Goal: Answer question/provide support: Share knowledge or assist other users

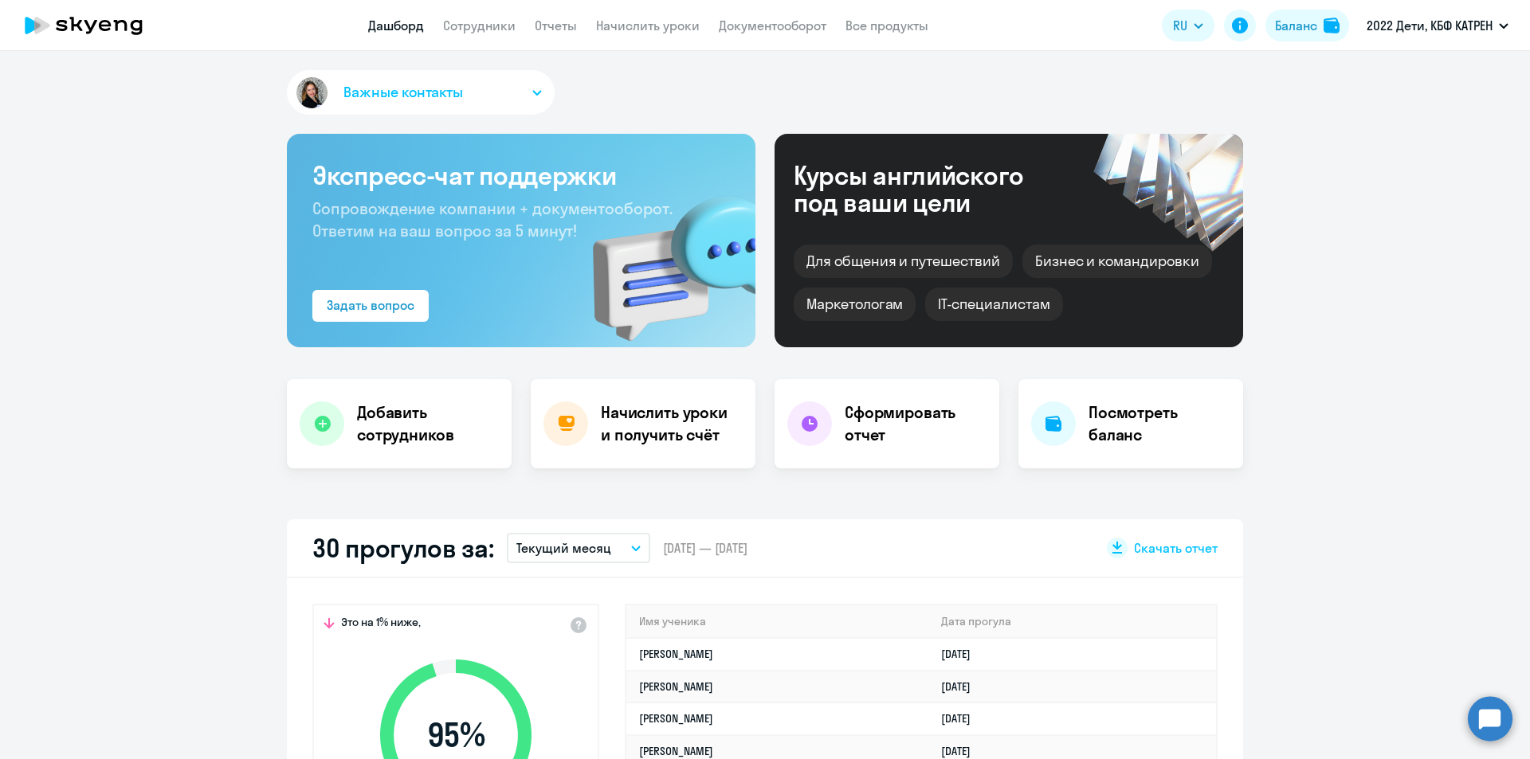
select select "30"
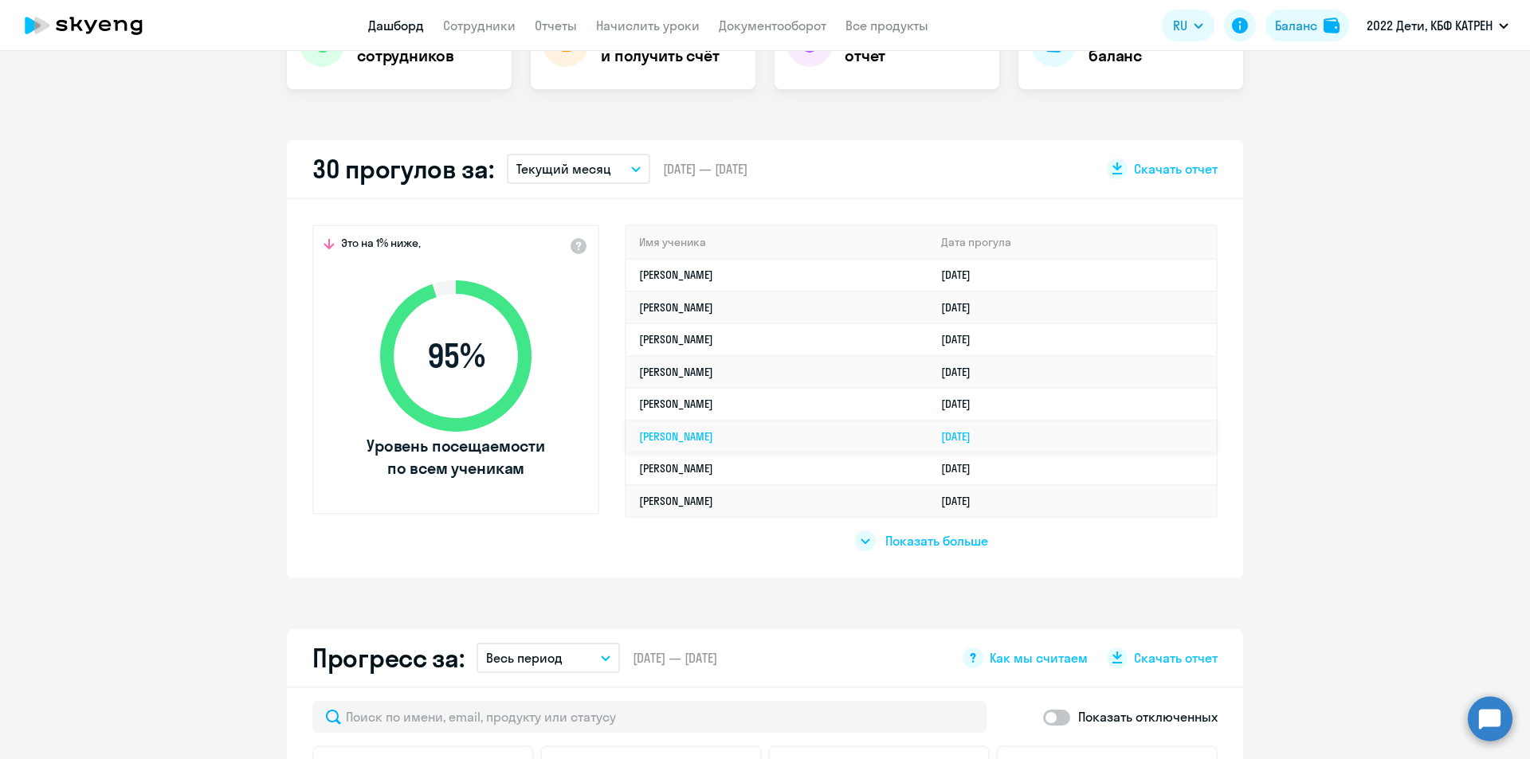
click at [713, 438] on link "[PERSON_NAME]" at bounding box center [676, 436] width 74 height 14
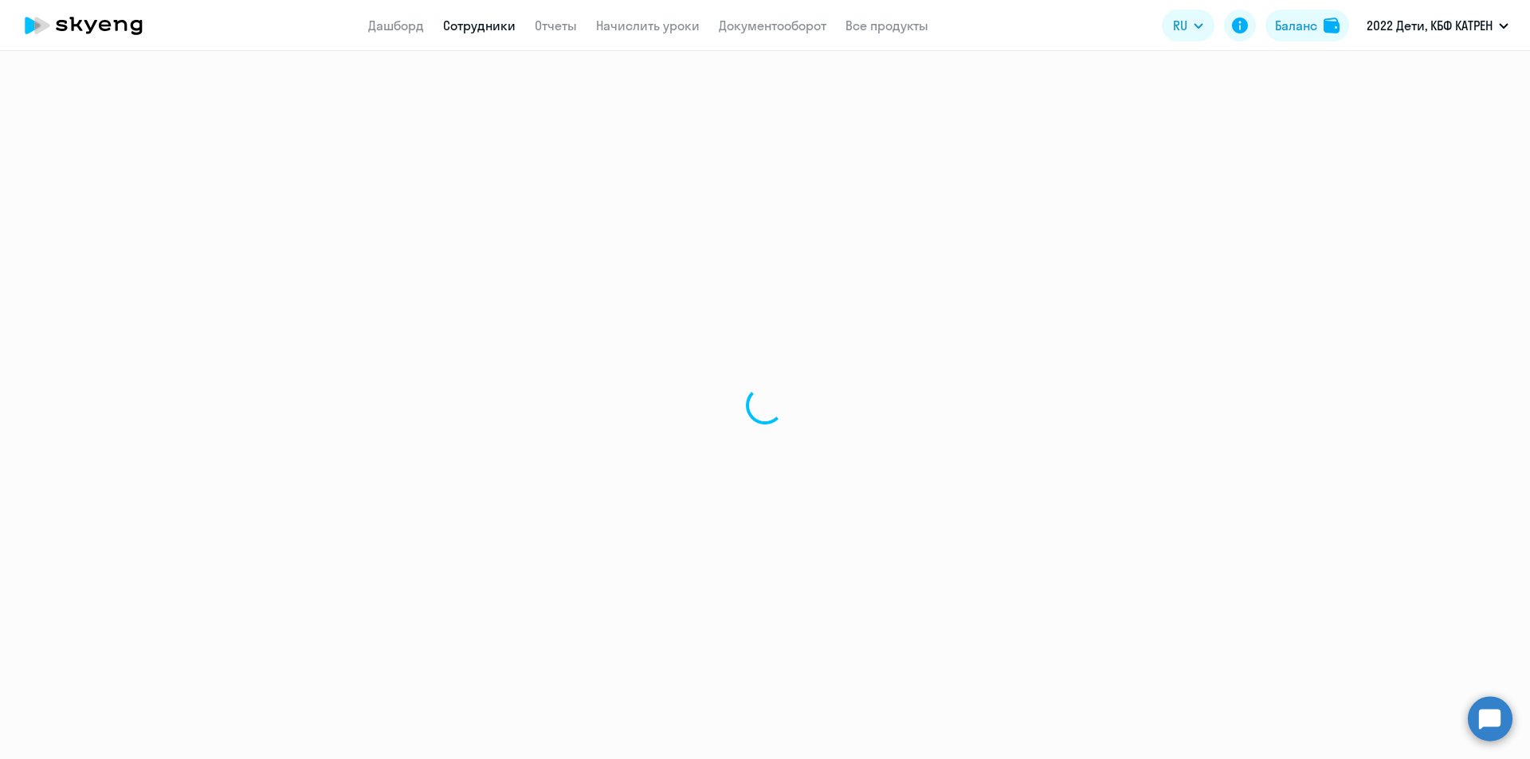
select select "math"
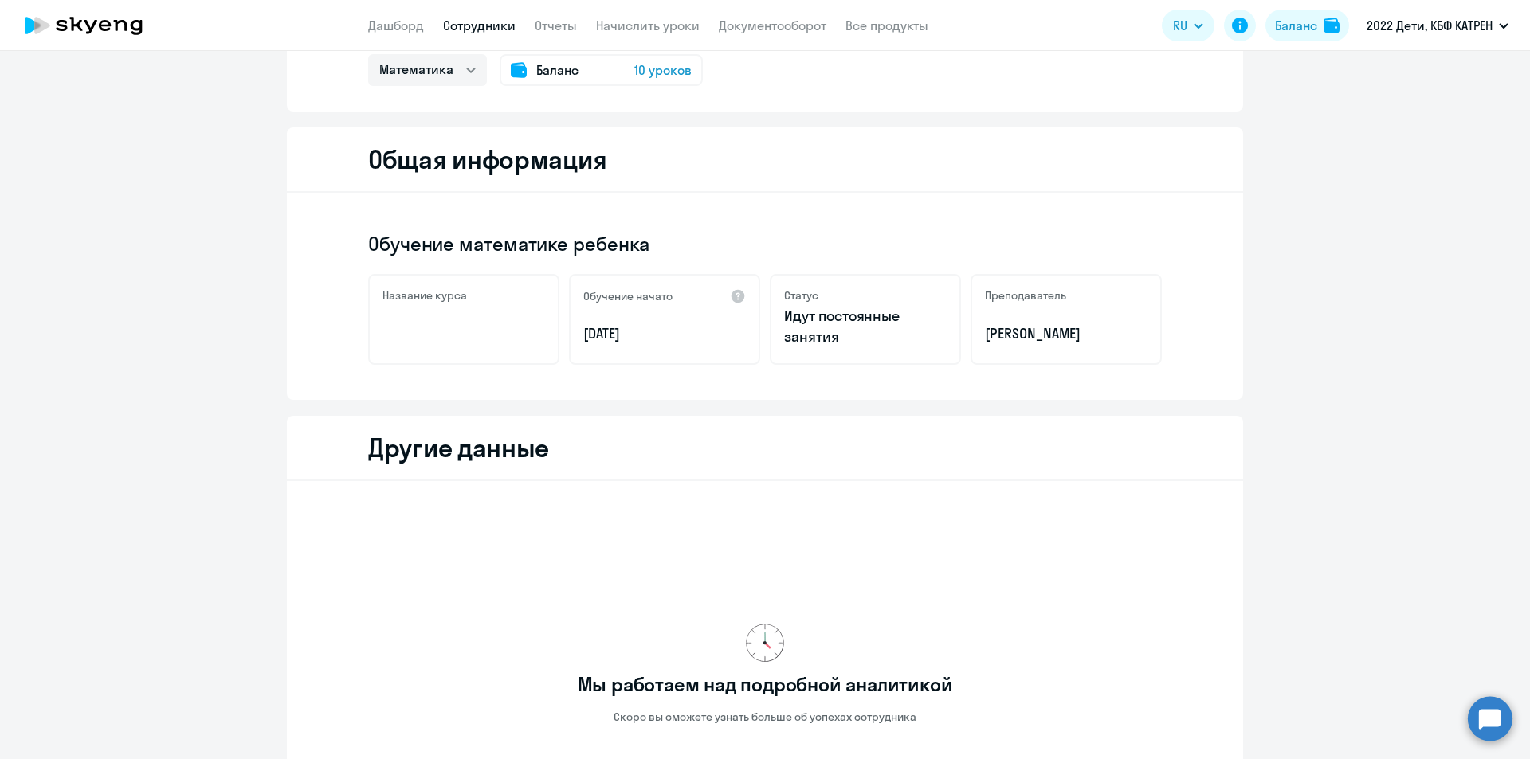
scroll to position [355, 0]
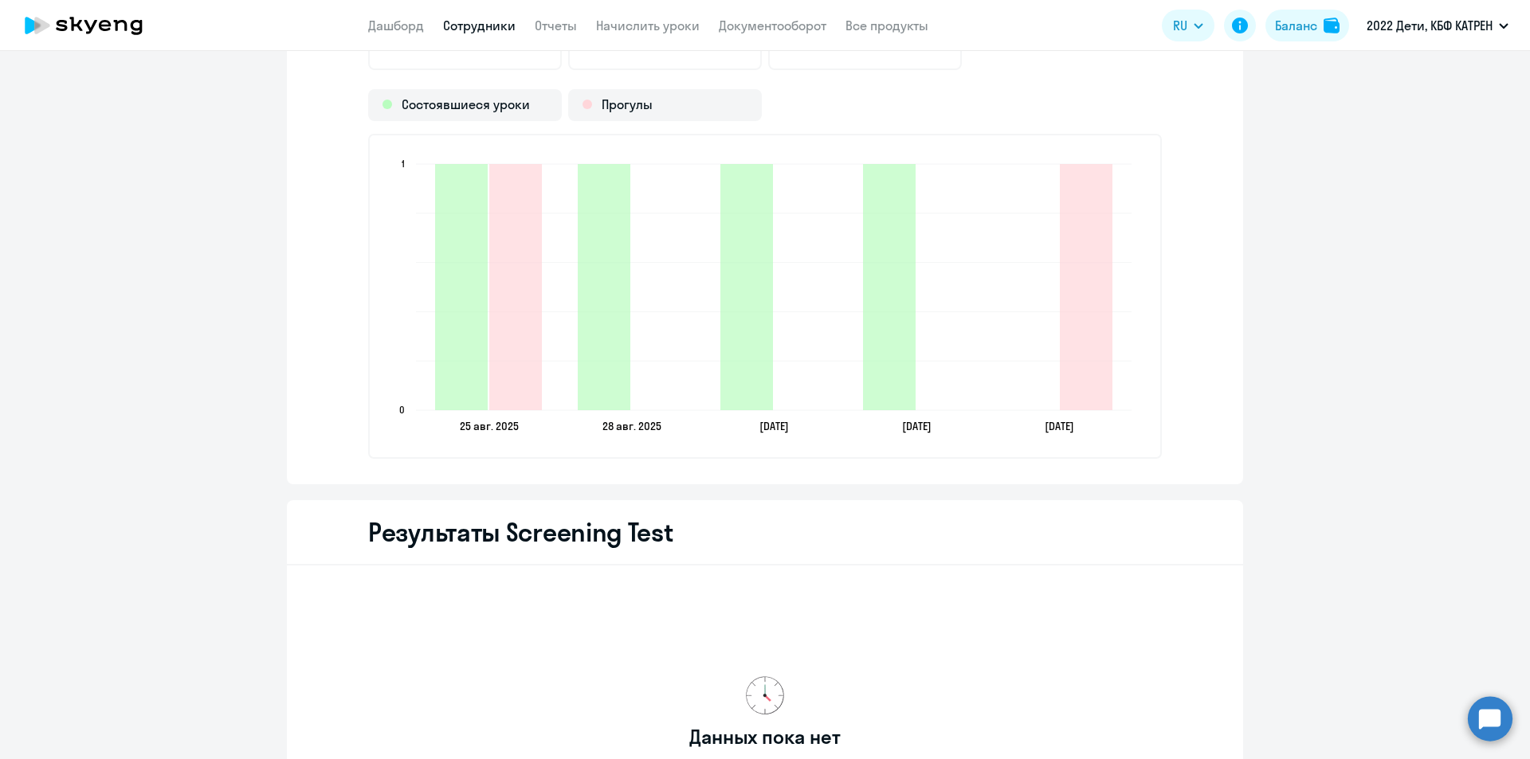
scroll to position [1564, 0]
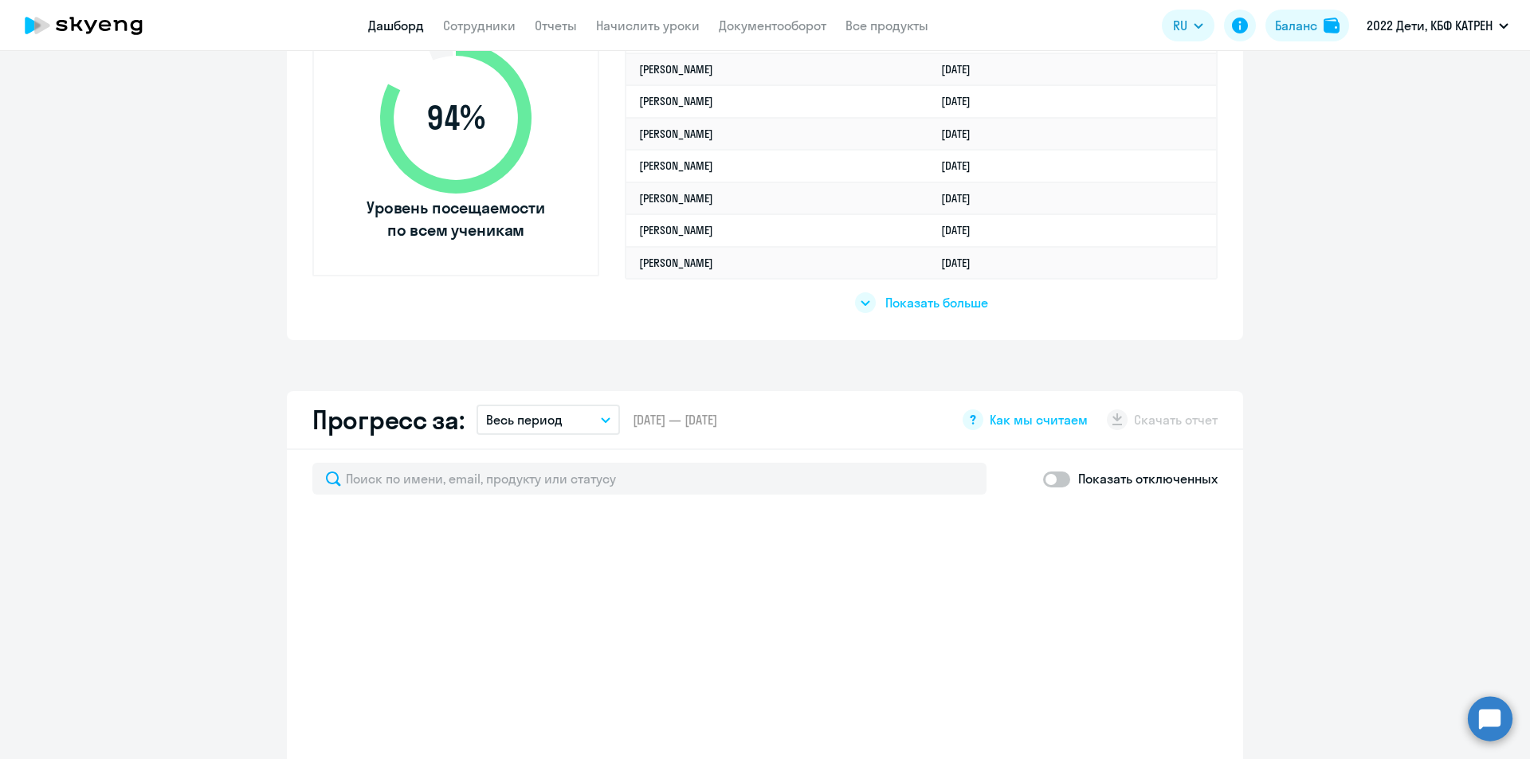
scroll to position [617, 0]
click at [481, 25] on link "Сотрудники" at bounding box center [479, 26] width 73 height 16
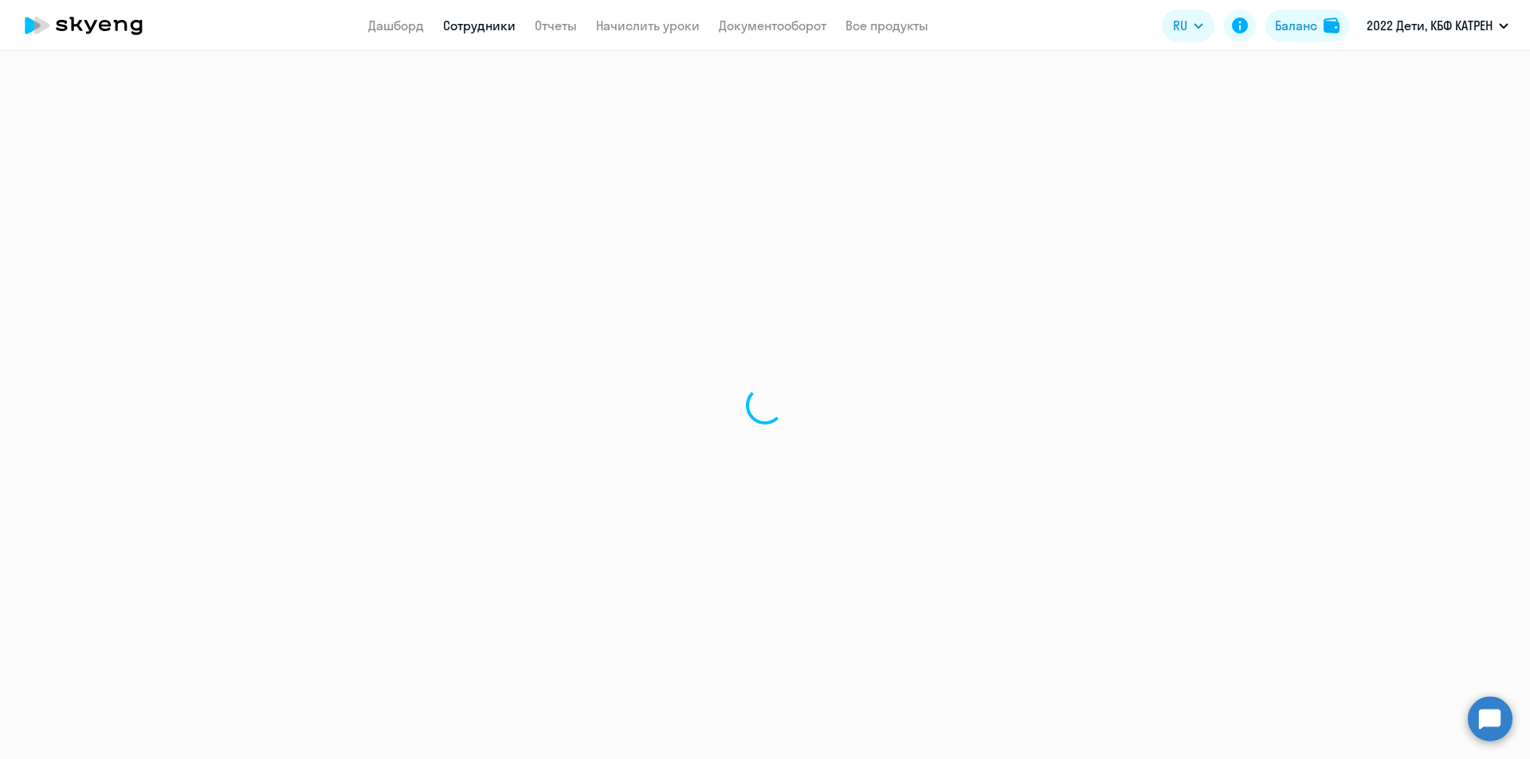
select select "30"
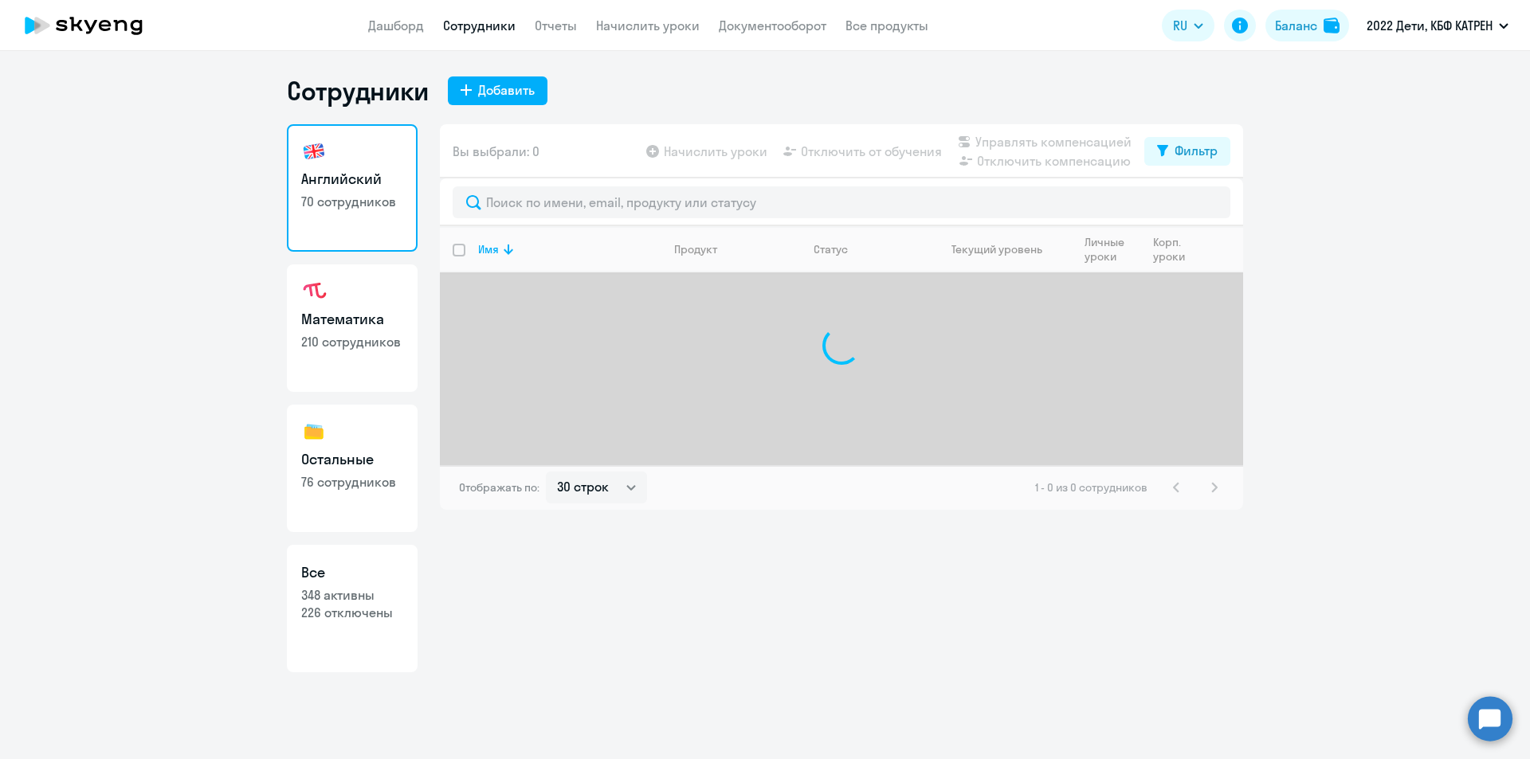
click at [359, 566] on h3 "Все" at bounding box center [352, 572] width 102 height 21
select select "30"
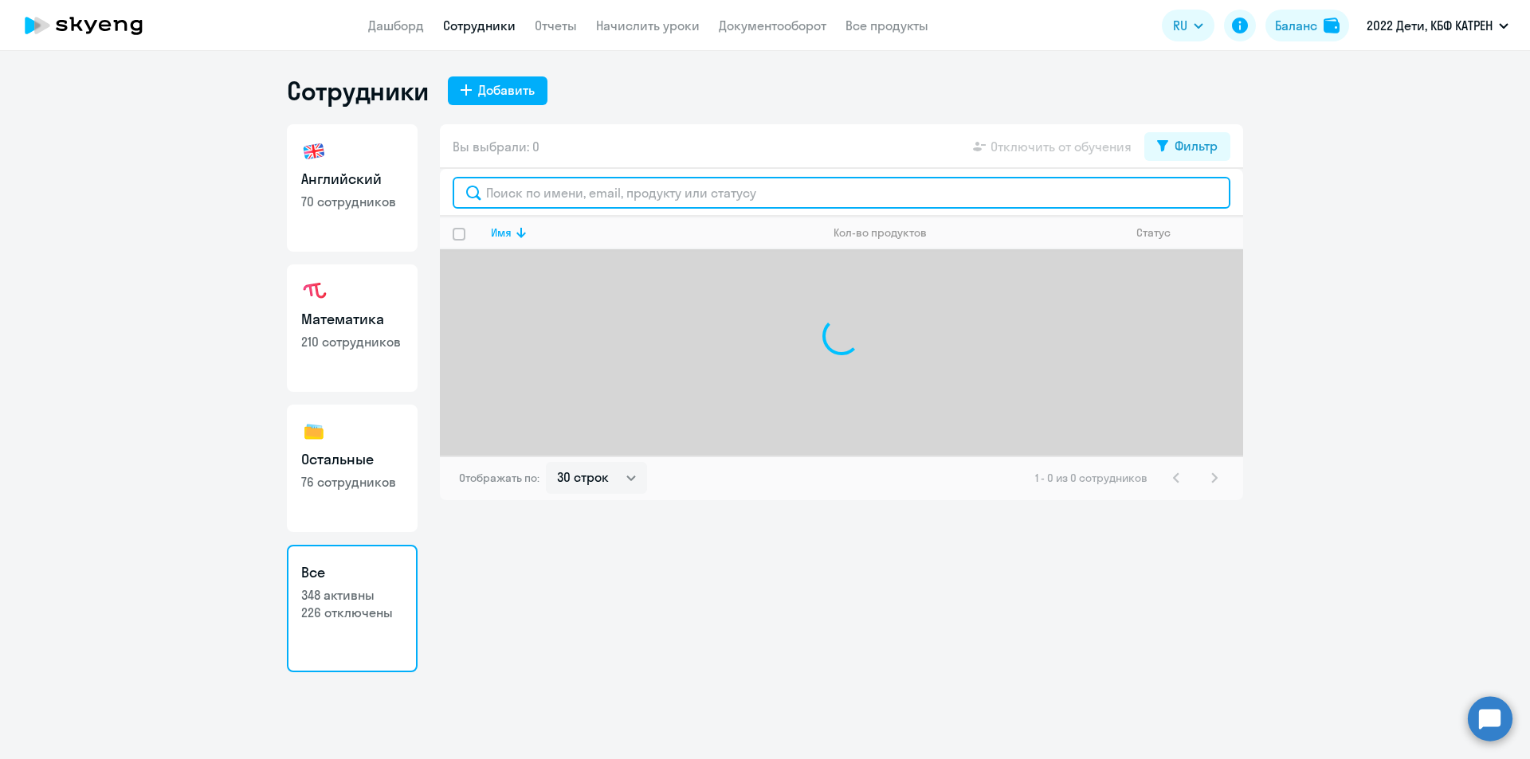
click at [642, 191] on input "text" at bounding box center [842, 193] width 778 height 32
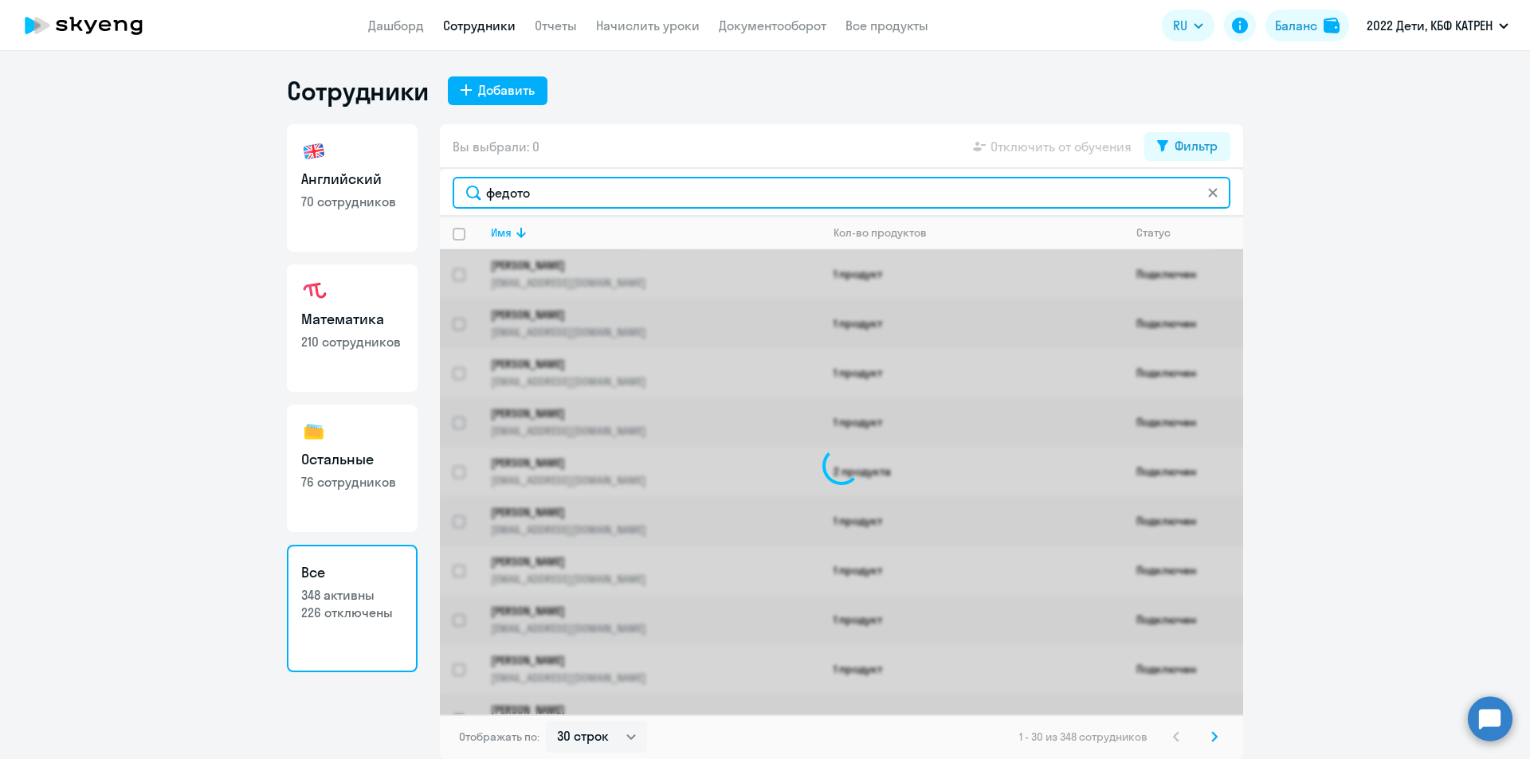
type input "[PERSON_NAME]"
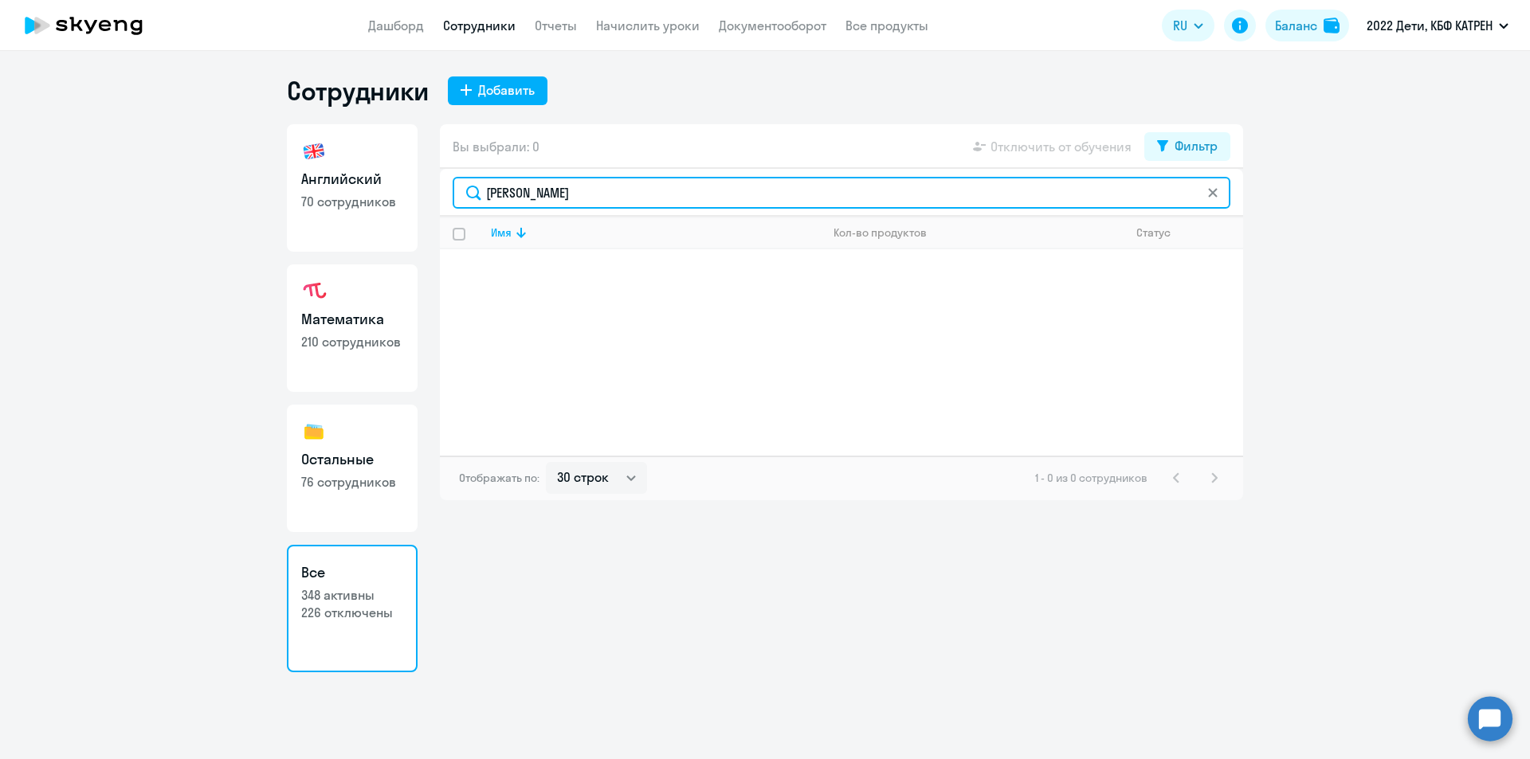
drag, startPoint x: 543, startPoint y: 191, endPoint x: 472, endPoint y: 190, distance: 71.7
click at [472, 190] on input "[PERSON_NAME]" at bounding box center [842, 193] width 778 height 32
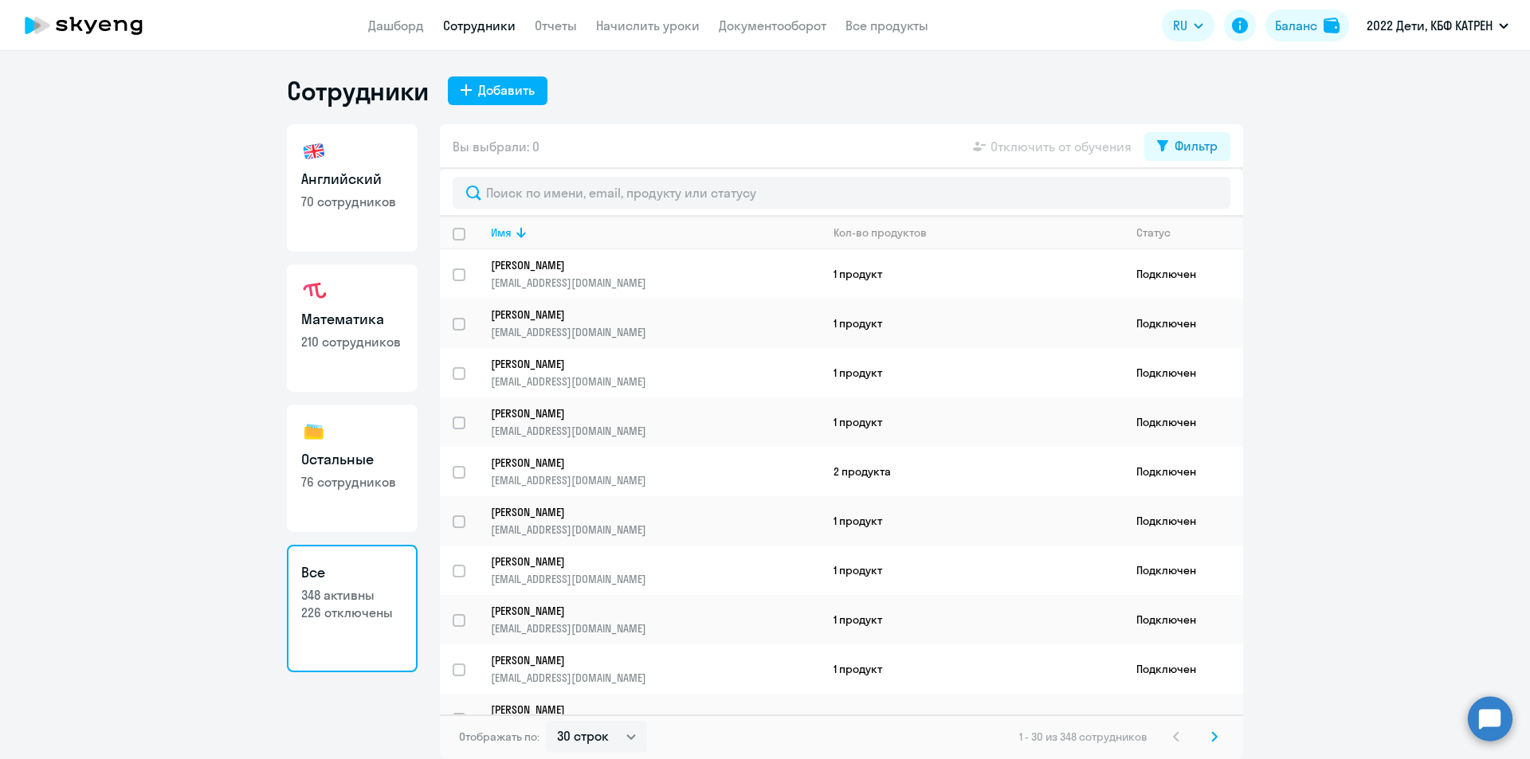
click at [343, 210] on link "Английский 70 сотрудников" at bounding box center [352, 187] width 131 height 127
select select "30"
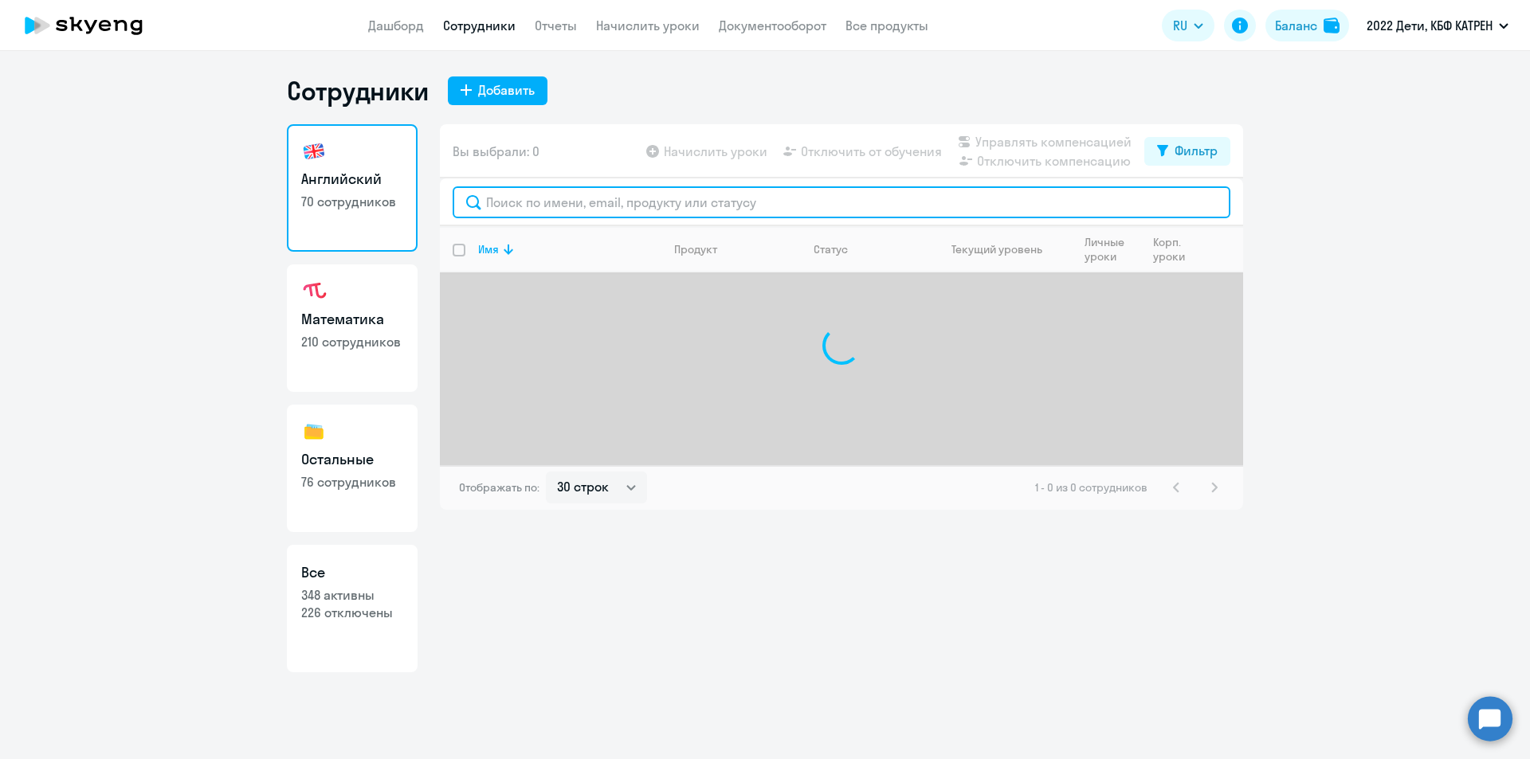
click at [636, 203] on input "text" at bounding box center [842, 202] width 778 height 32
type input "[PERSON_NAME]"
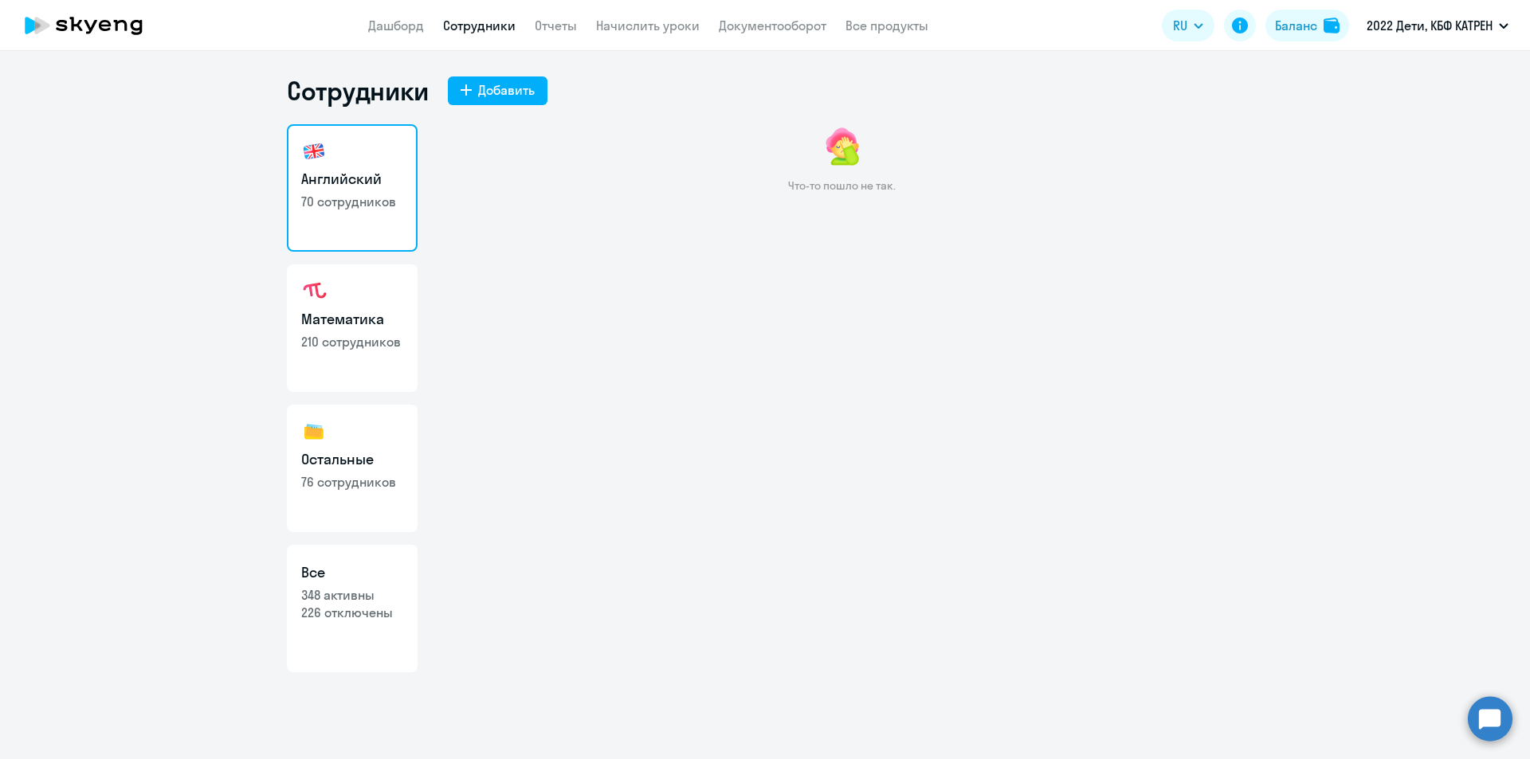
click at [360, 579] on h3 "Все" at bounding box center [352, 572] width 102 height 21
select select "30"
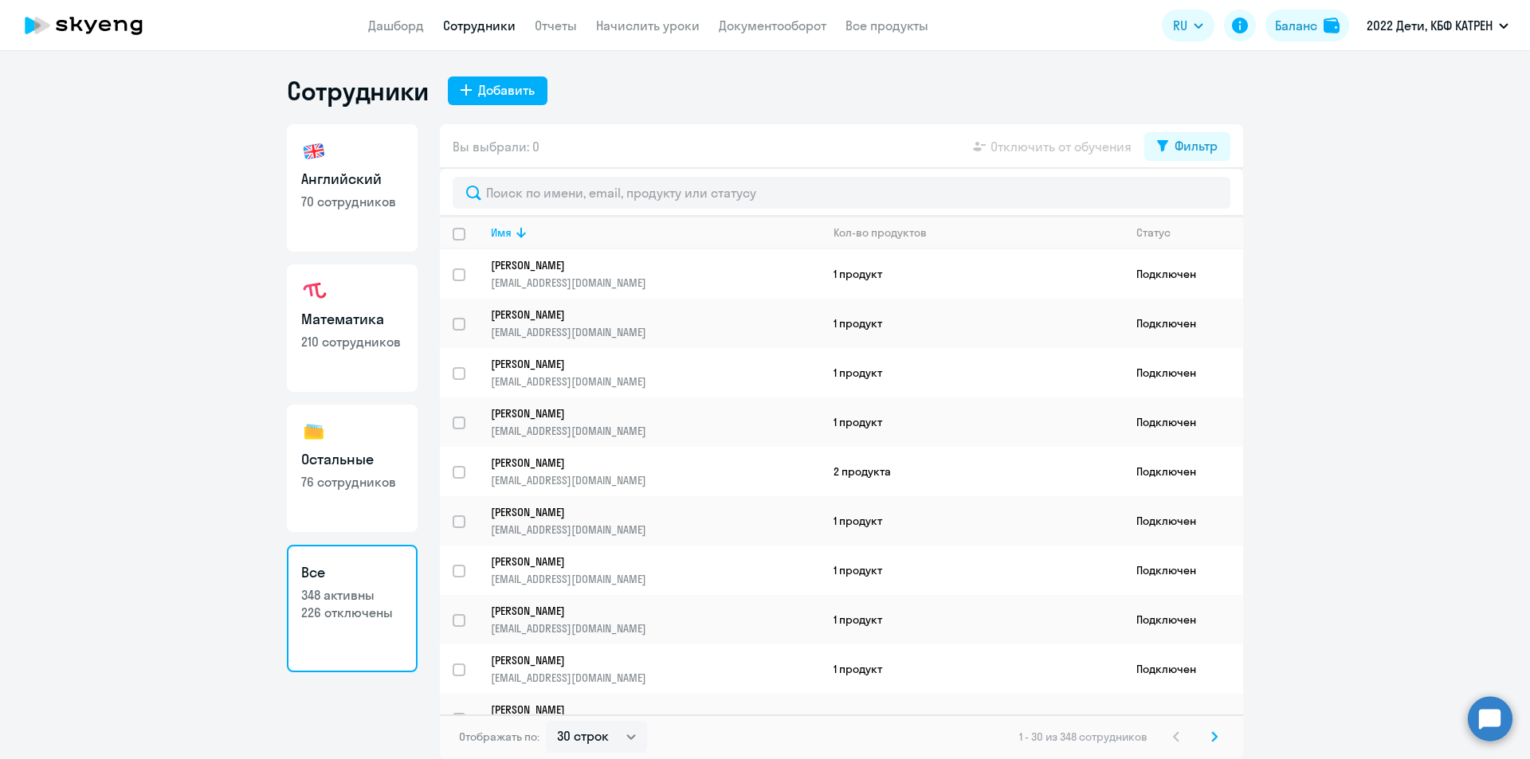
click at [347, 330] on link "Математика 210 сотрудников" at bounding box center [352, 328] width 131 height 127
select select "30"
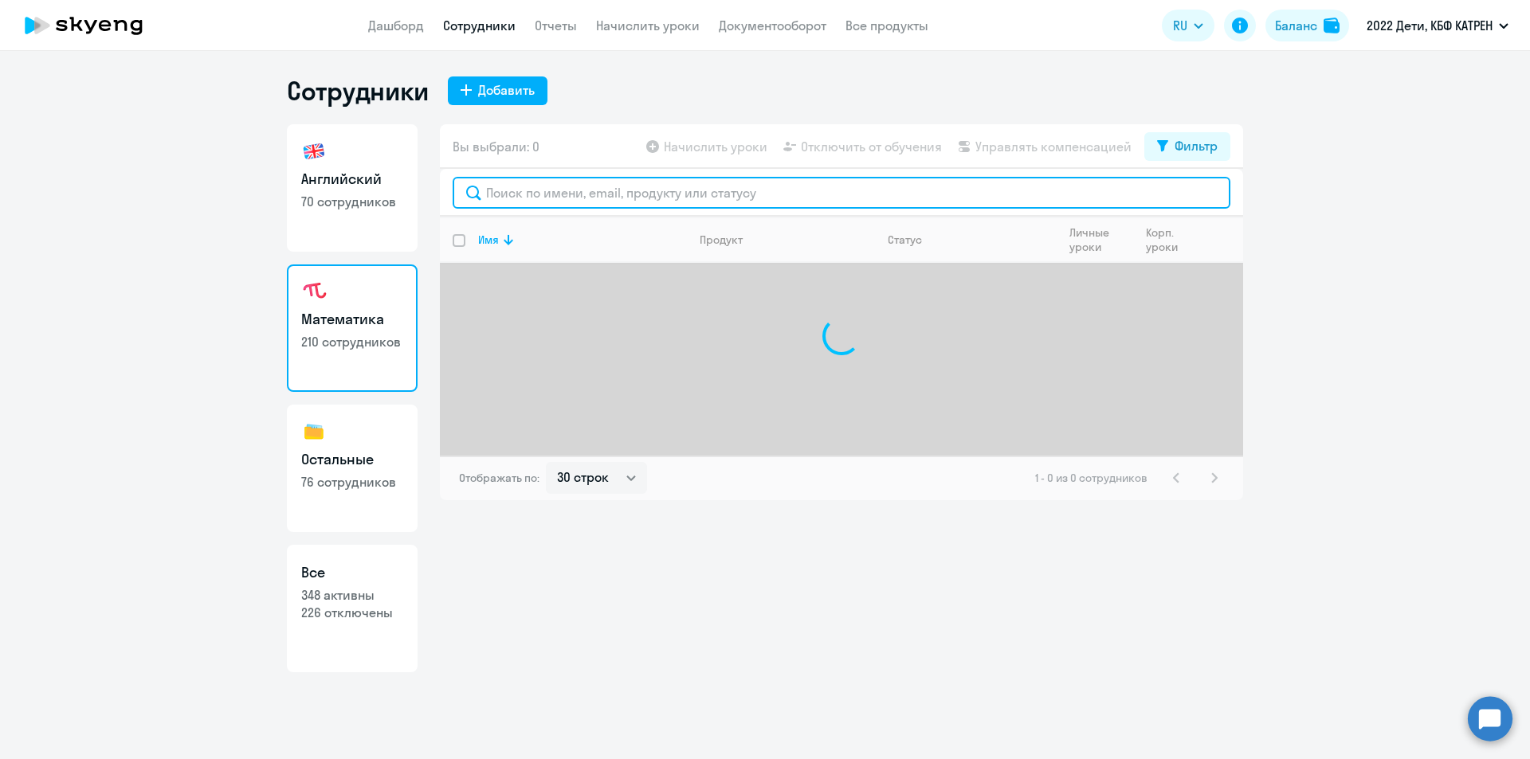
click at [557, 194] on input "text" at bounding box center [842, 193] width 778 height 32
type input "фед"
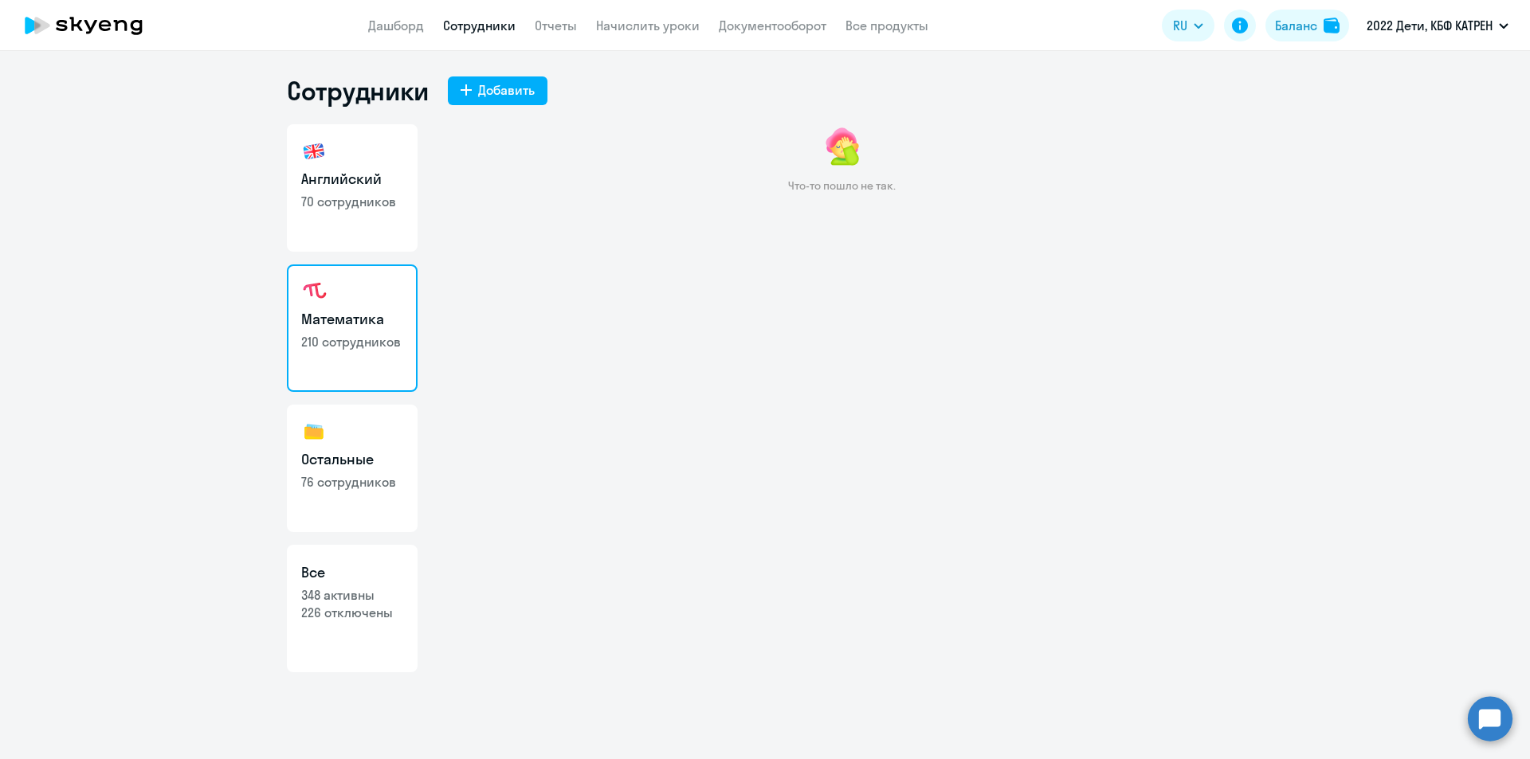
click at [370, 458] on h3 "Остальные" at bounding box center [352, 459] width 102 height 21
select select "30"
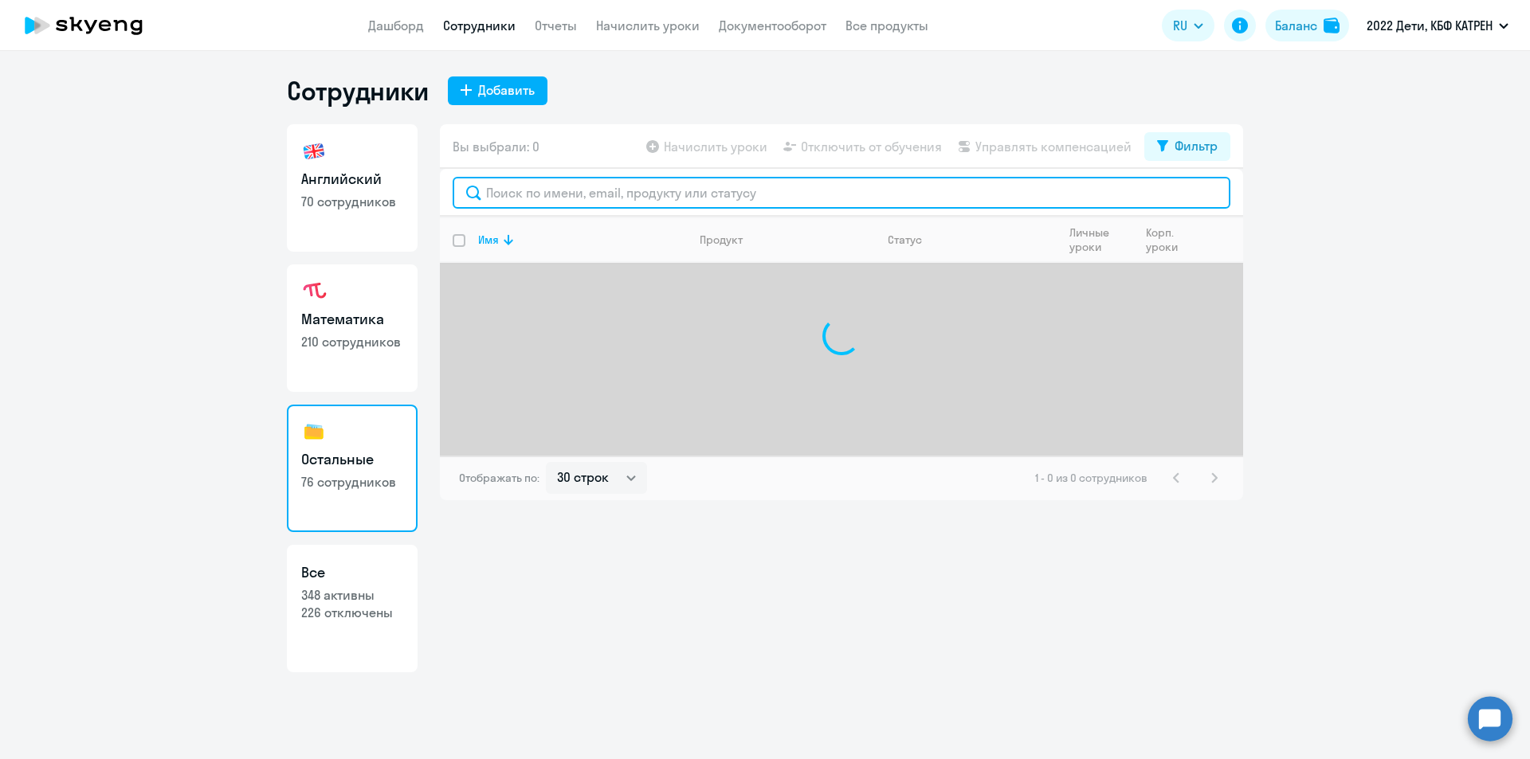
click at [534, 201] on input "text" at bounding box center [842, 193] width 778 height 32
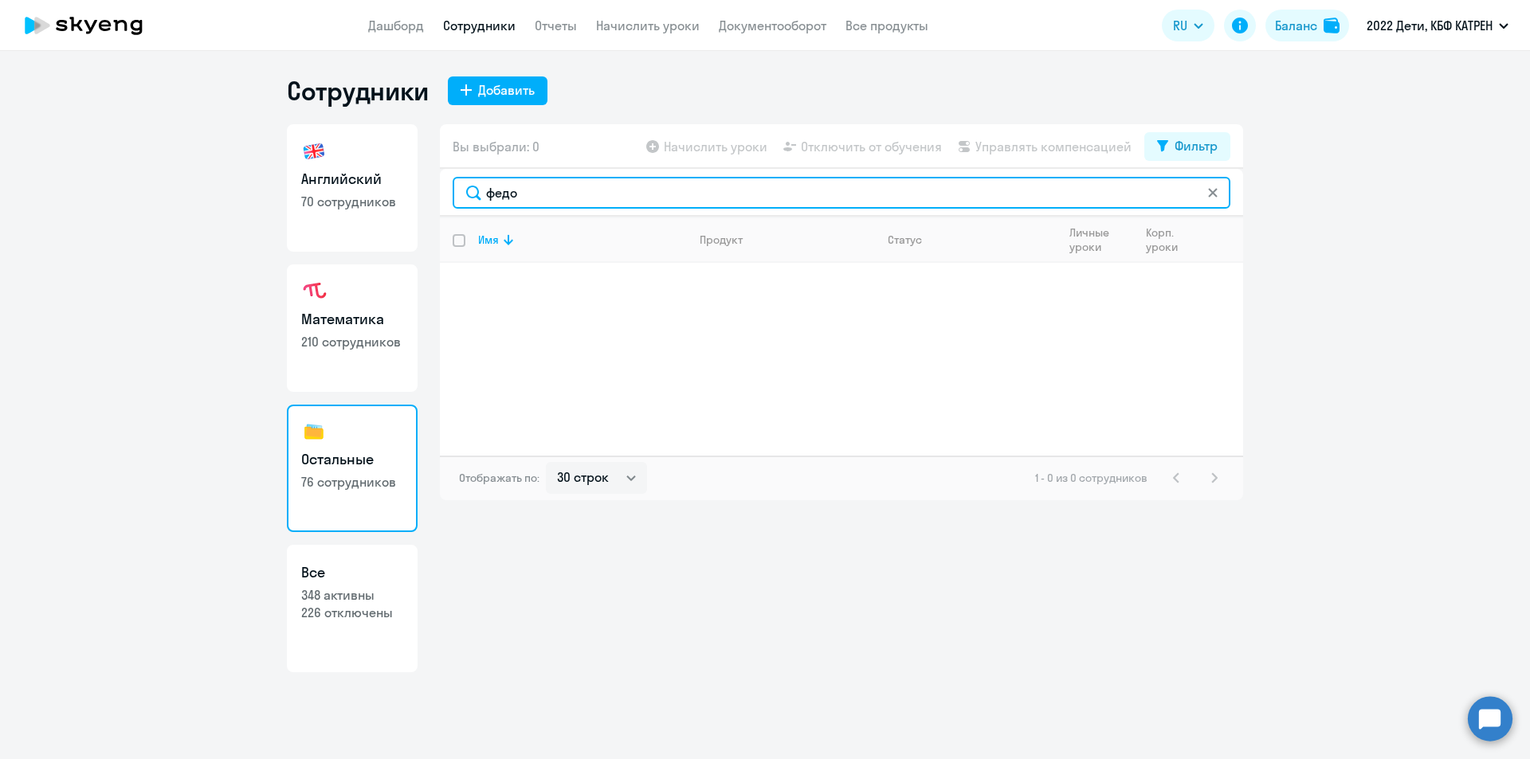
type input "федо"
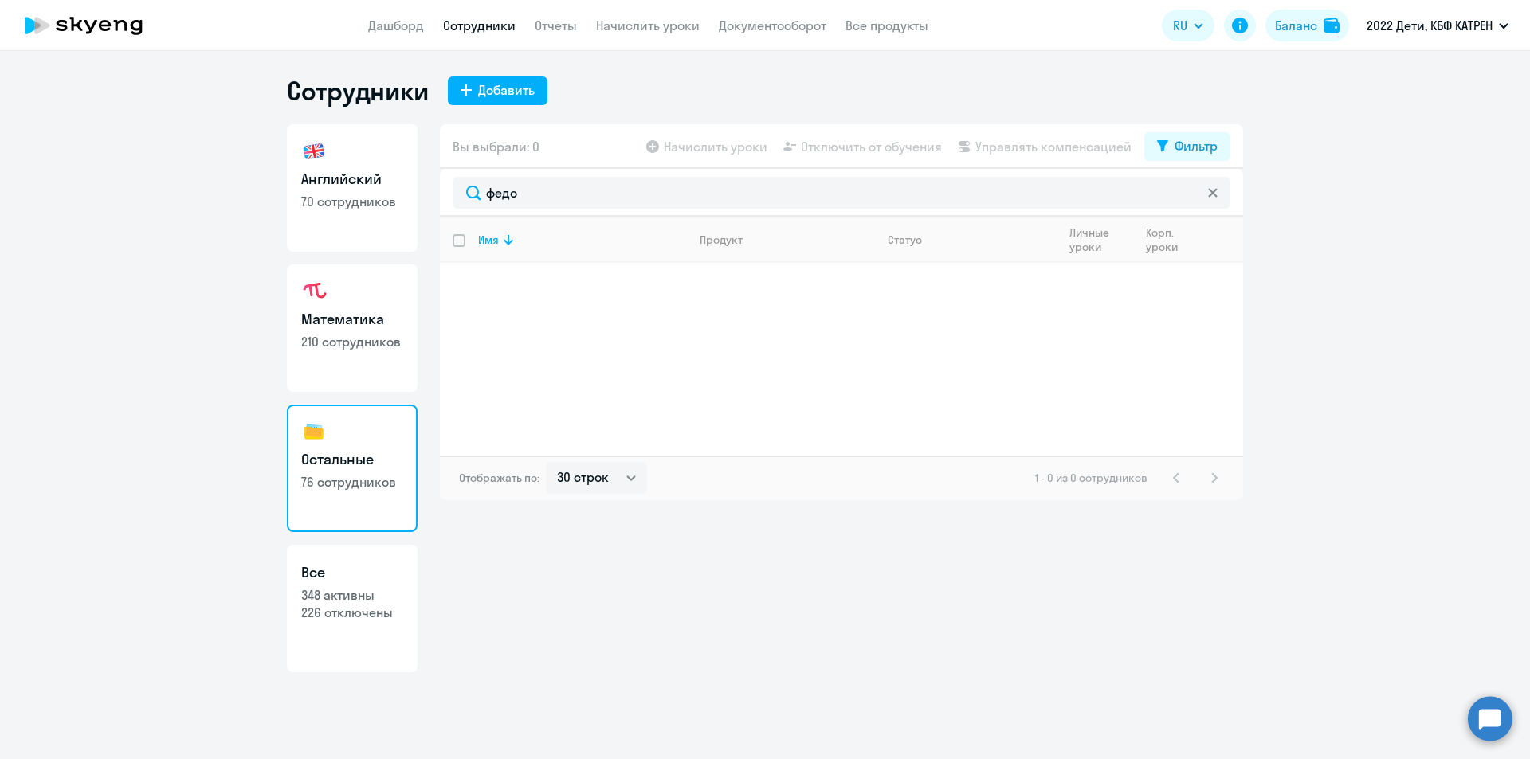
click at [345, 609] on p "226 отключены" at bounding box center [352, 613] width 102 height 18
select select "30"
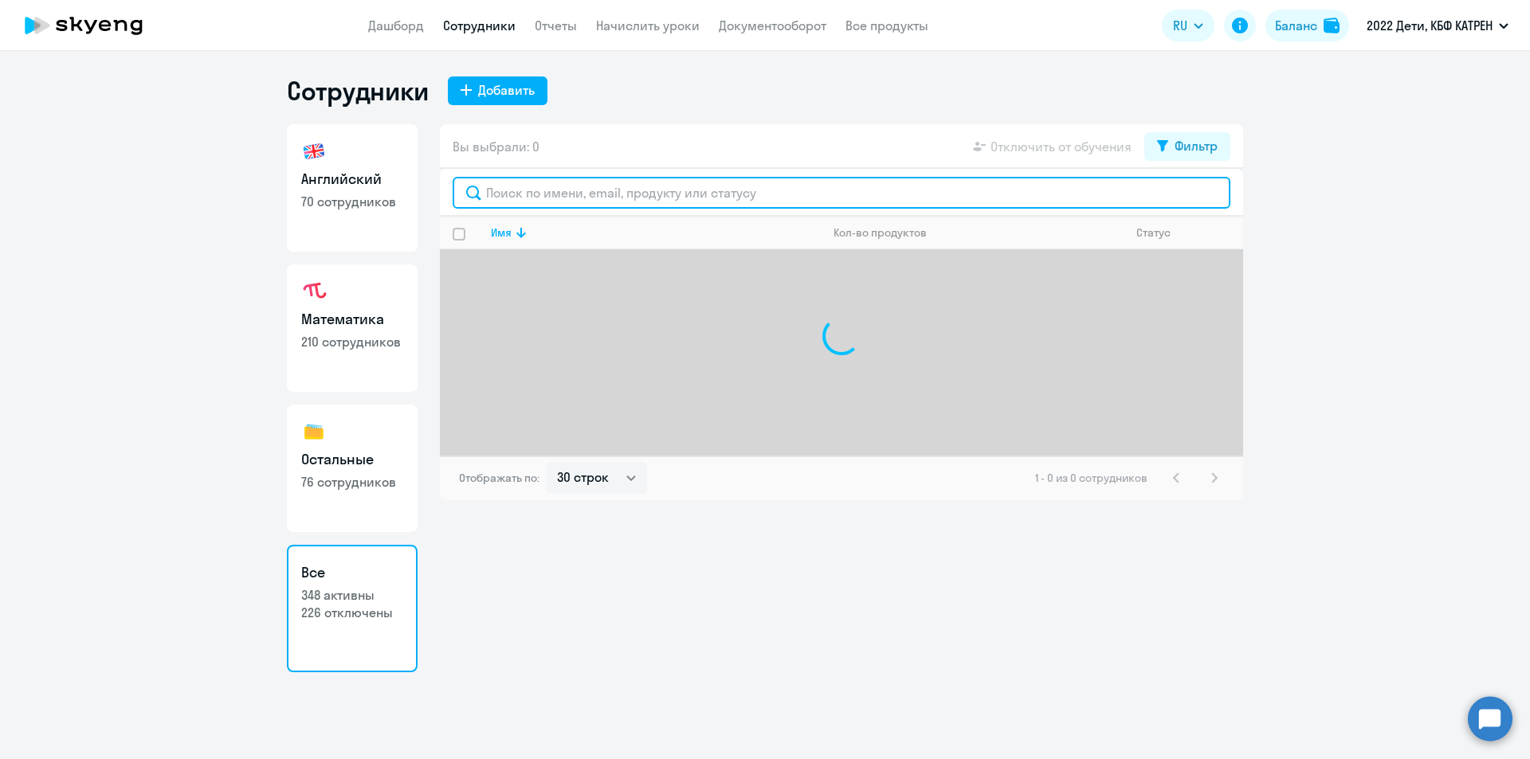
click at [566, 198] on input "text" at bounding box center [842, 193] width 778 height 32
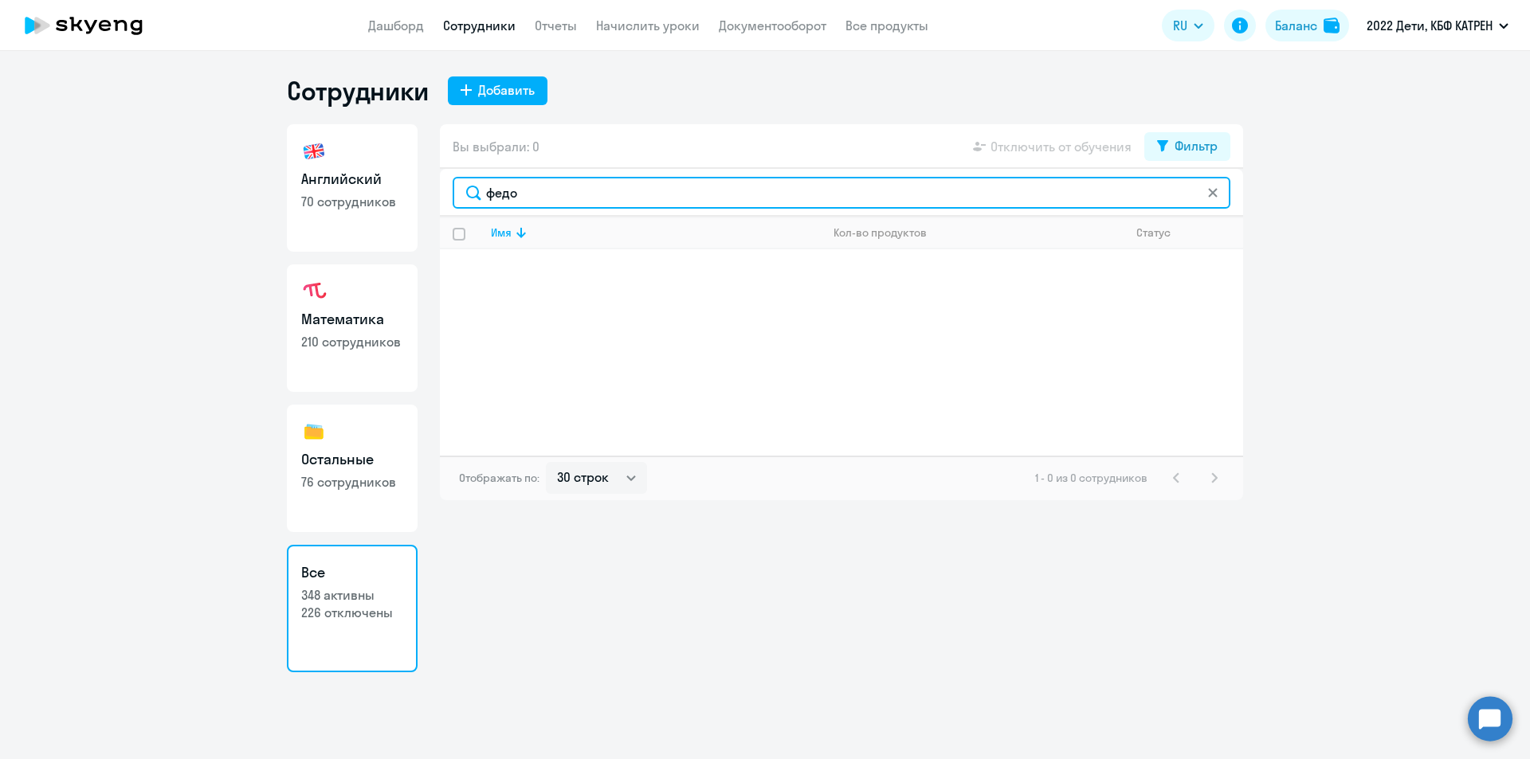
type input "федо"
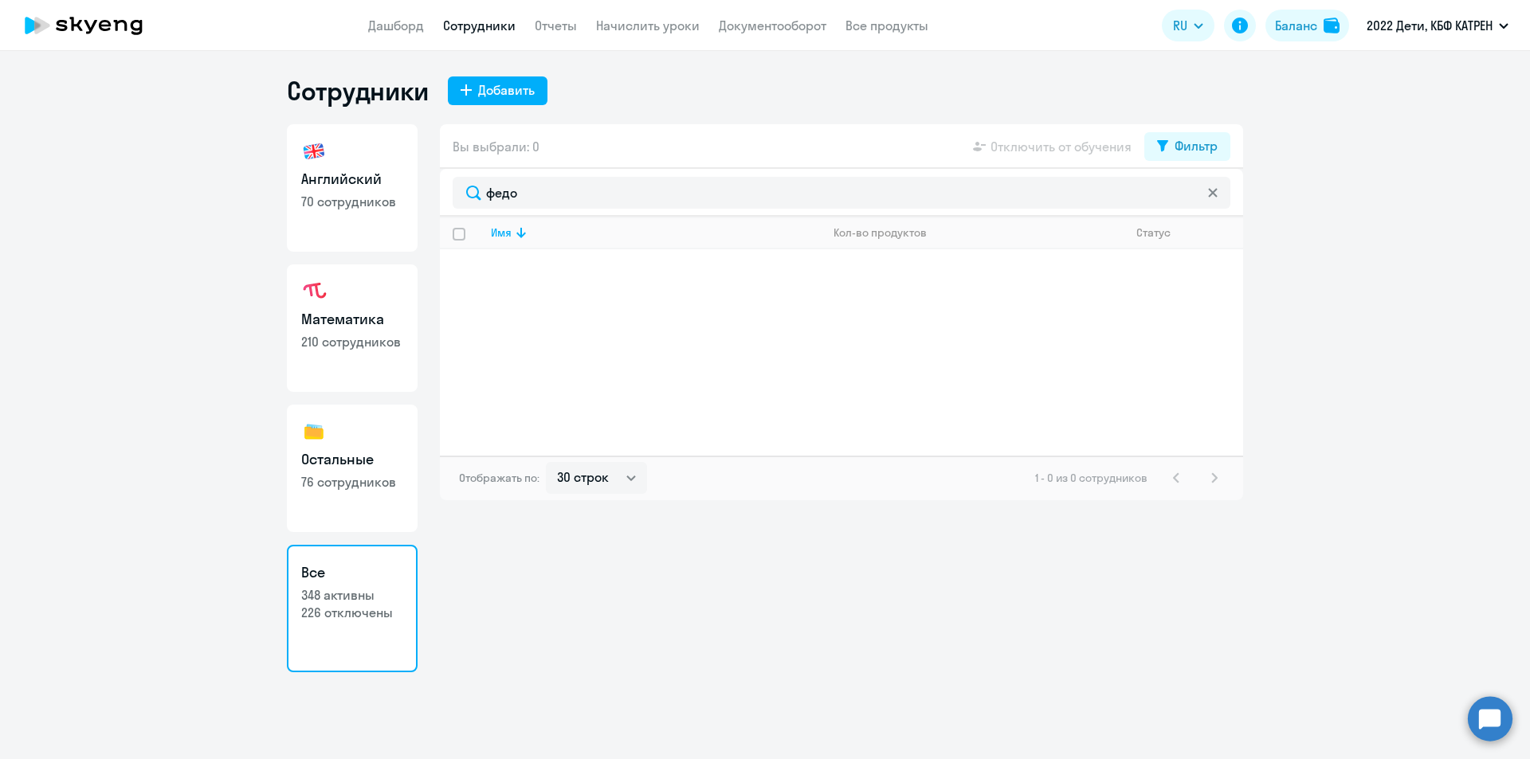
click at [41, 592] on ng-component "Сотрудники Добавить Английский 70 сотрудников Математика 210 сотрудников Осталь…" at bounding box center [765, 374] width 1530 height 598
click at [1483, 723] on circle at bounding box center [1490, 718] width 45 height 45
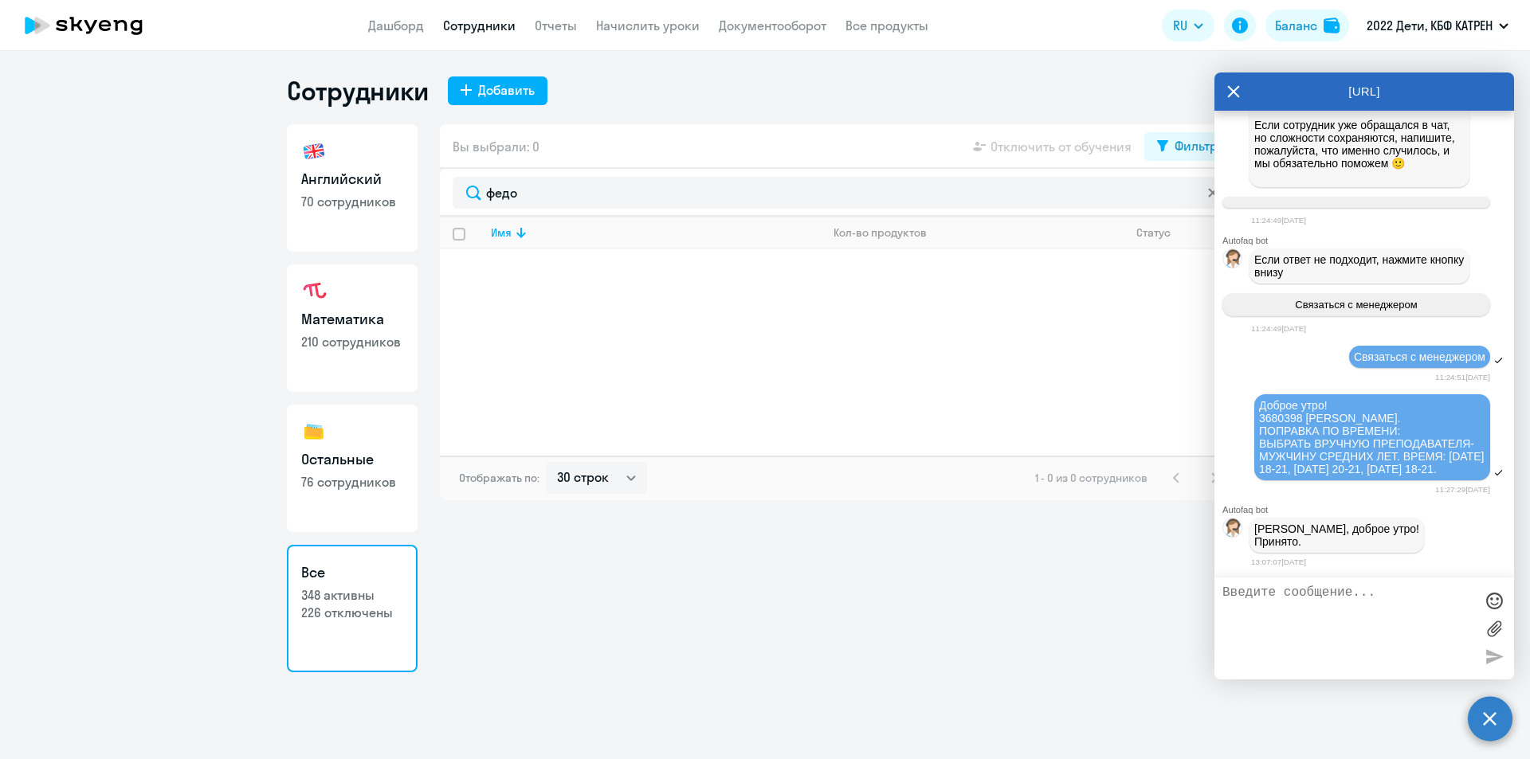
click at [1316, 599] on textarea at bounding box center [1348, 629] width 252 height 86
paste textarea "42398113"
click at [1429, 606] on textarea "42398113 [PERSON_NAME] Вышли к уроку заранее. Кнопхи входа не появилось" at bounding box center [1348, 629] width 252 height 86
click at [1418, 619] on textarea "42398113 [PERSON_NAME] Вышли к уроку заранее. Кнопки входа не появилось" at bounding box center [1348, 629] width 252 height 86
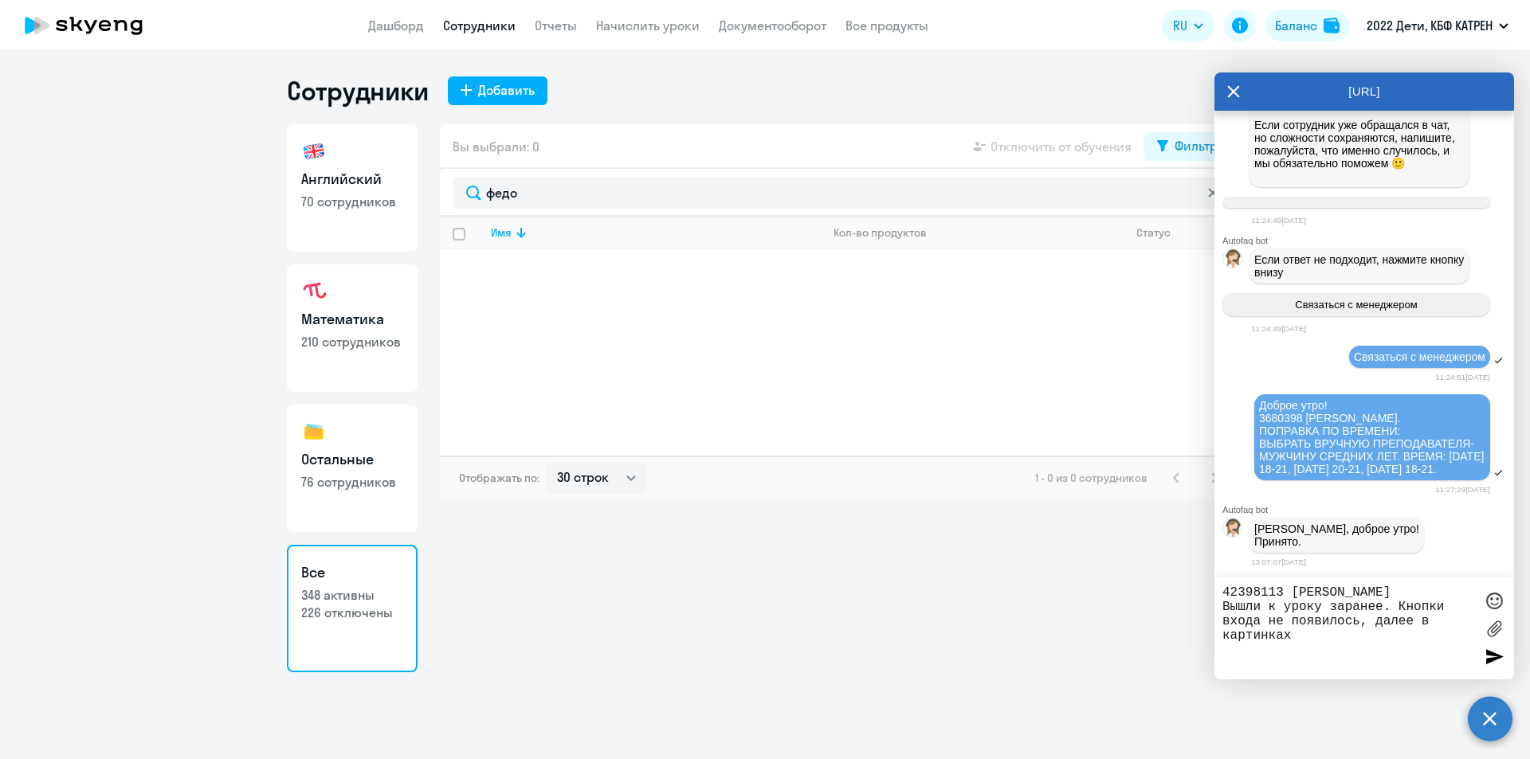
drag, startPoint x: 1313, startPoint y: 634, endPoint x: 1420, endPoint y: 624, distance: 107.3
click at [1420, 624] on textarea "42398113 [PERSON_NAME] Вышли к уроку заранее. Кнопки входа не появилось, далее …" at bounding box center [1348, 629] width 252 height 86
click at [1270, 606] on textarea "42398113 [PERSON_NAME] Вышли к уроку заранее. Кнопки входа не появилось, далее …" at bounding box center [1348, 629] width 252 height 86
click at [1318, 637] on textarea "42398113 [PERSON_NAME] Вышли сейчас к уроку заранее. Кнопки входа не появилось,…" at bounding box center [1348, 629] width 252 height 86
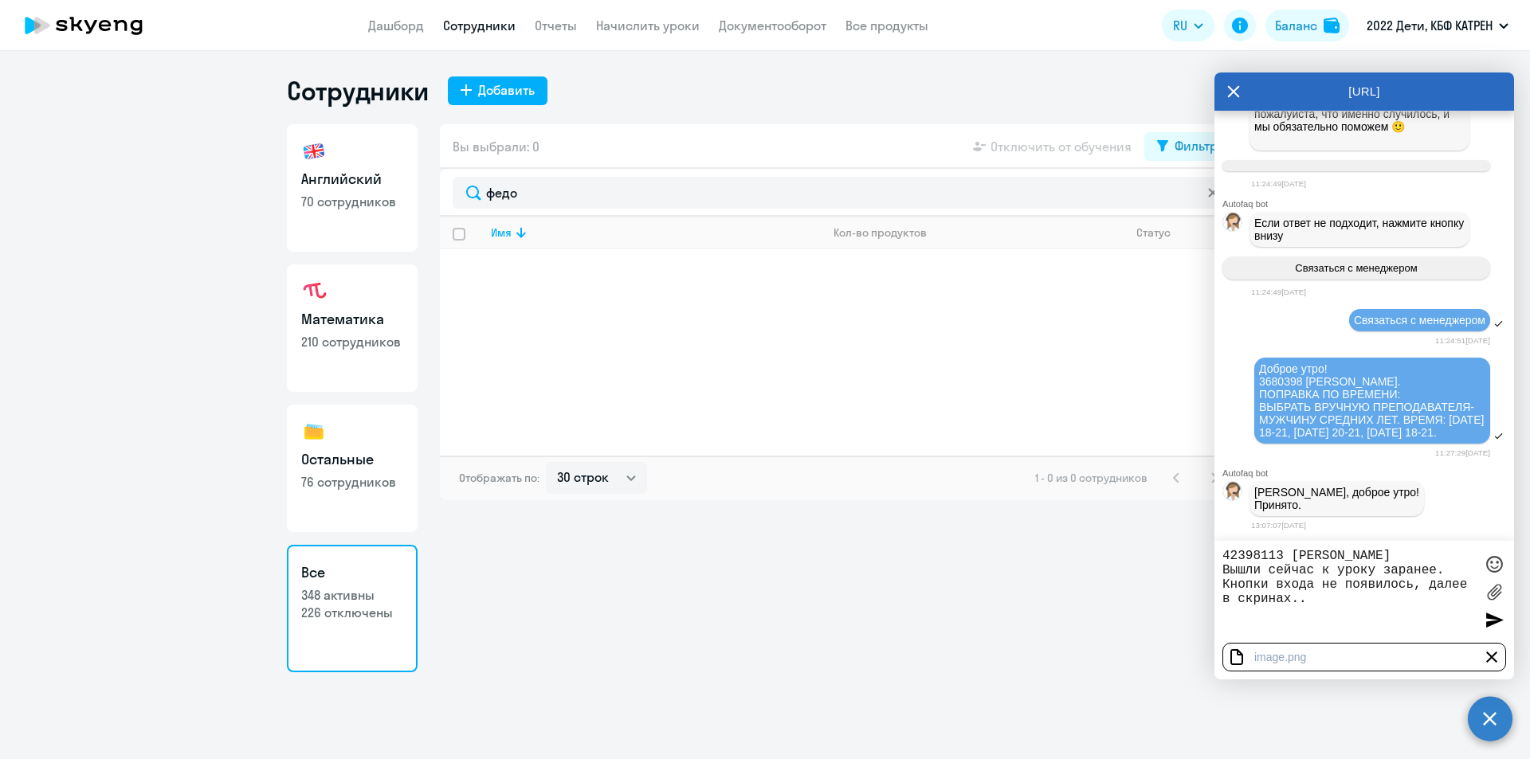
type textarea "42398113 [PERSON_NAME] Вышли сейчас к уроку заранее. Кнопки входа не появилось,…"
click at [1494, 623] on div at bounding box center [1494, 620] width 24 height 24
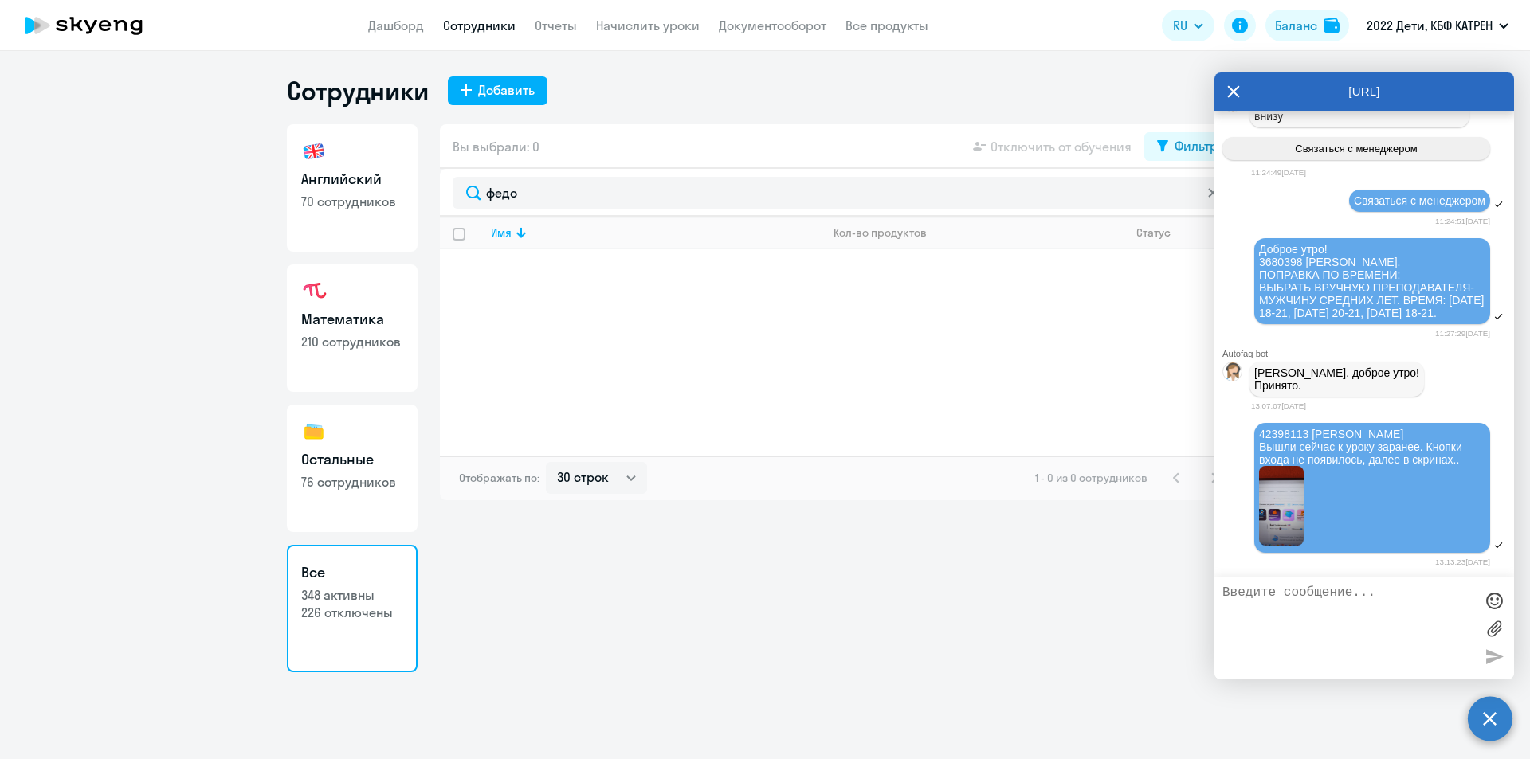
scroll to position [36790, 0]
click at [1295, 608] on textarea at bounding box center [1348, 629] width 252 height 86
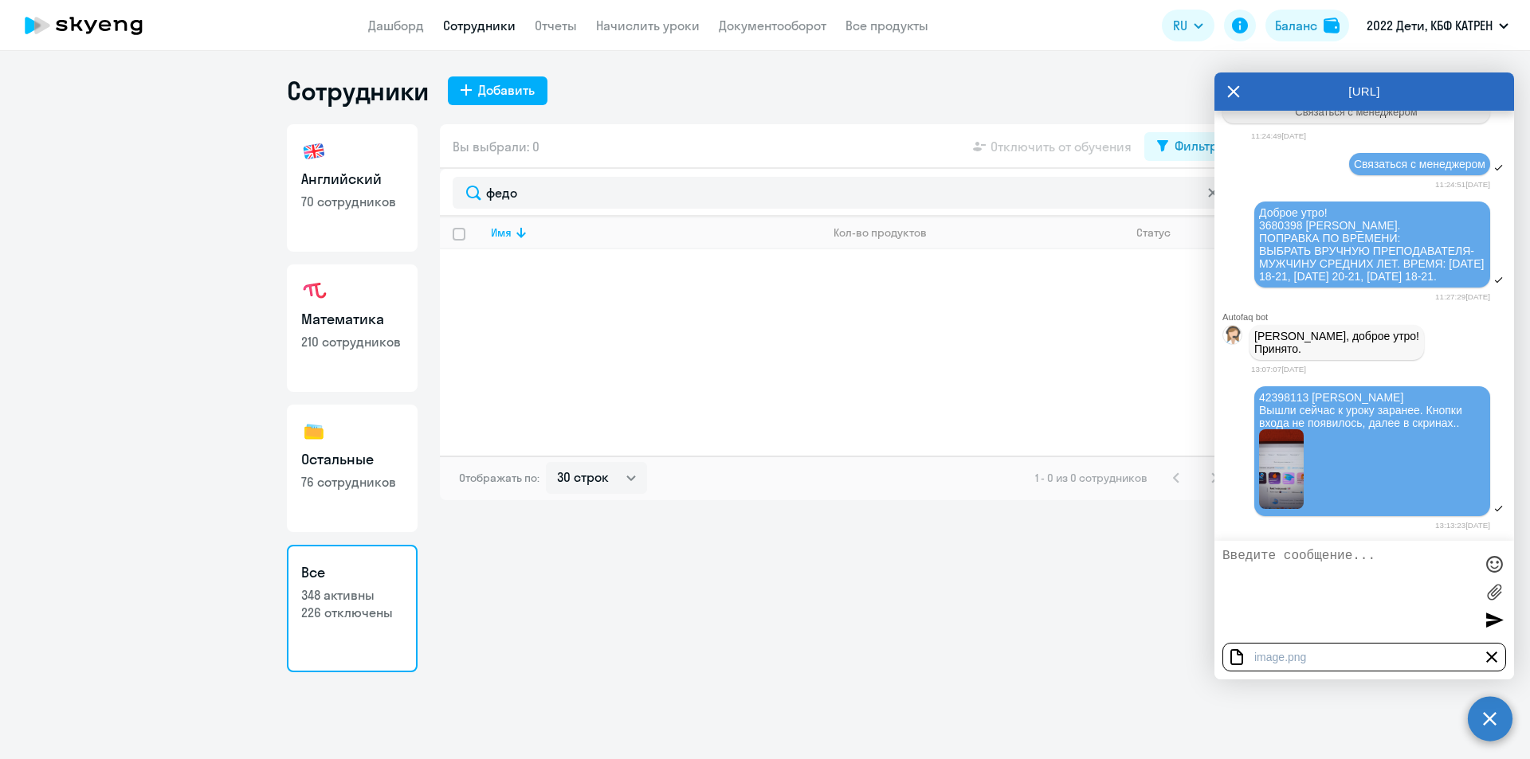
click at [1488, 625] on div at bounding box center [1494, 620] width 24 height 24
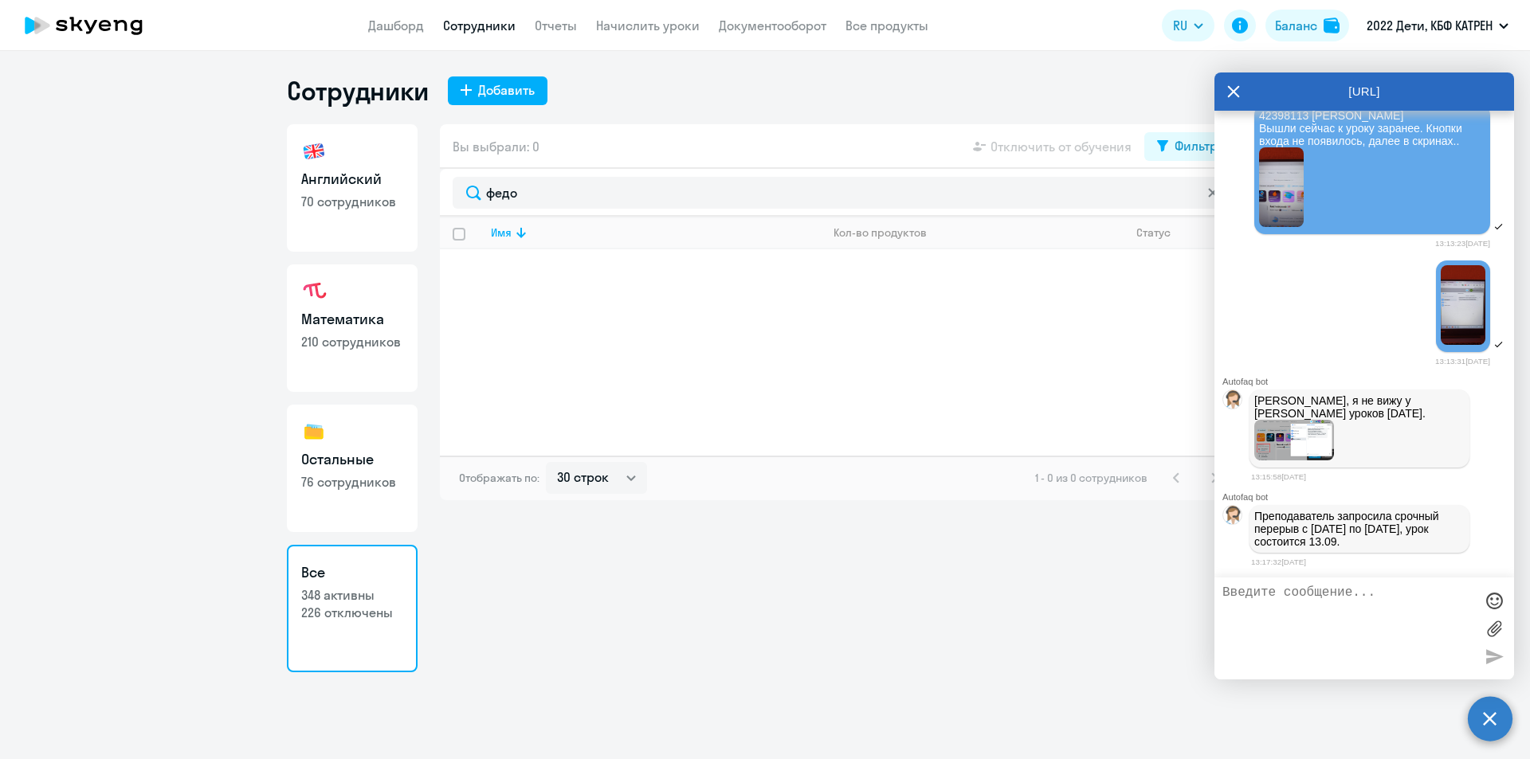
scroll to position [37169, 0]
click at [1325, 601] on textarea at bounding box center [1348, 629] width 252 height 86
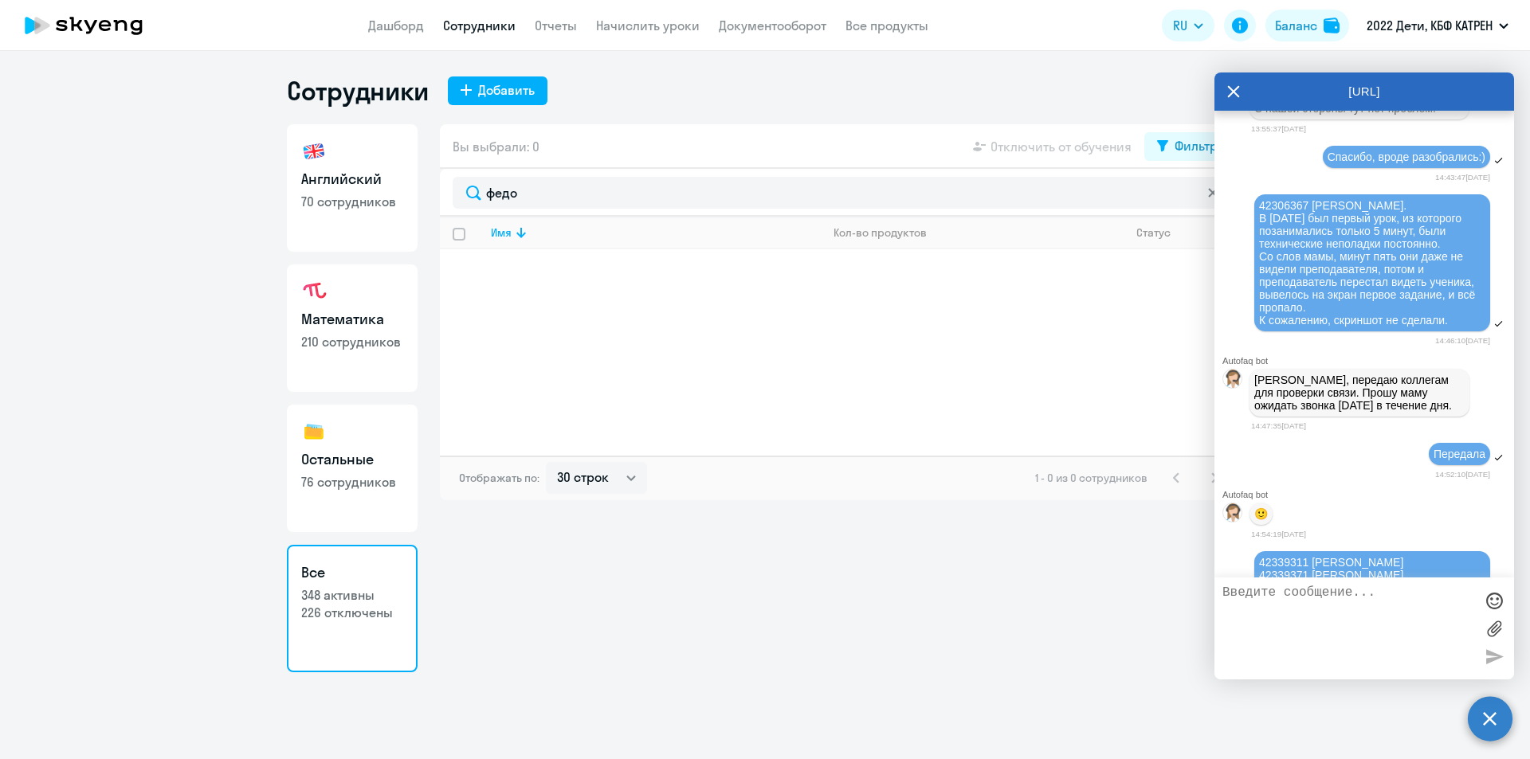
scroll to position [32627, 0]
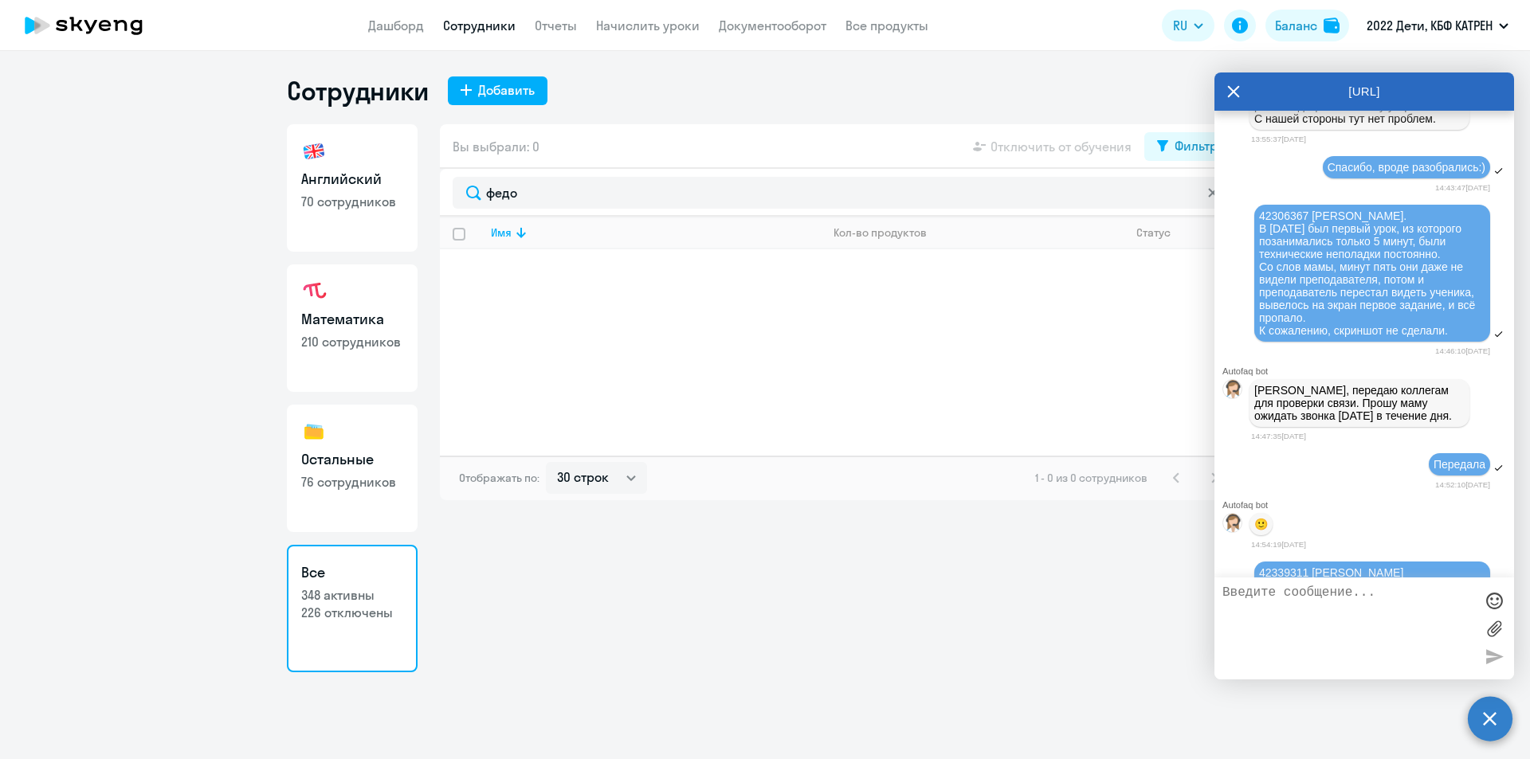
drag, startPoint x: 1255, startPoint y: 214, endPoint x: 1454, endPoint y: 358, distance: 245.9
copy p "При первом входе система спрашивает что-то типа: "Мы правильно определили ваше …"
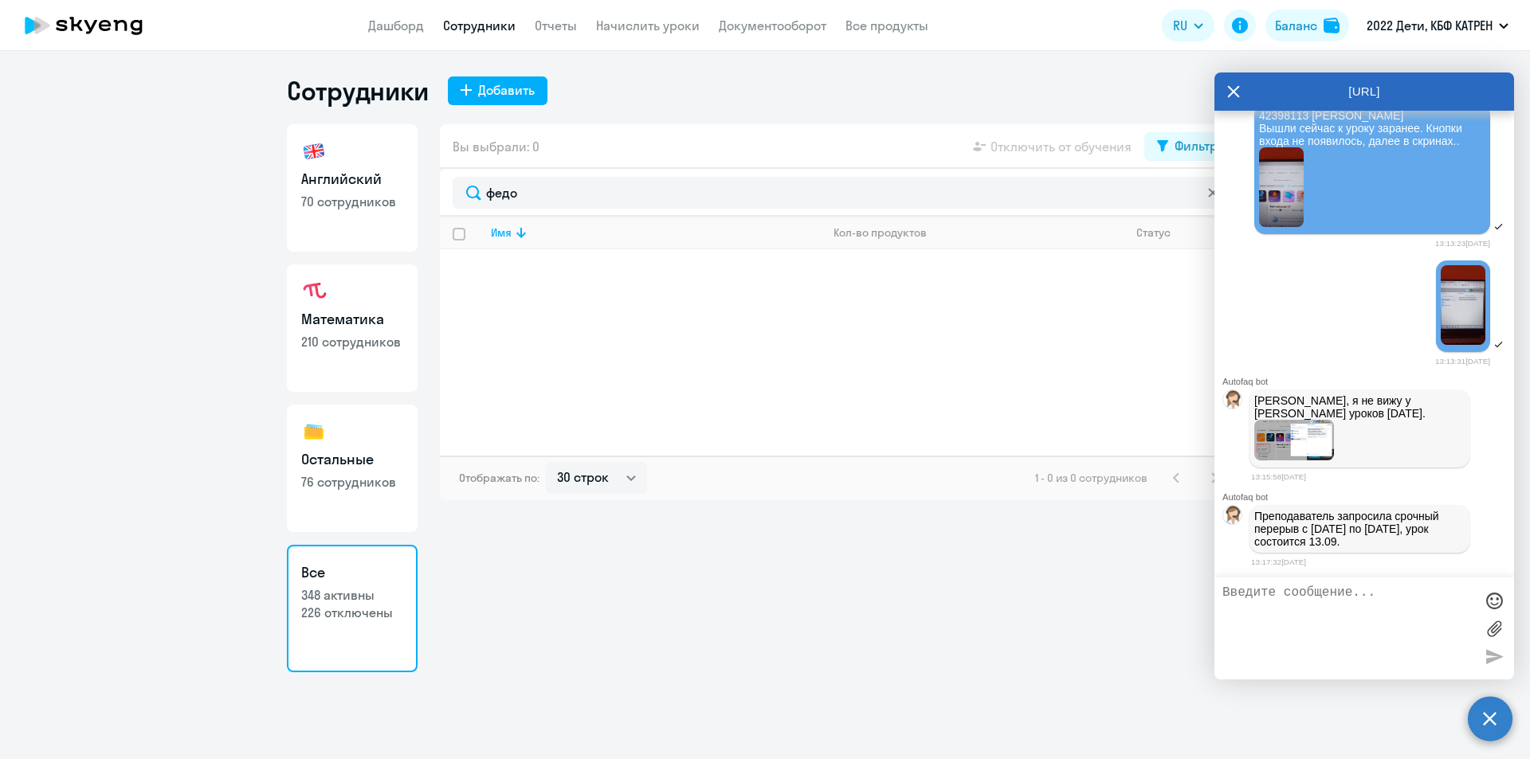
scroll to position [37169, 0]
click at [1307, 600] on textarea at bounding box center [1348, 629] width 252 height 86
paste textarea "При первом входе система спрашивает что-то типа: "Мы правильно определили ваше …"
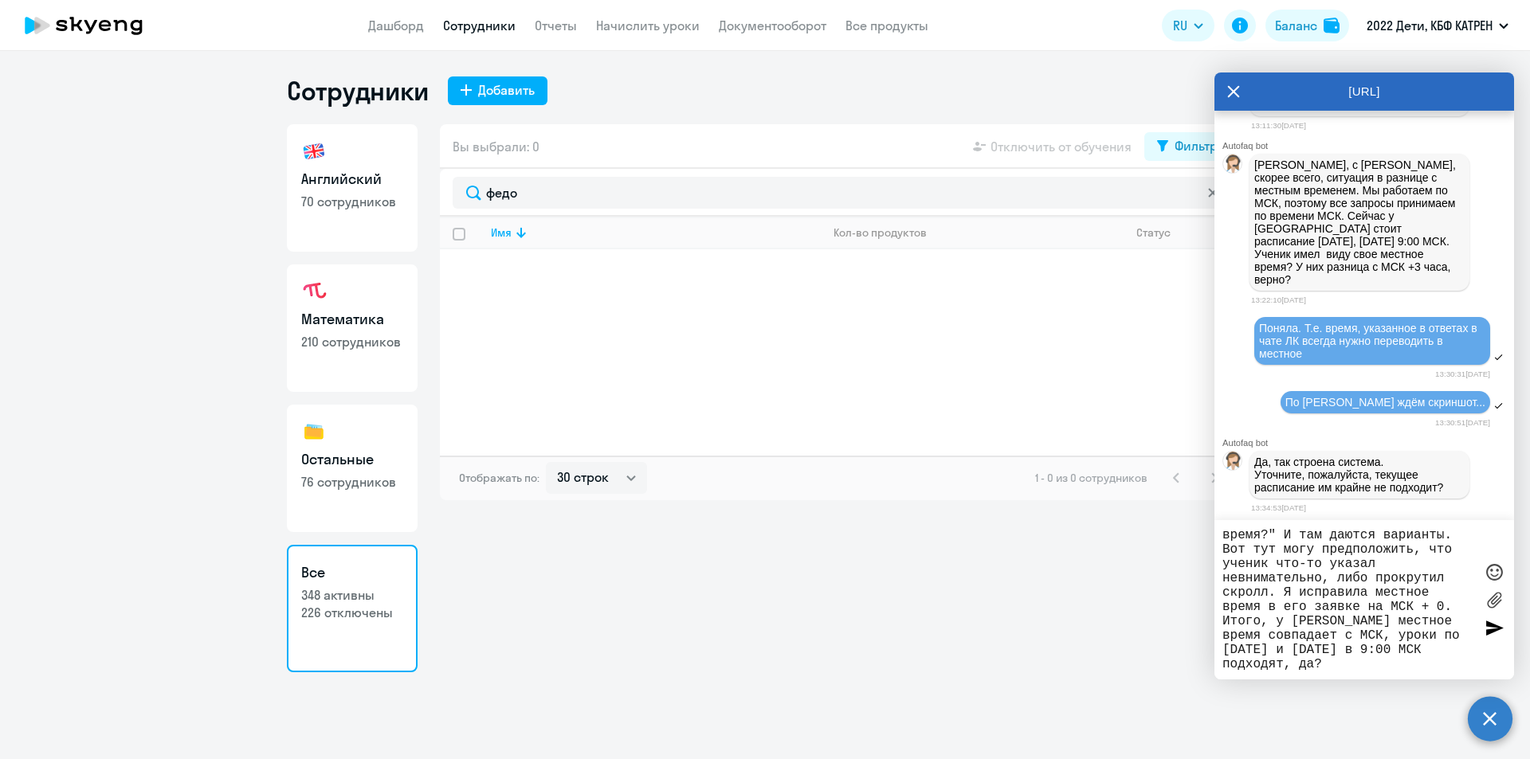
scroll to position [31273, 0]
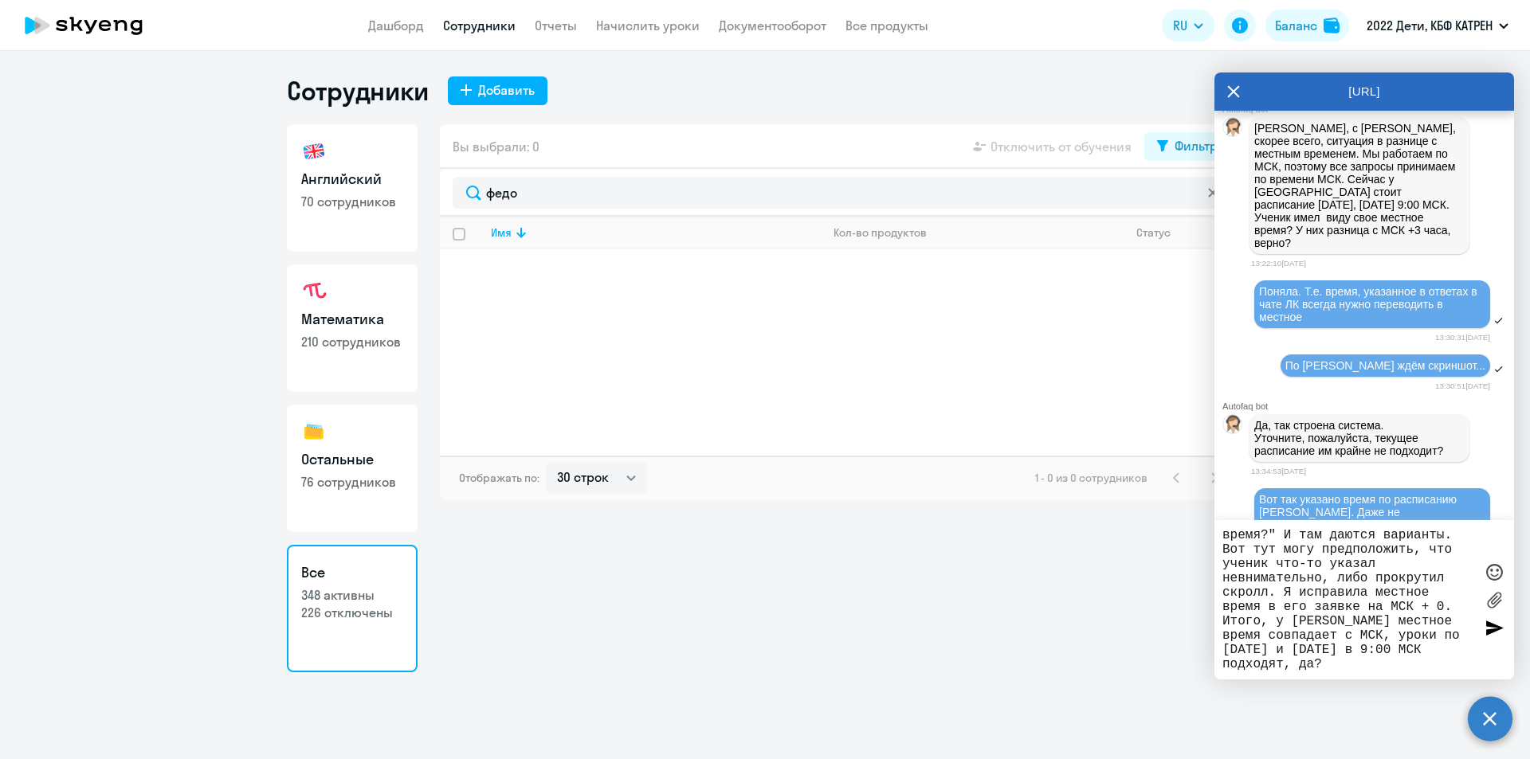
type textarea "При первом входе система спрашивает что-то типа: "Мы правильно определили ваше …"
click at [1366, 669] on textarea "При первом входе система спрашивает что-то типа: "Мы правильно определили ваше …" at bounding box center [1348, 599] width 252 height 143
click at [1487, 629] on div at bounding box center [1494, 628] width 24 height 24
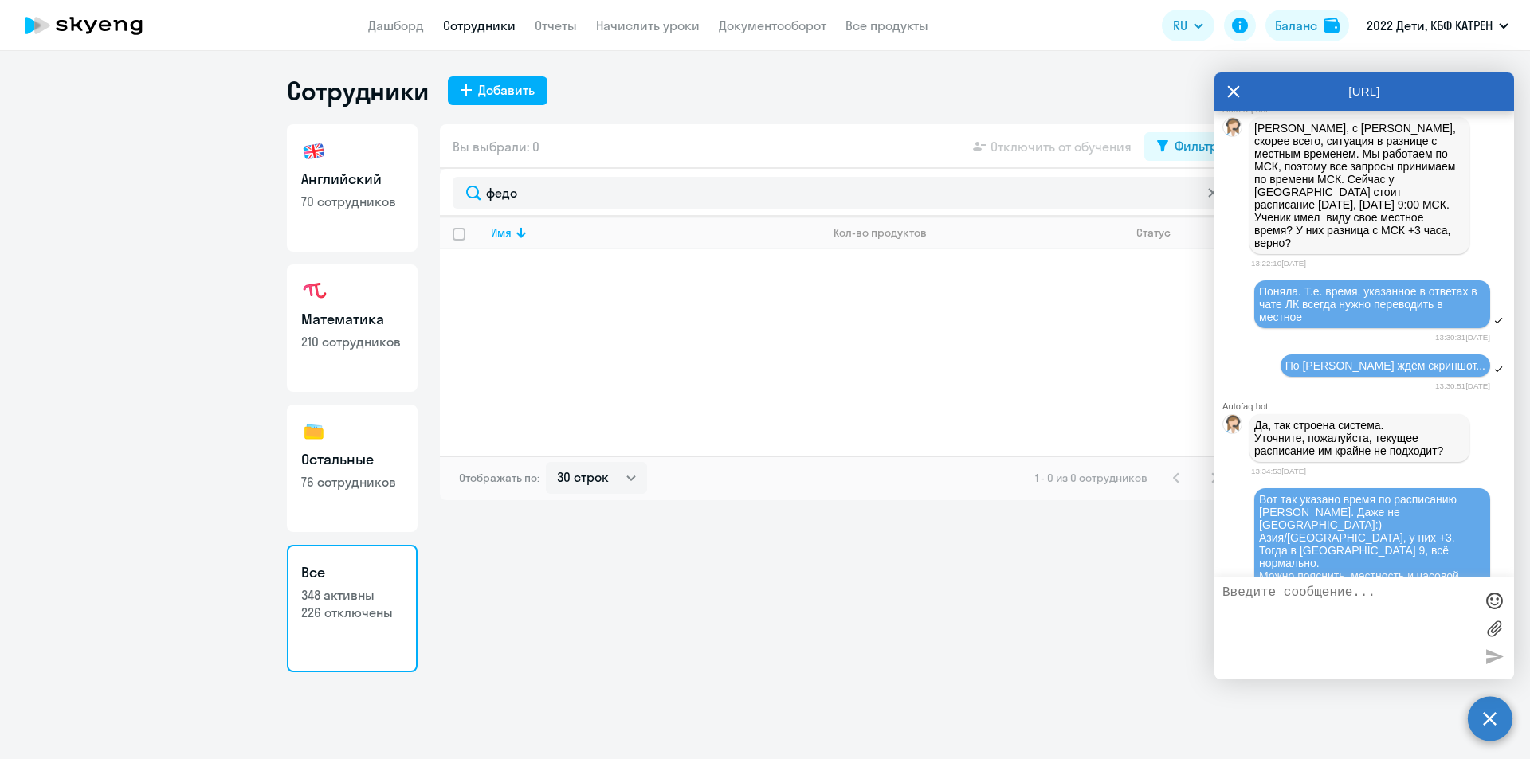
scroll to position [37332, 0]
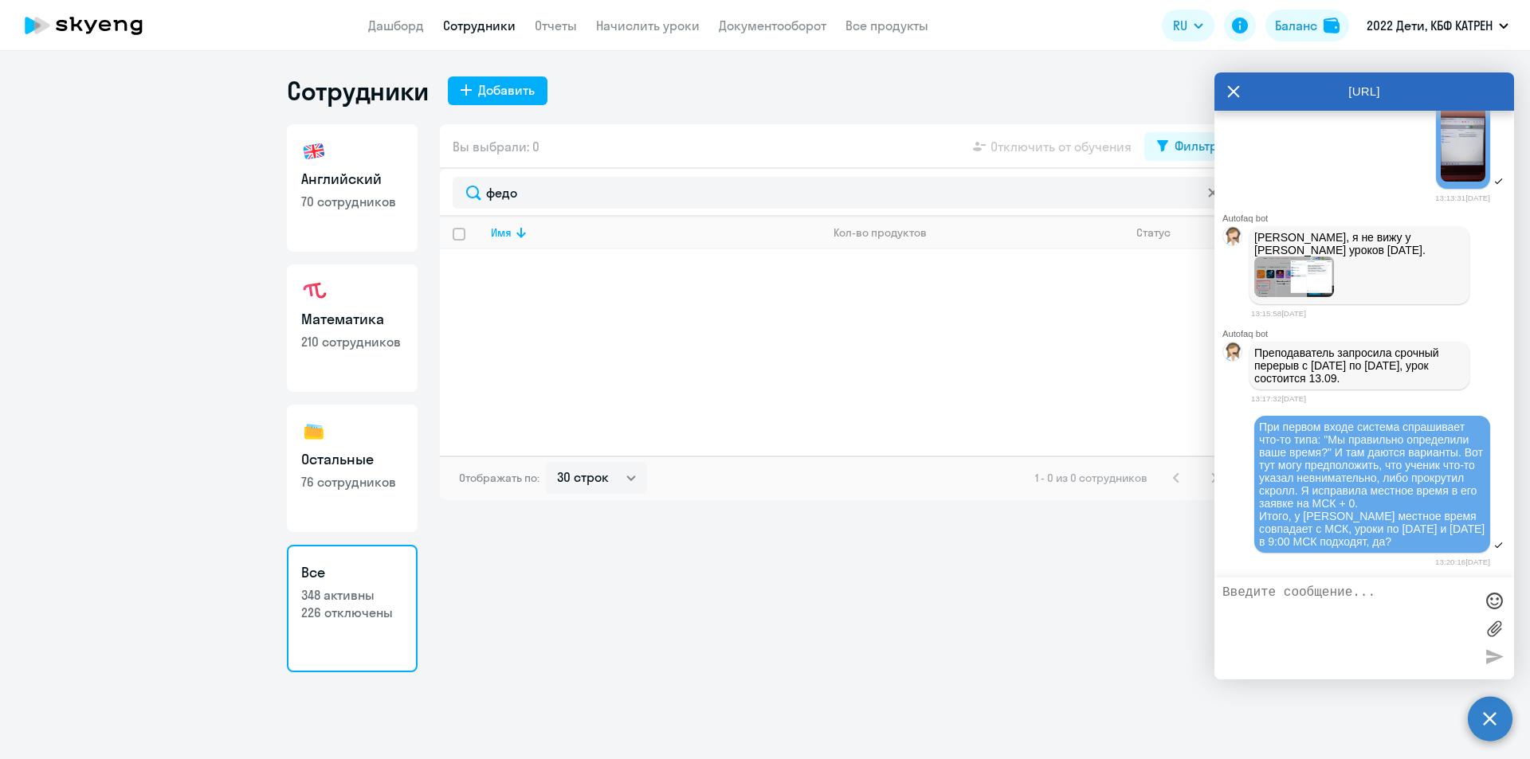
click at [1363, 647] on textarea at bounding box center [1348, 629] width 252 height 86
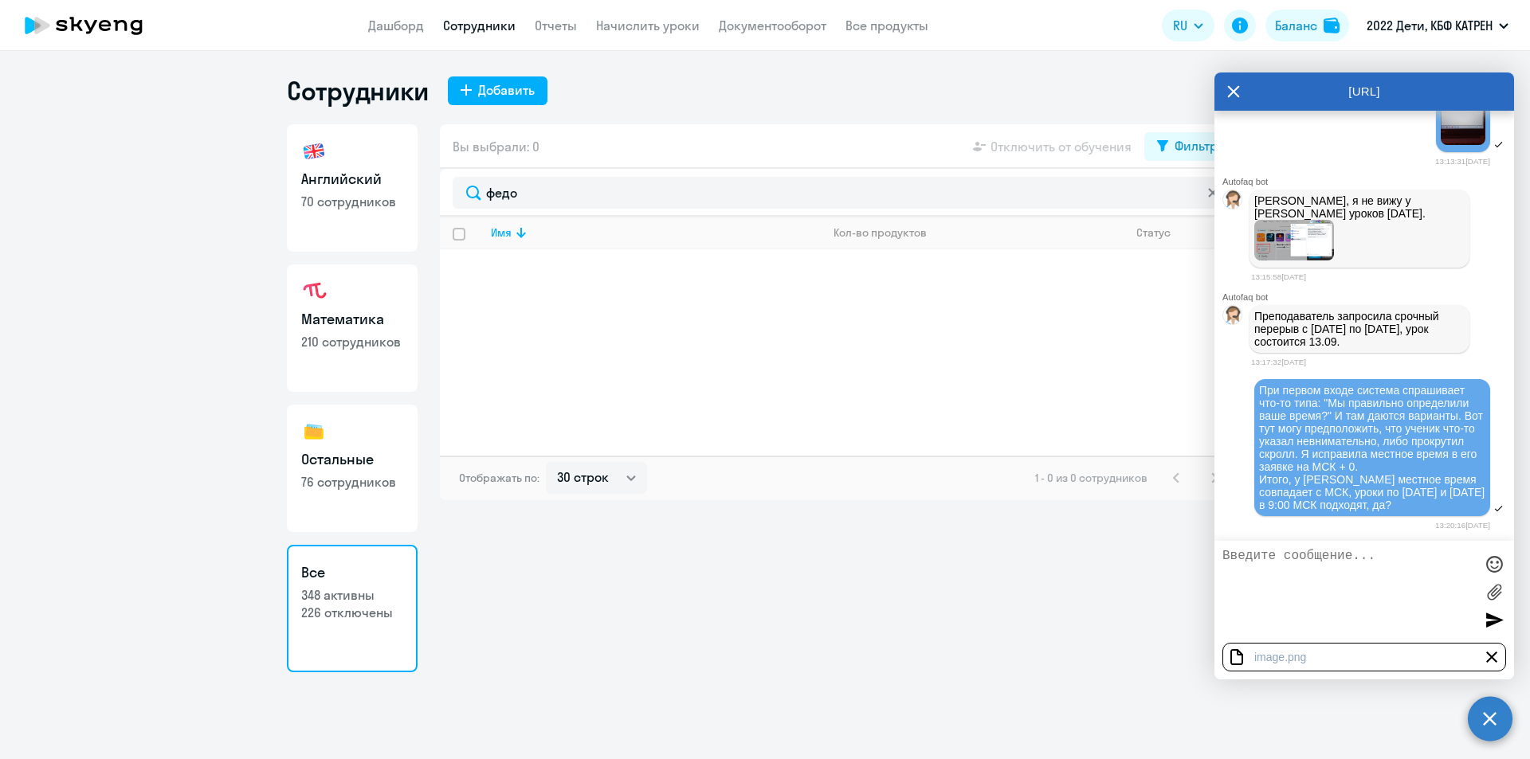
click at [1491, 623] on div at bounding box center [1494, 620] width 24 height 24
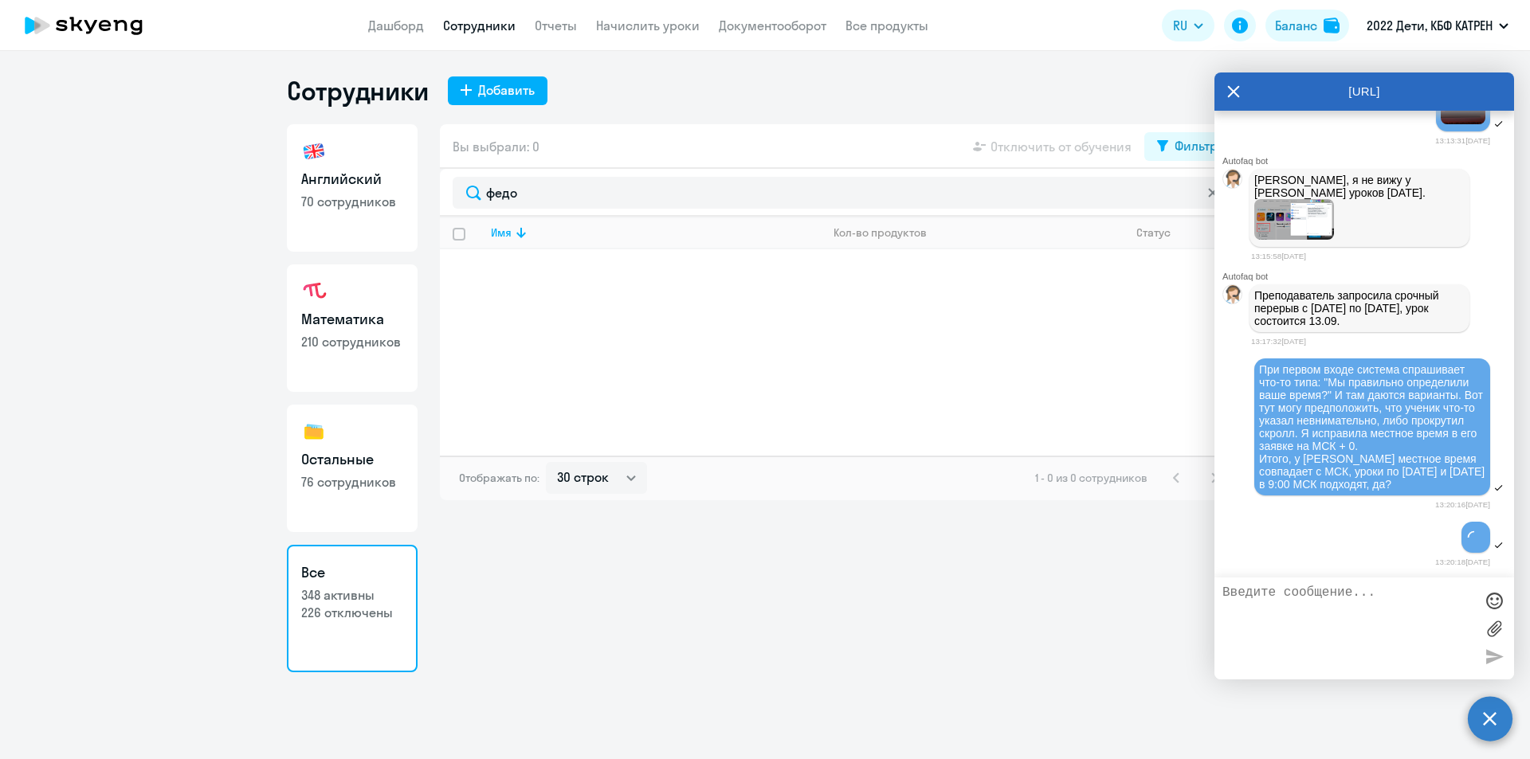
scroll to position [37389, 0]
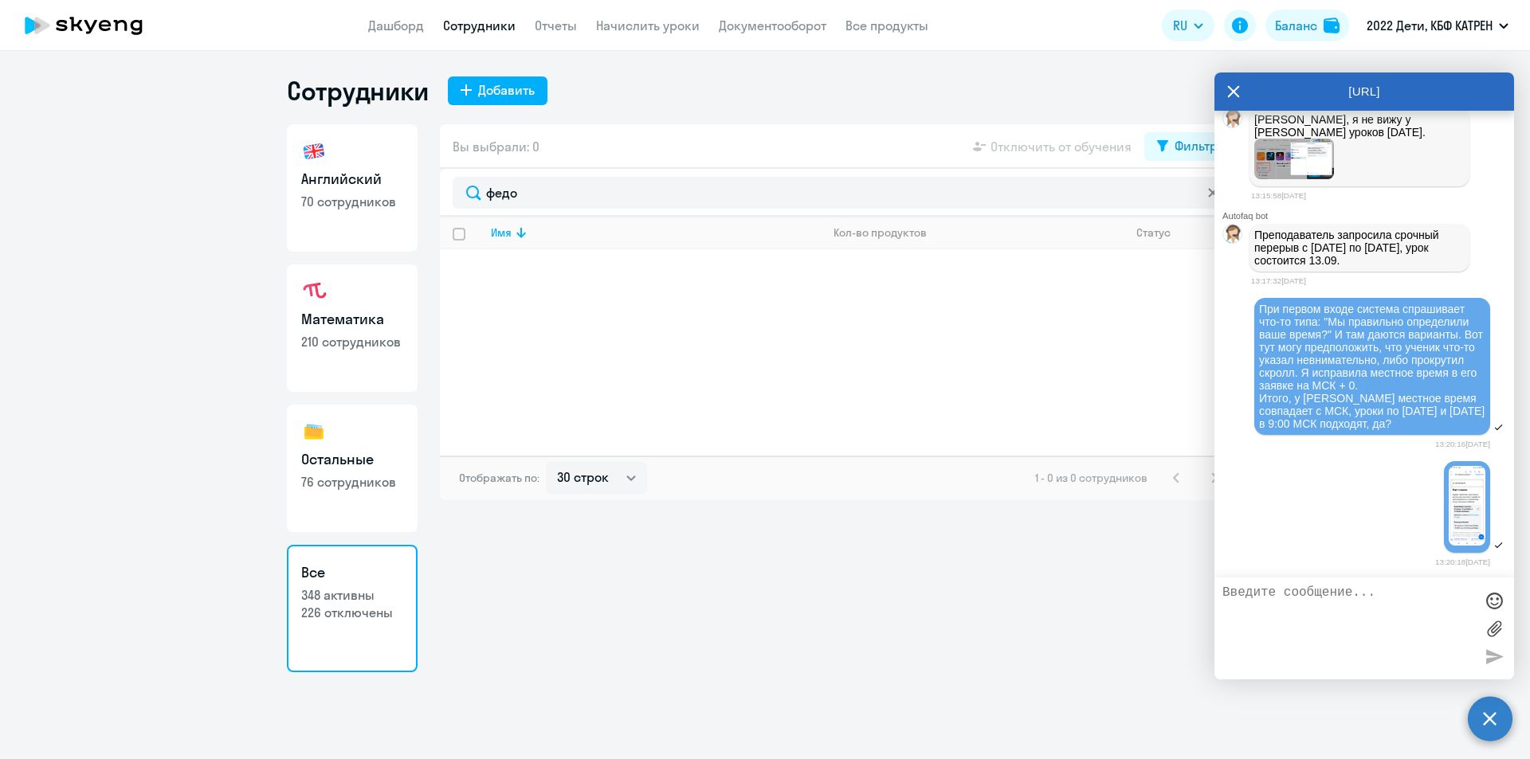
click at [1342, 617] on textarea at bounding box center [1348, 629] width 252 height 86
type textarea "У"
click at [1299, 622] on textarea "[PERSON_NAME] подобрали расписание вт 09:00, сб 09:00. Мы с Вами общались по эт…" at bounding box center [1348, 629] width 252 height 86
type textarea "[PERSON_NAME] подобрали расписание вт 09:00, сб 09:00. Мы с [PERSON_NAME] уже о…"
click at [1498, 660] on div at bounding box center [1494, 657] width 24 height 24
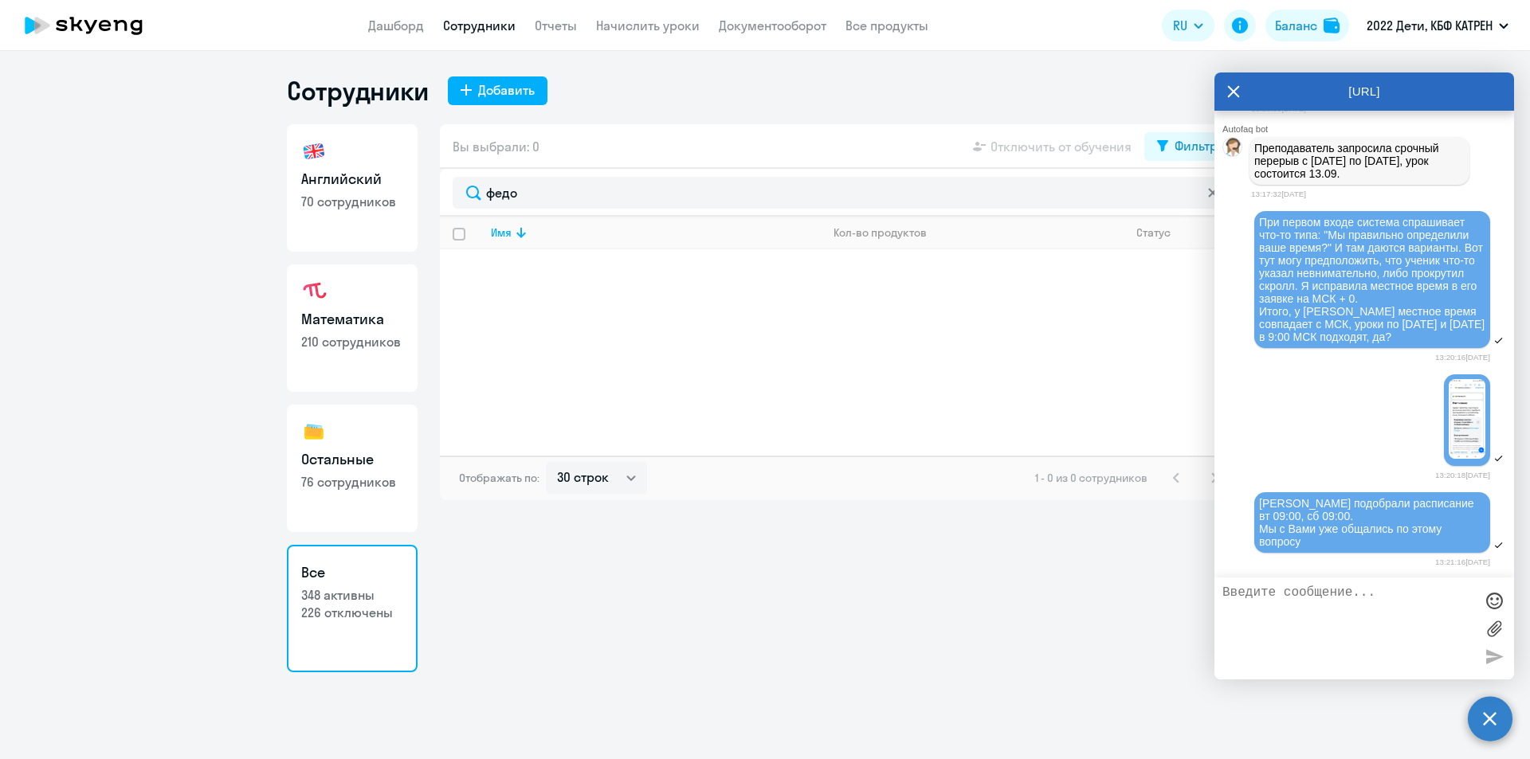
scroll to position [37457, 0]
drag, startPoint x: 1253, startPoint y: 228, endPoint x: 1342, endPoint y: 254, distance: 92.3
click at [1342, 185] on div "Преподаватель запросила срочный перерыв с [DATE] по [DATE], урок состоится 13.0…" at bounding box center [1359, 161] width 220 height 48
copy p "Преподаватель запросила срочный перерыв с [DATE] по [DATE], урок состоится 13.0…"
click at [1303, 605] on textarea at bounding box center [1348, 629] width 252 height 86
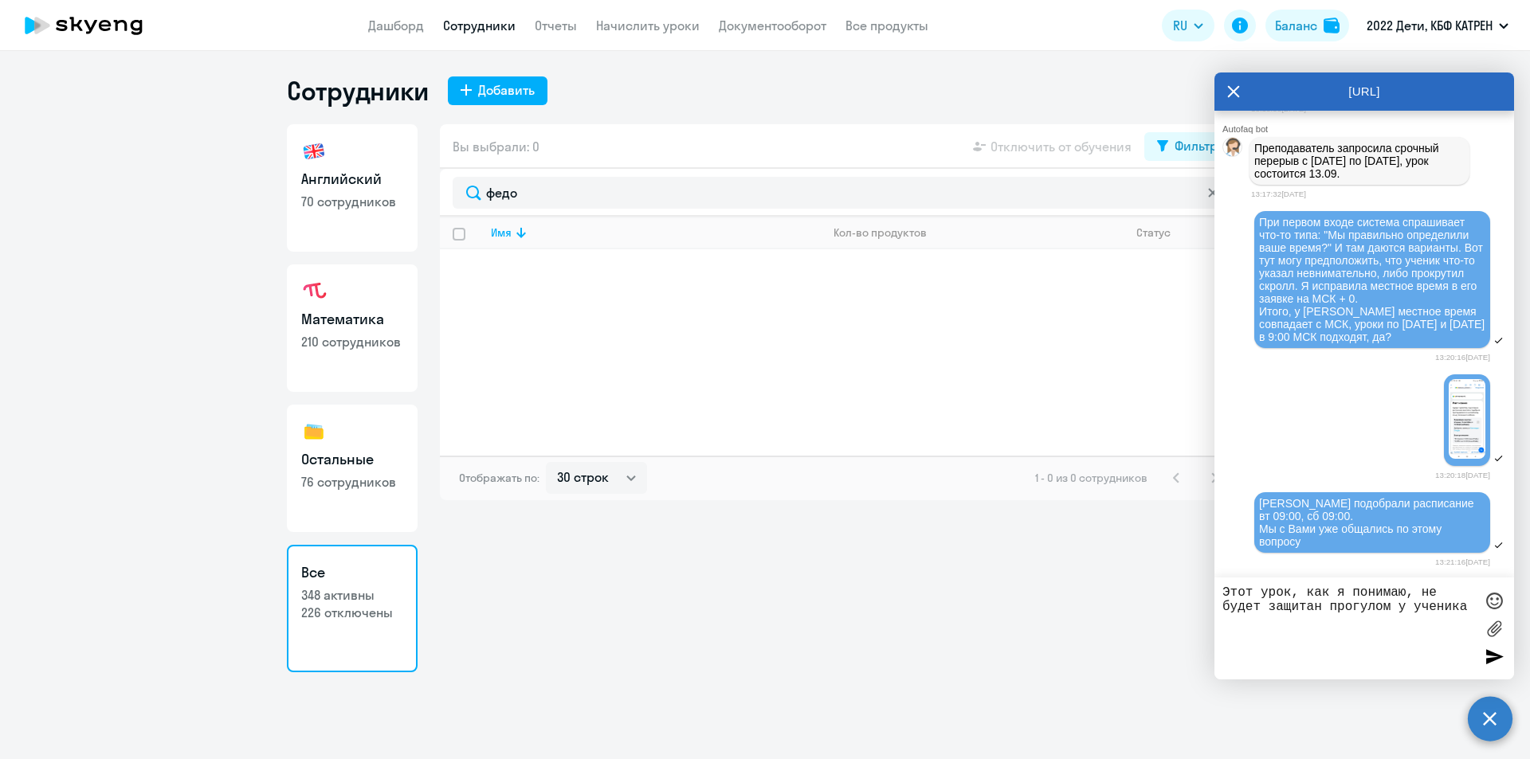
click at [1291, 609] on textarea "Этот урок, как я понимаю, не будет защитан прогулом у ученика" at bounding box center [1348, 629] width 252 height 86
drag, startPoint x: 1285, startPoint y: 610, endPoint x: 1322, endPoint y: 613, distance: 36.7
click at [1322, 613] on textarea "Этот урок, как я понимаю, не будет защитан прогулом у ученика" at bounding box center [1348, 629] width 252 height 86
click at [1270, 608] on textarea "Этот урок, как я понимаю, не будет щитаться прогулом у ученика" at bounding box center [1348, 629] width 252 height 86
type textarea "Этот урок, как я понимаю, не будет считаться прогулом у ученика"
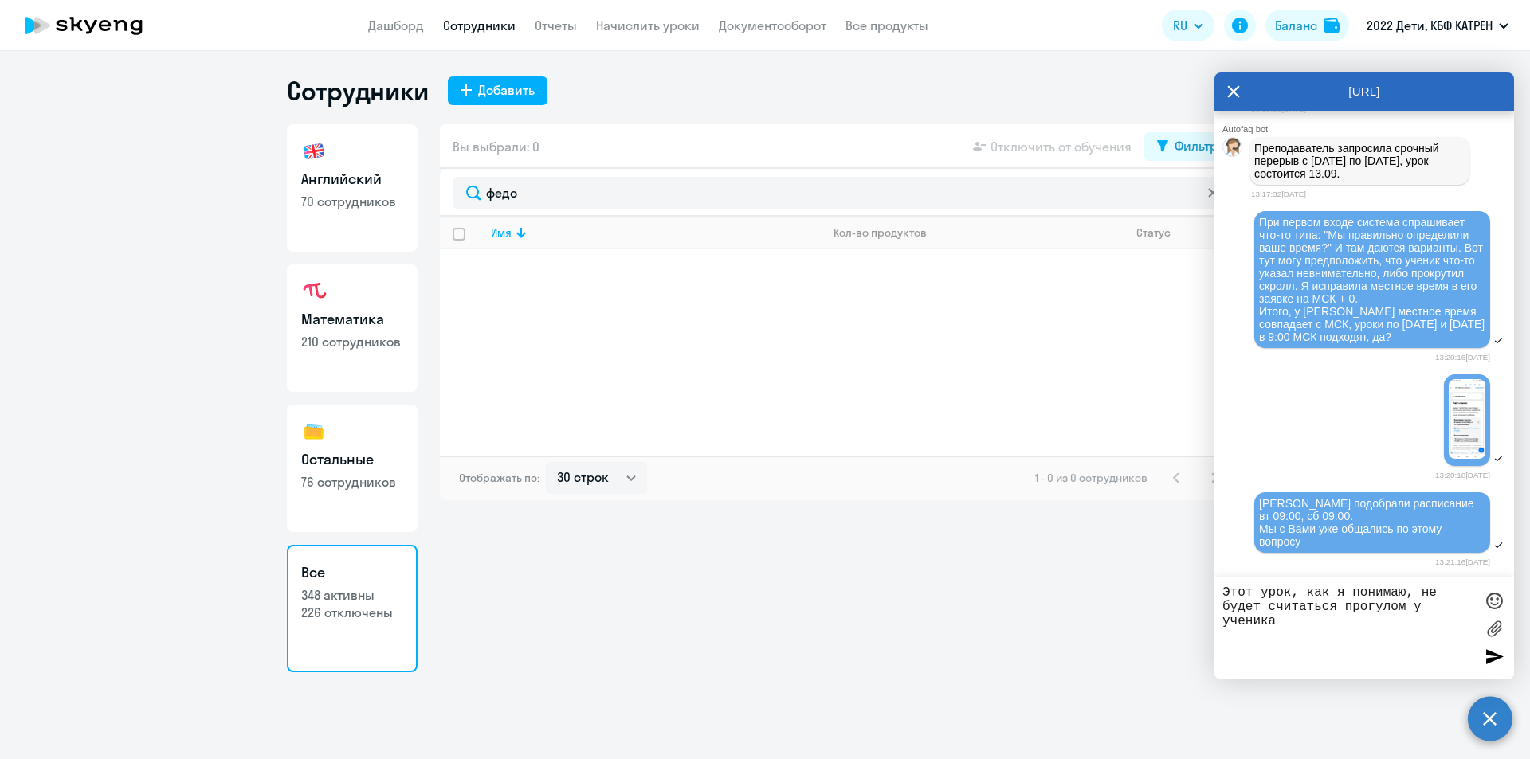
click at [1491, 657] on div at bounding box center [1494, 657] width 24 height 24
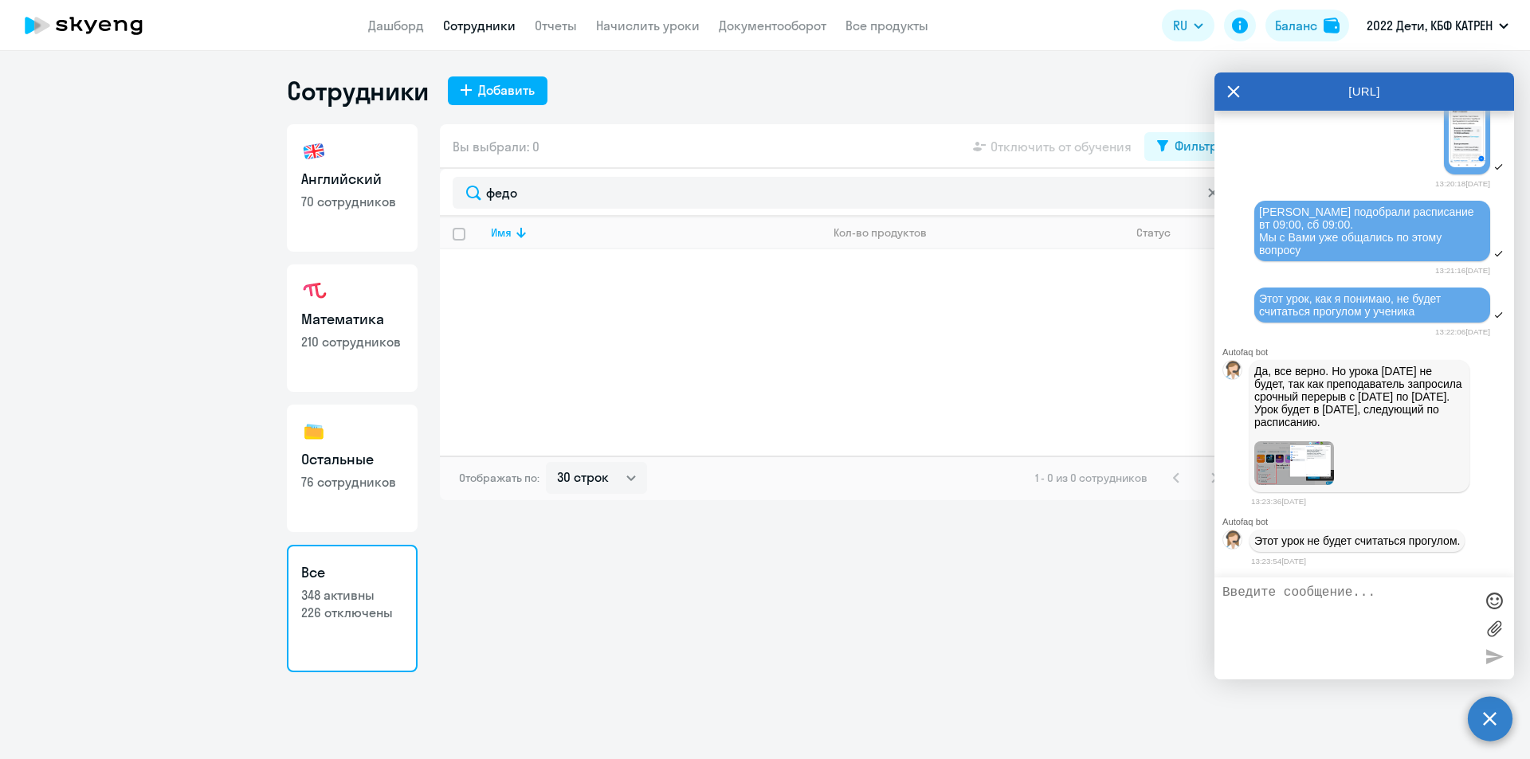
scroll to position [37841, 0]
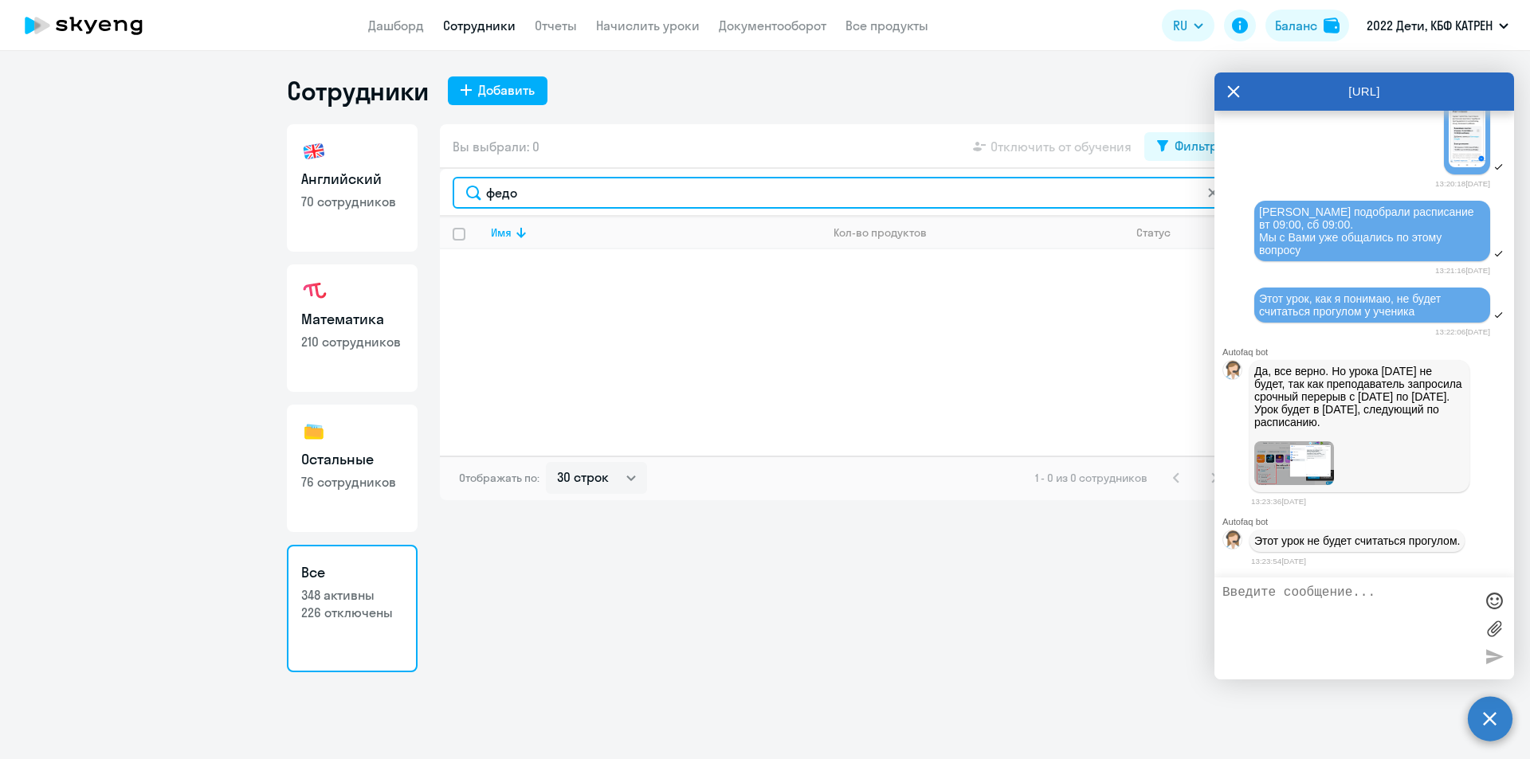
drag, startPoint x: 530, startPoint y: 187, endPoint x: 451, endPoint y: 191, distance: 79.0
click at [452, 191] on div "федо" at bounding box center [841, 193] width 803 height 48
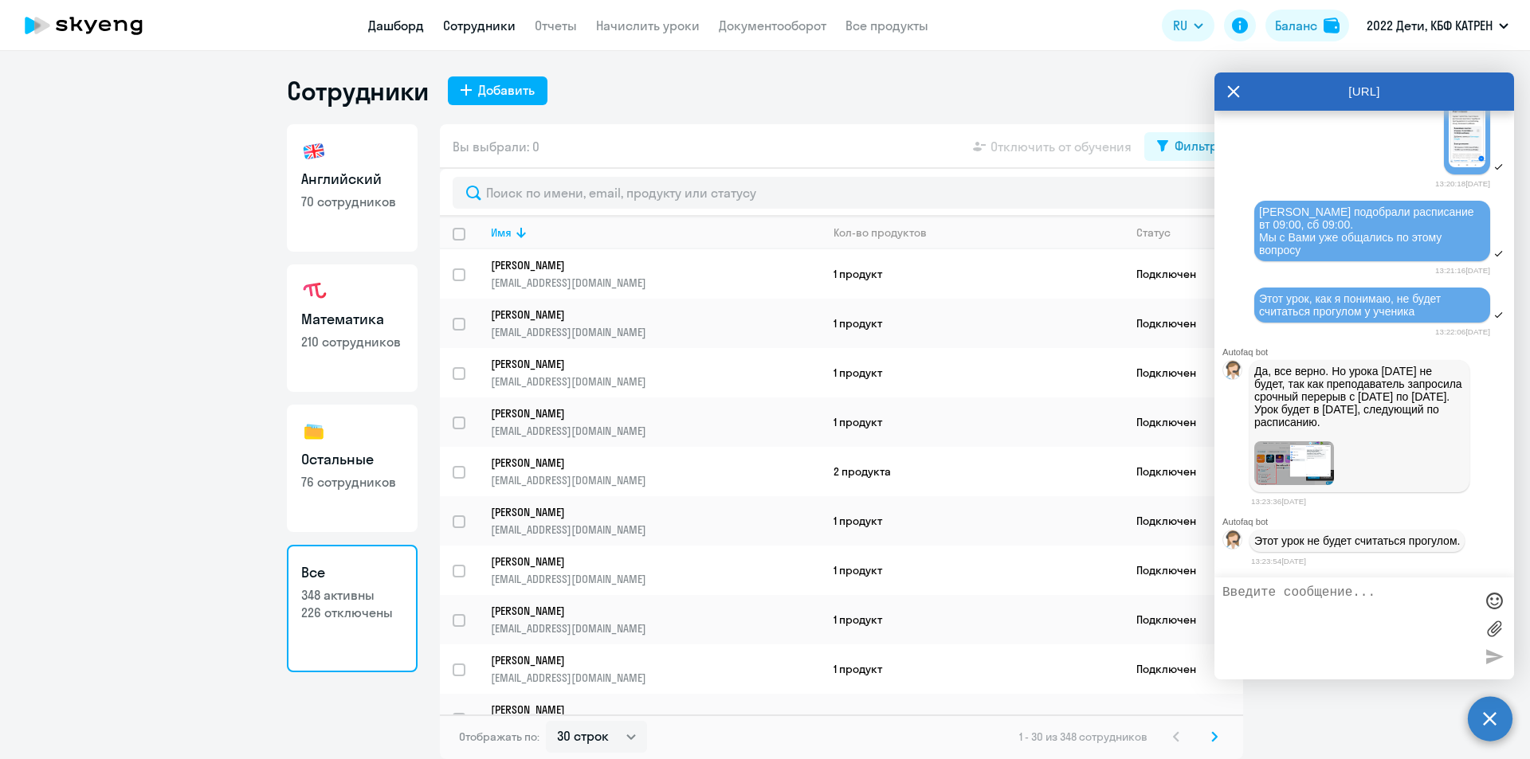
click at [404, 29] on link "Дашборд" at bounding box center [396, 26] width 56 height 16
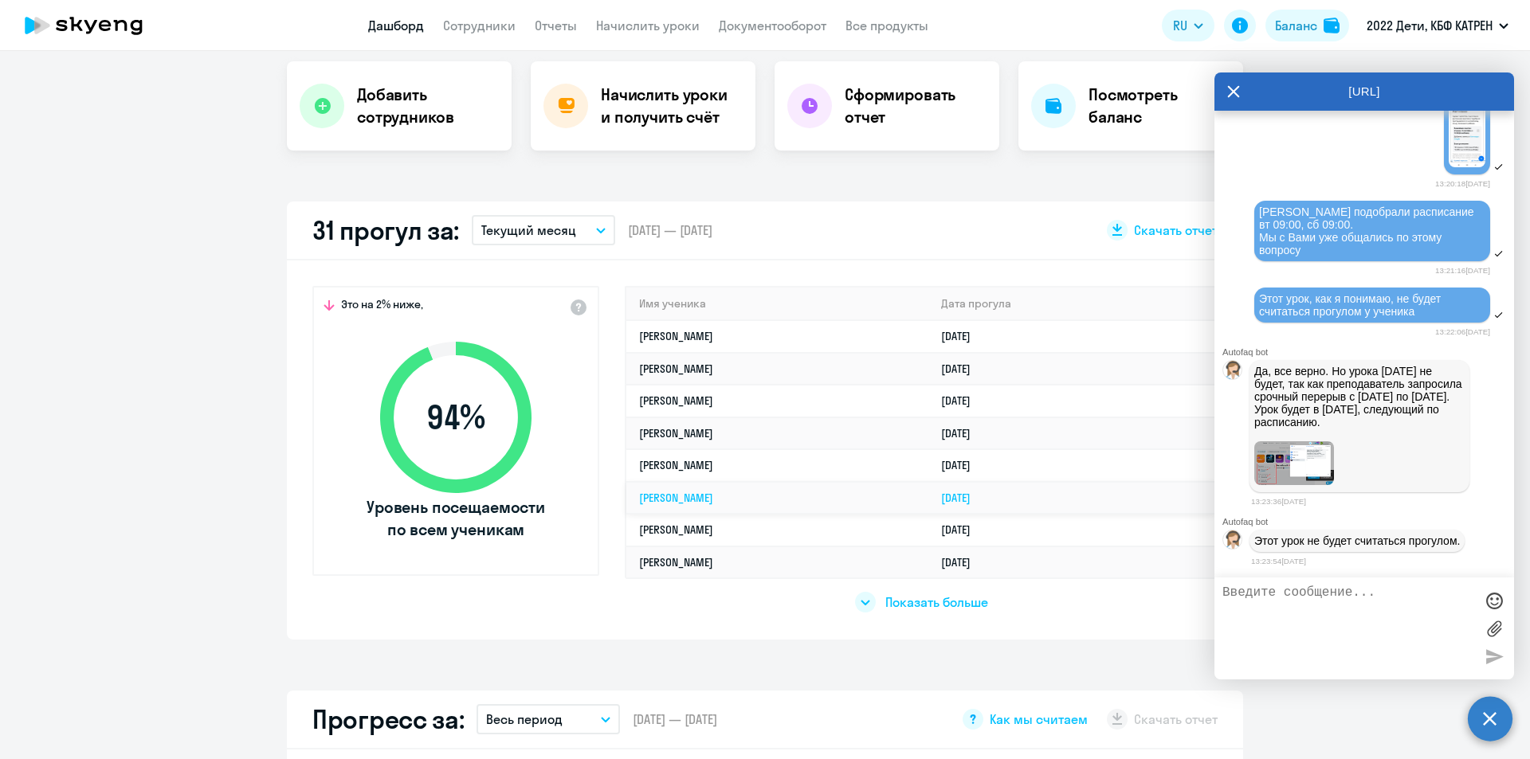
scroll to position [319, 0]
select select "30"
click at [911, 594] on span "Показать больше" at bounding box center [936, 602] width 103 height 18
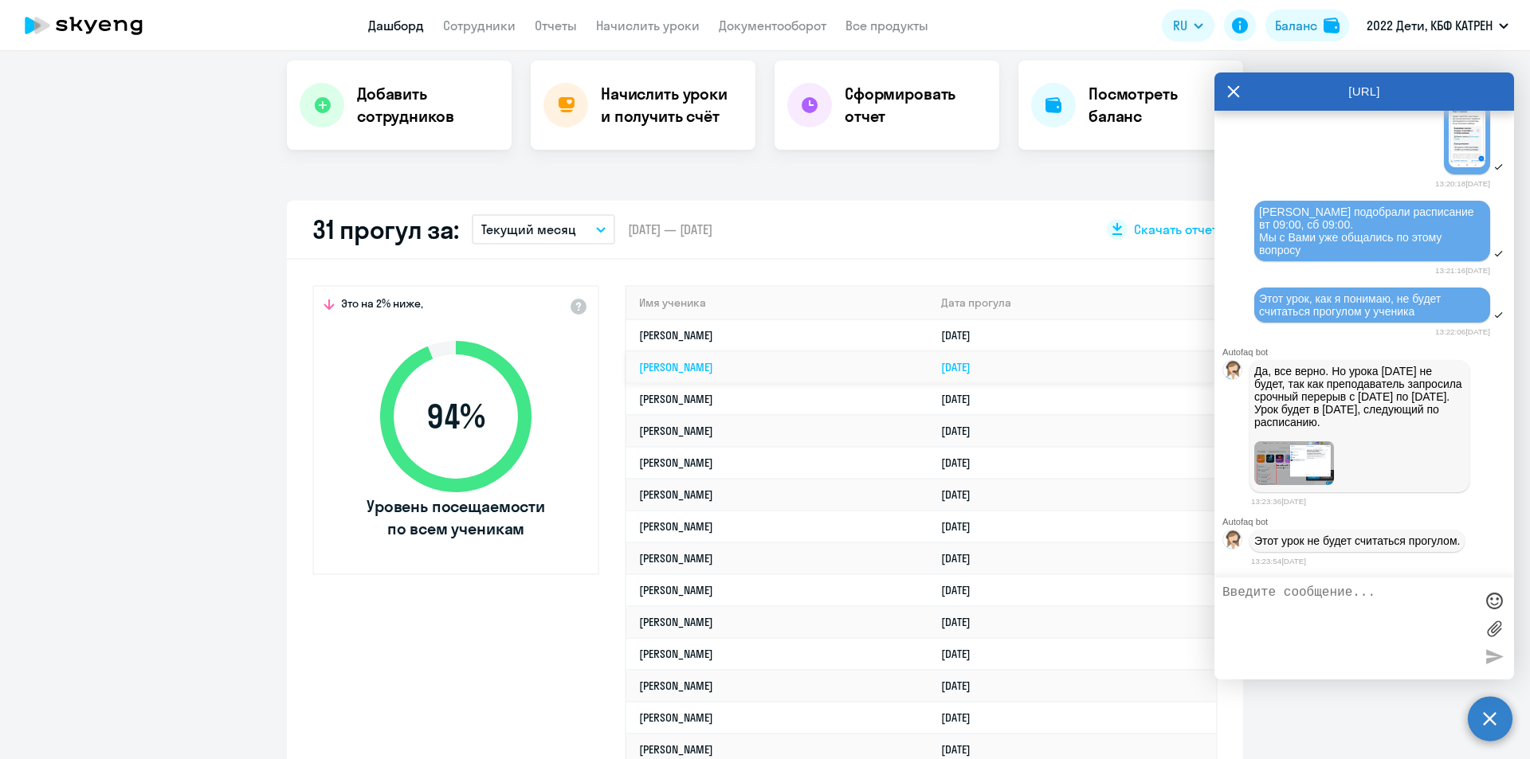
click at [707, 359] on td "[PERSON_NAME]" at bounding box center [777, 367] width 302 height 32
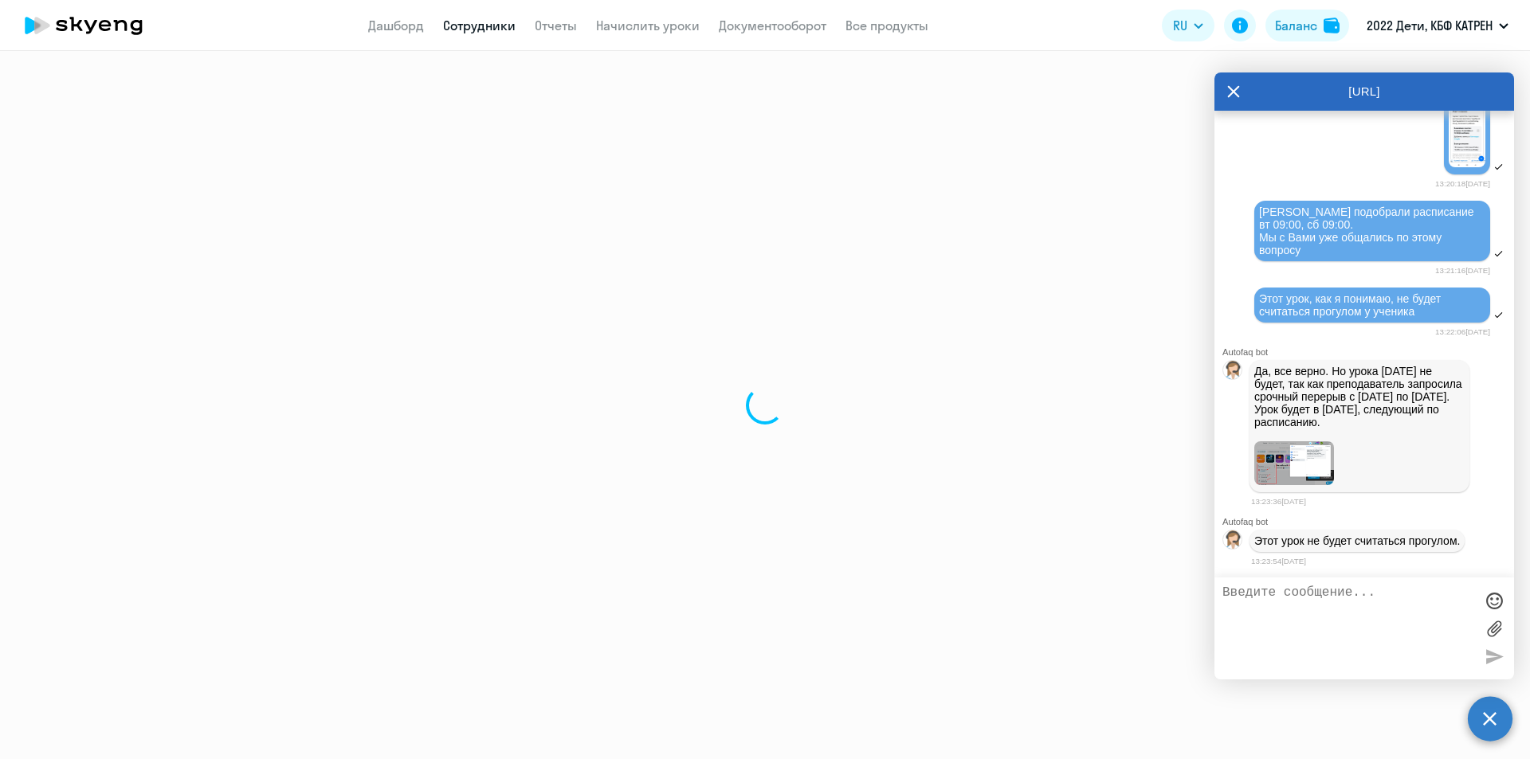
select select "others"
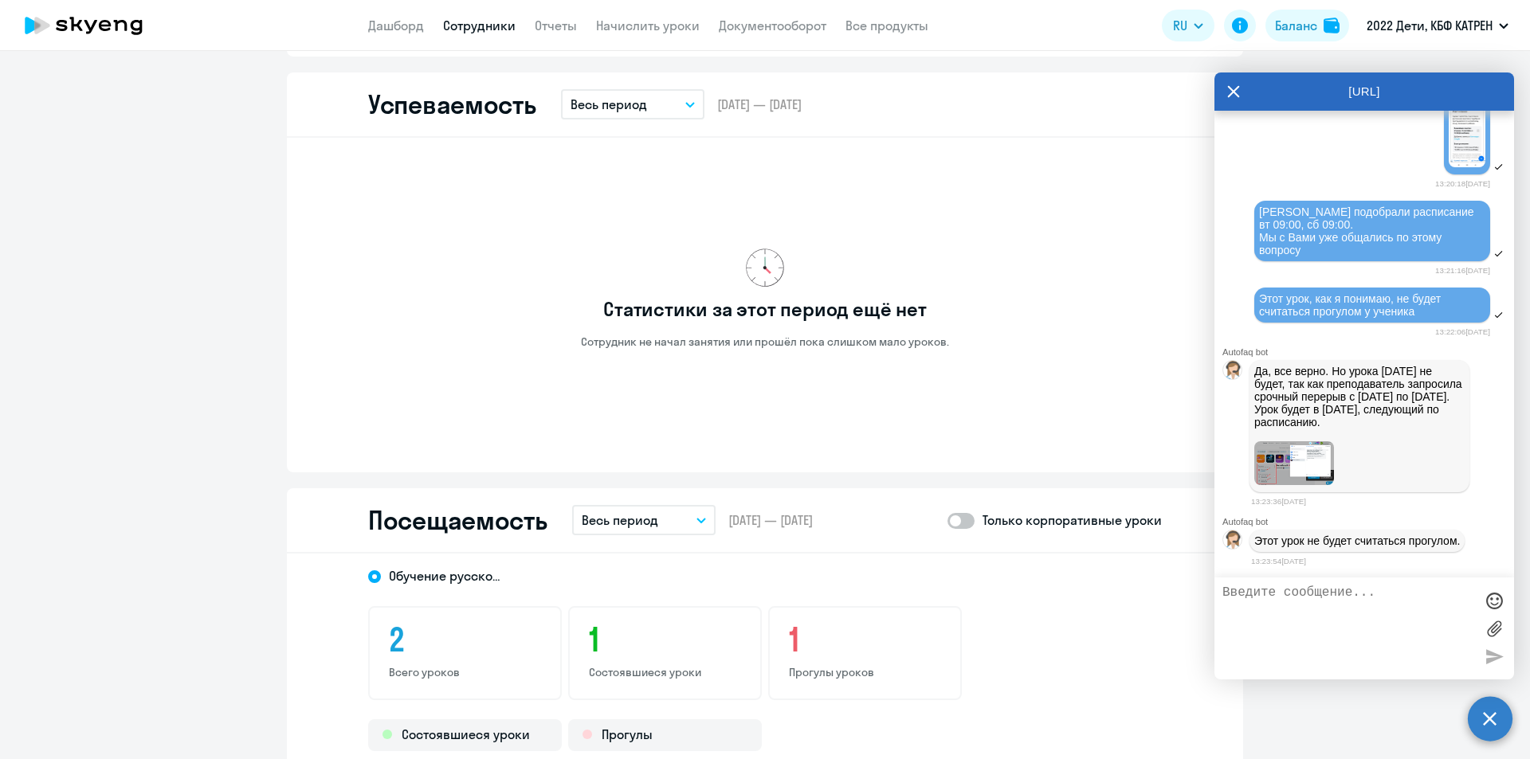
scroll to position [891, 0]
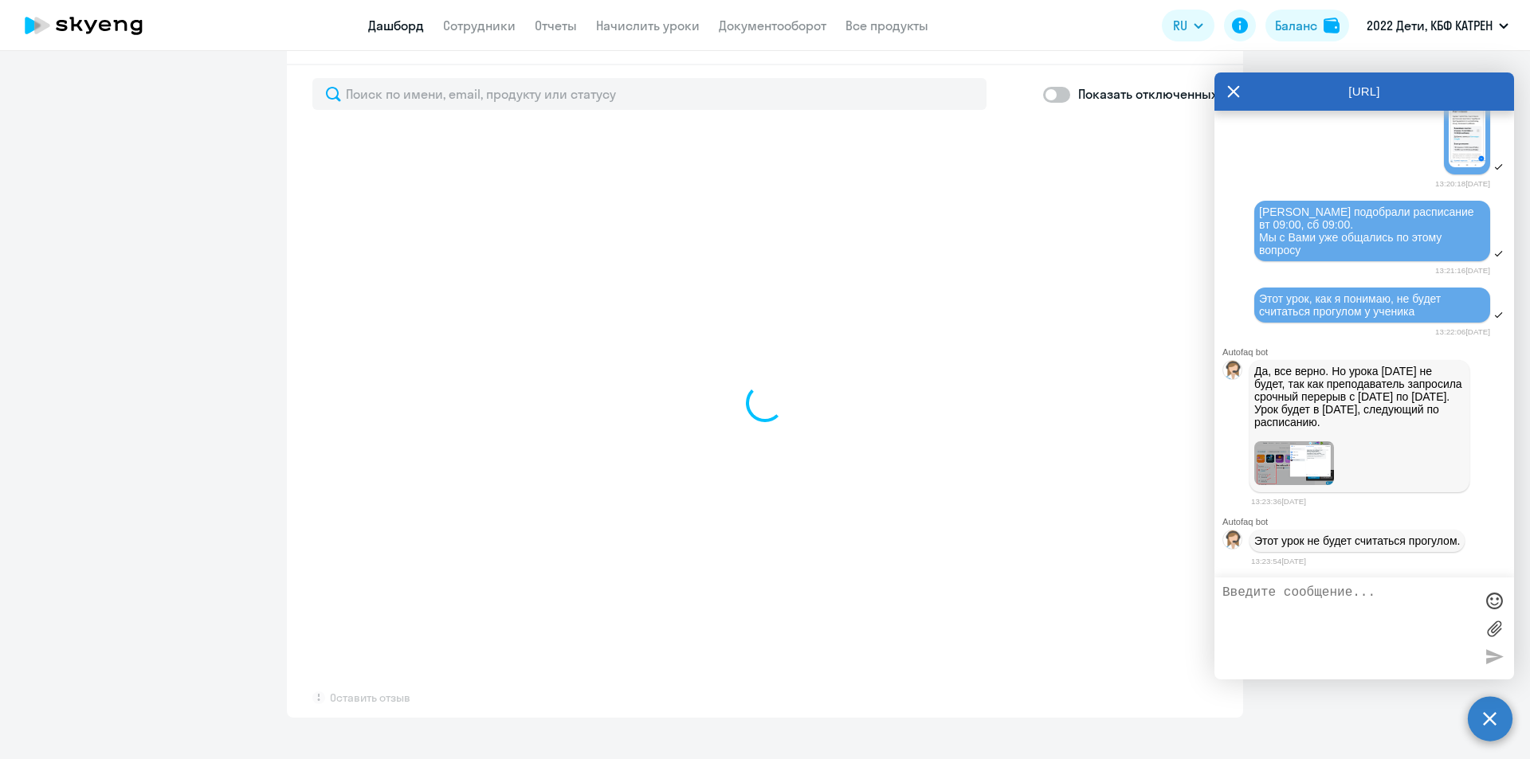
scroll to position [1041, 0]
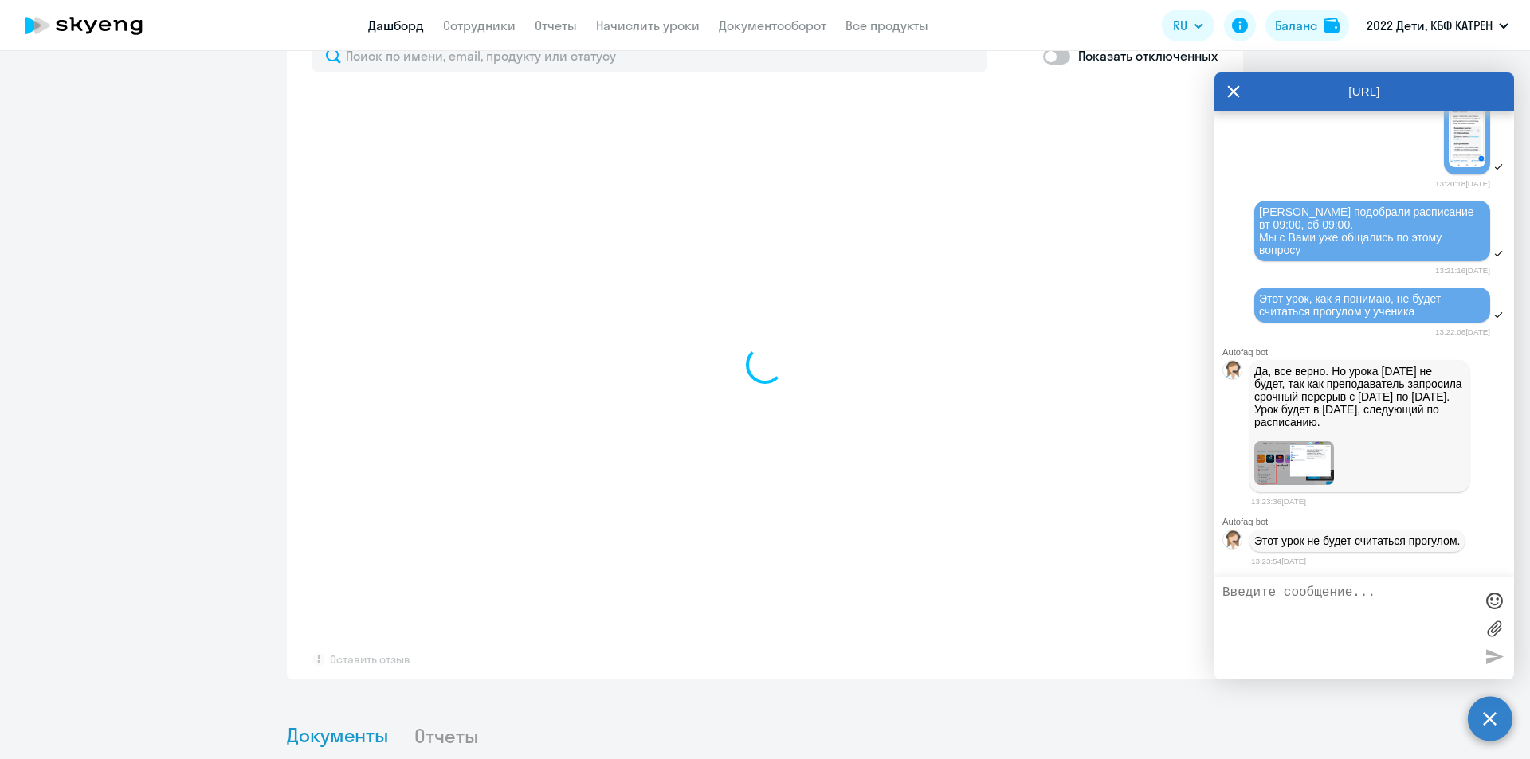
select select "30"
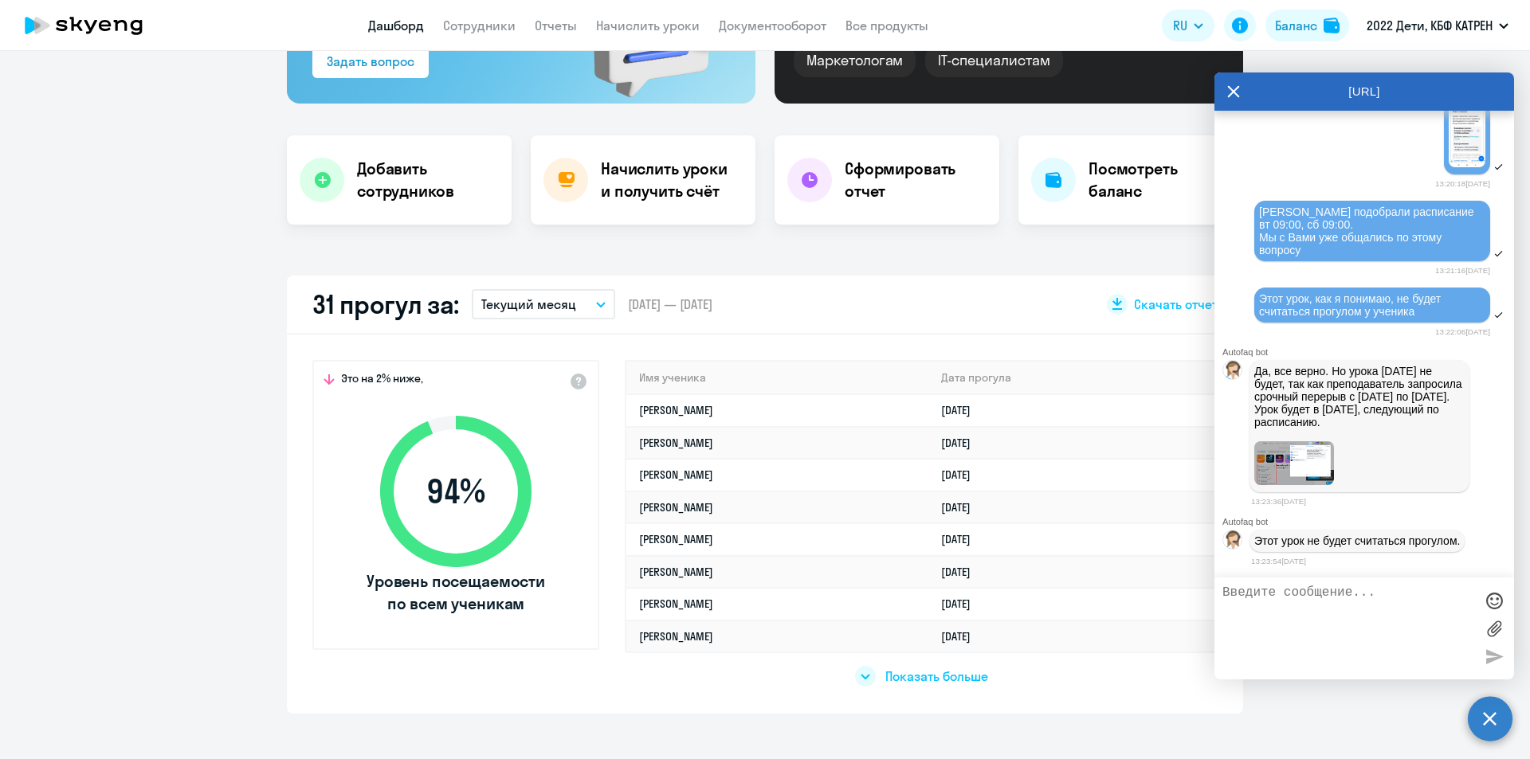
scroll to position [0, 0]
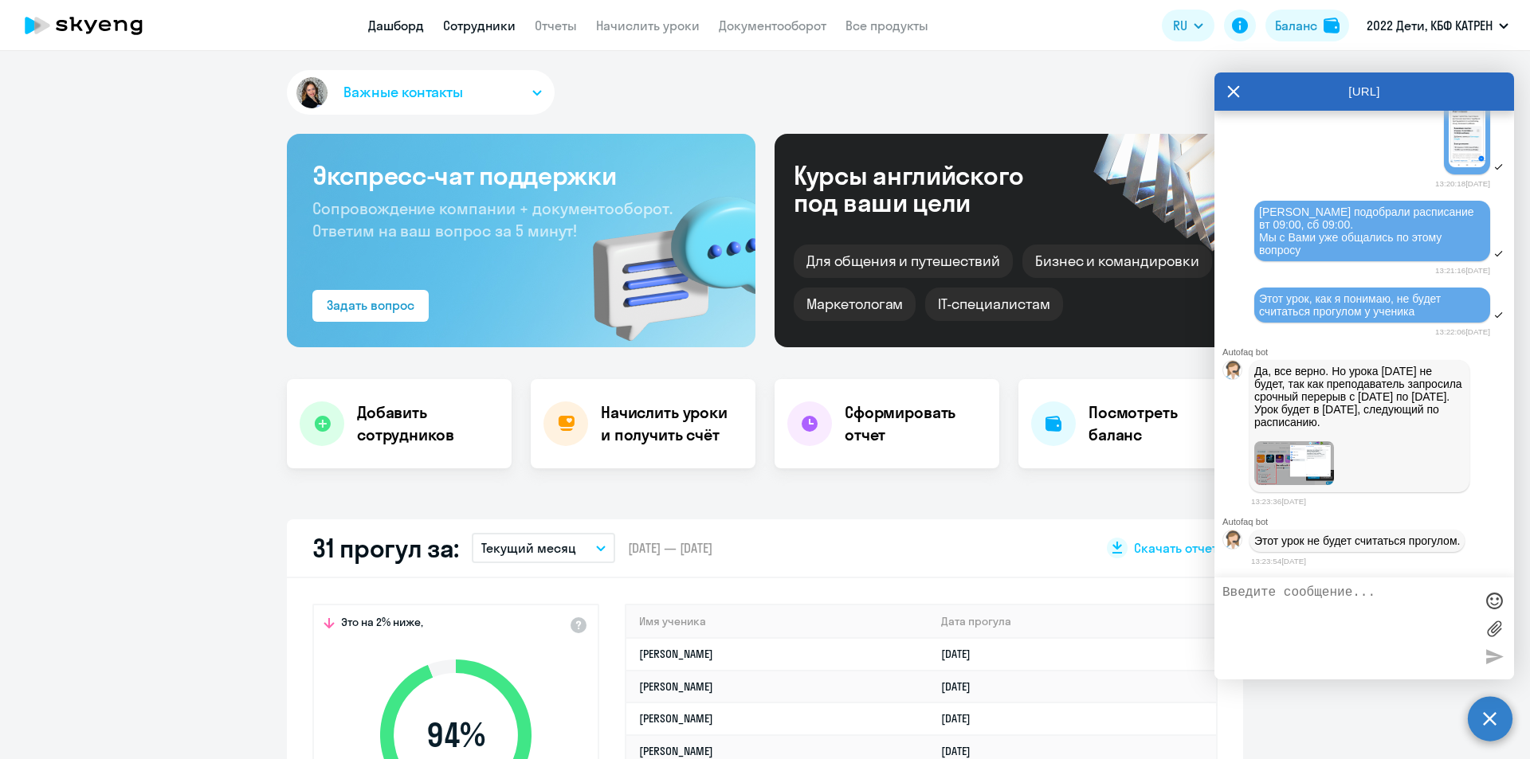
click at [448, 26] on link "Сотрудники" at bounding box center [479, 26] width 73 height 16
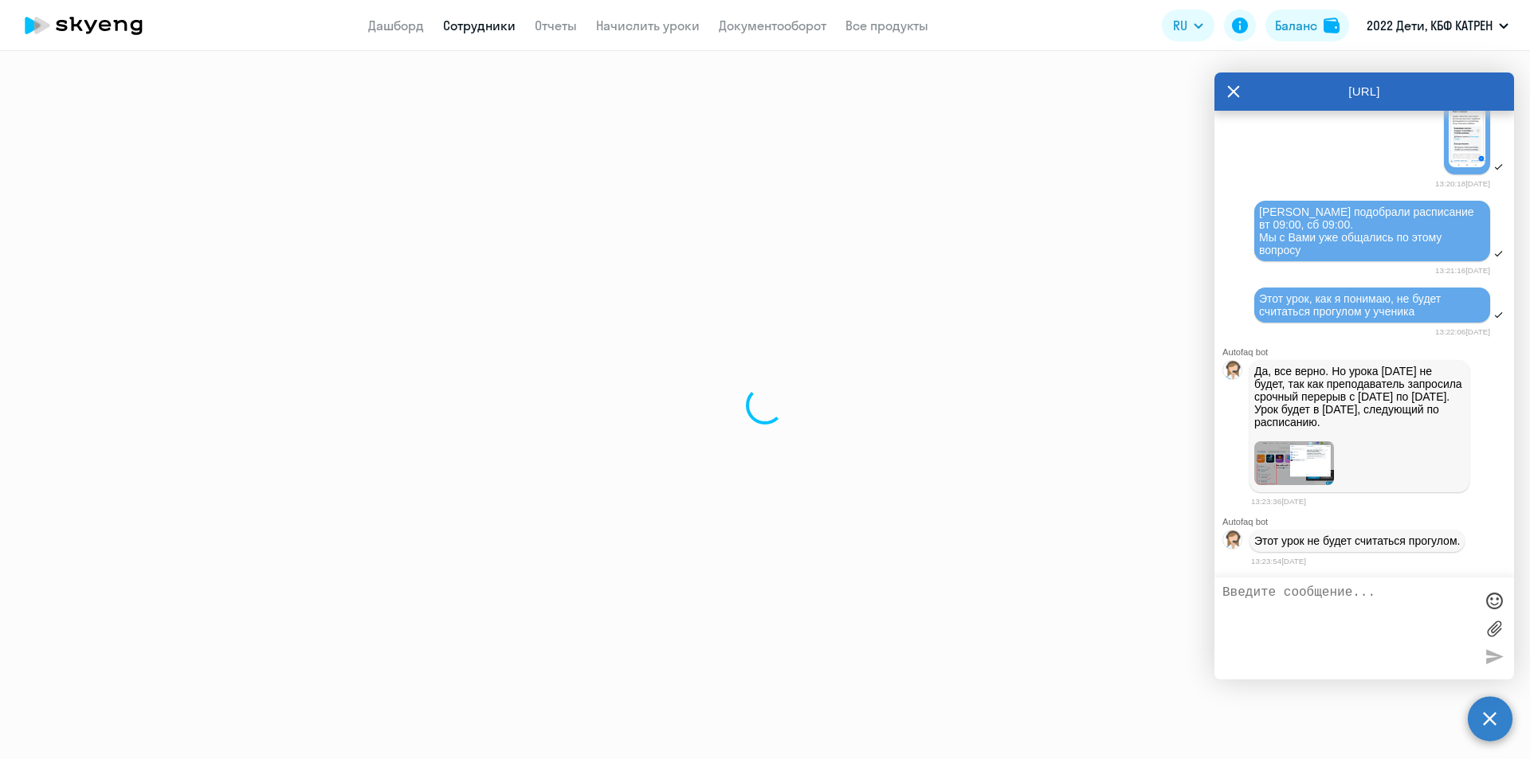
select select "30"
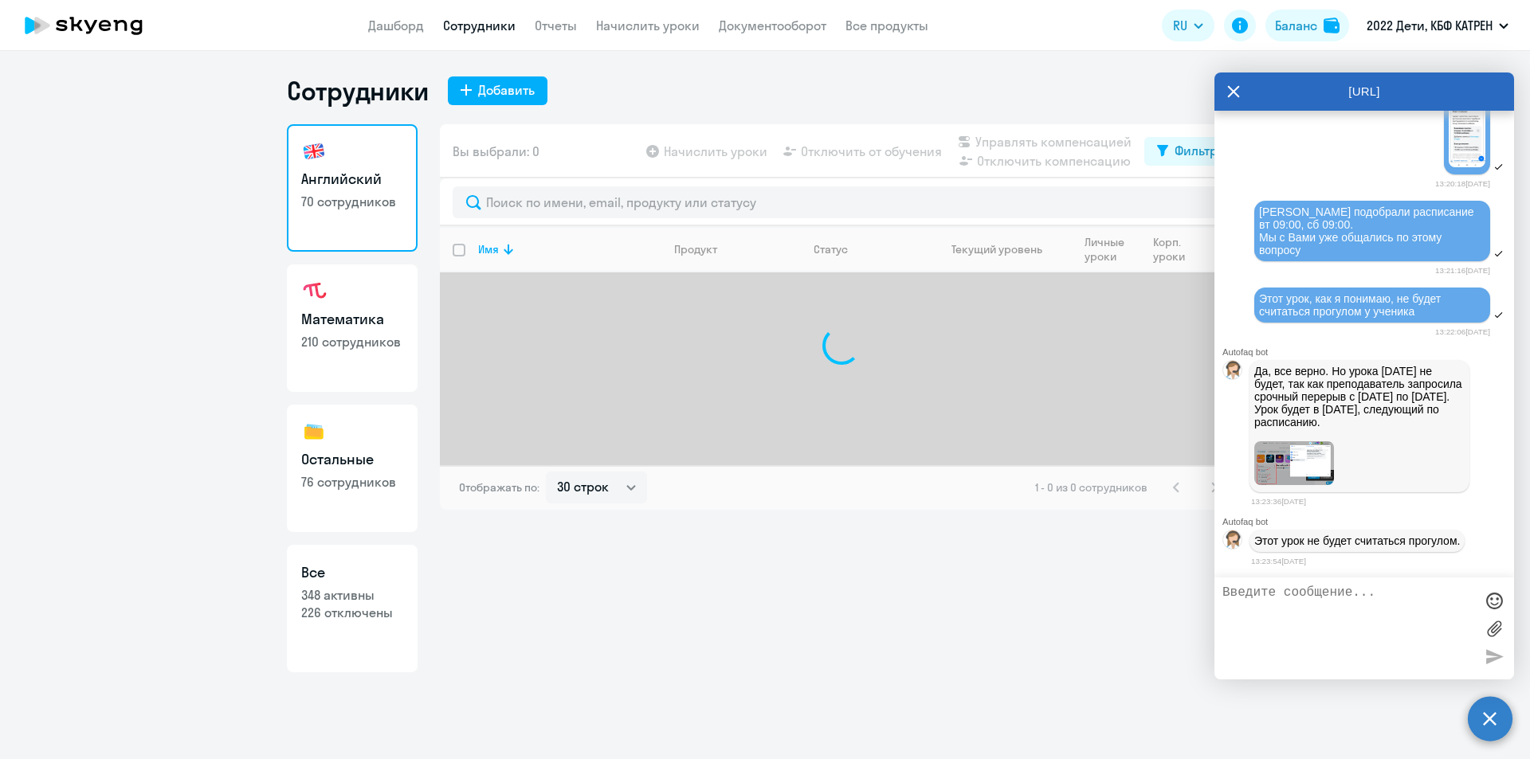
click at [386, 584] on link "Все 348 активны 226 отключены" at bounding box center [352, 608] width 131 height 127
select select "30"
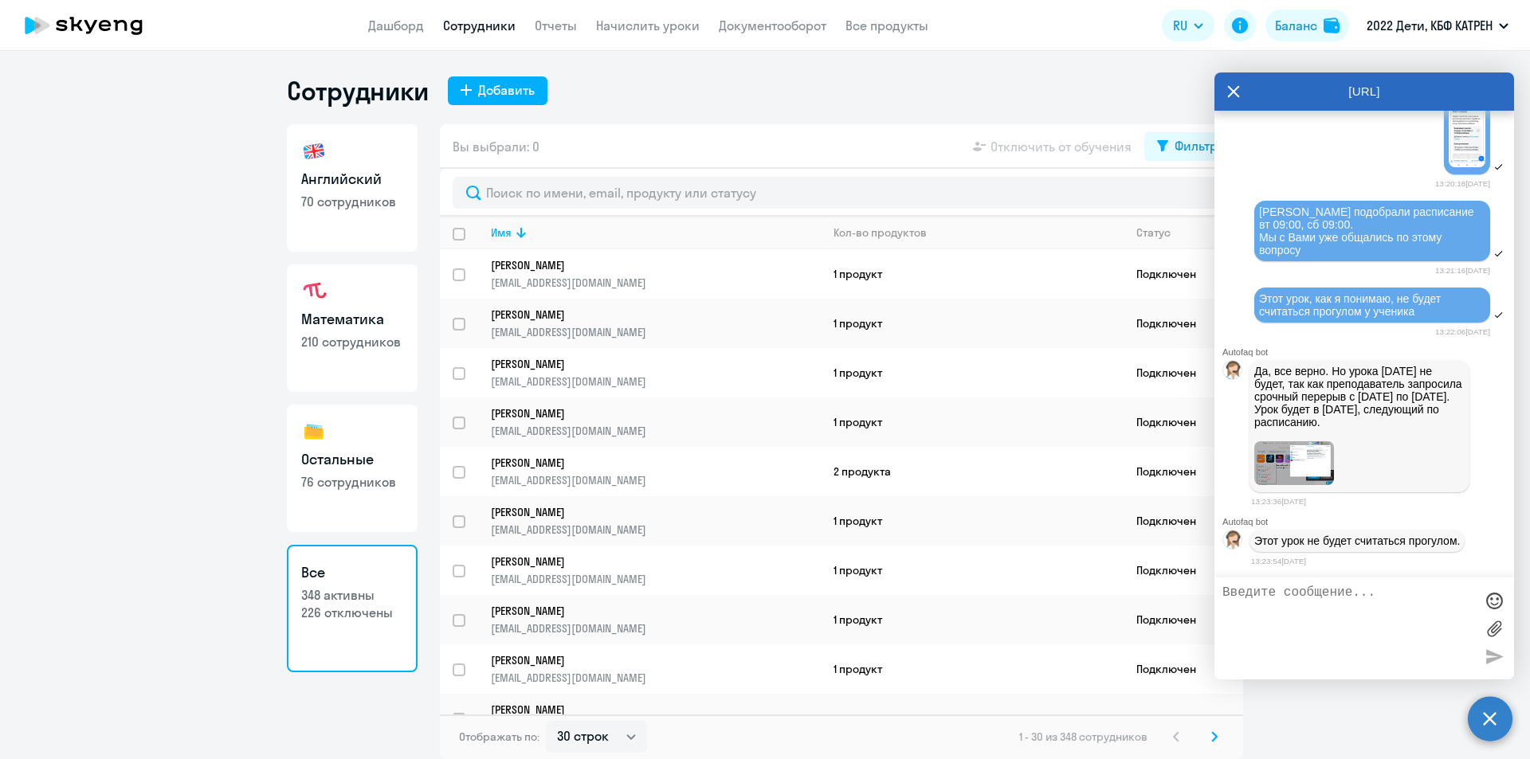
click at [1303, 598] on textarea at bounding box center [1348, 629] width 252 height 86
click at [1338, 613] on textarea at bounding box center [1348, 629] width 252 height 86
click at [1227, 593] on textarea "сё понятно, спасибо" at bounding box center [1348, 629] width 252 height 86
click at [1224, 591] on textarea "сё понятно, спасибо" at bounding box center [1348, 629] width 252 height 86
click at [1417, 587] on textarea "Всё понятно, спасибо" at bounding box center [1348, 629] width 252 height 86
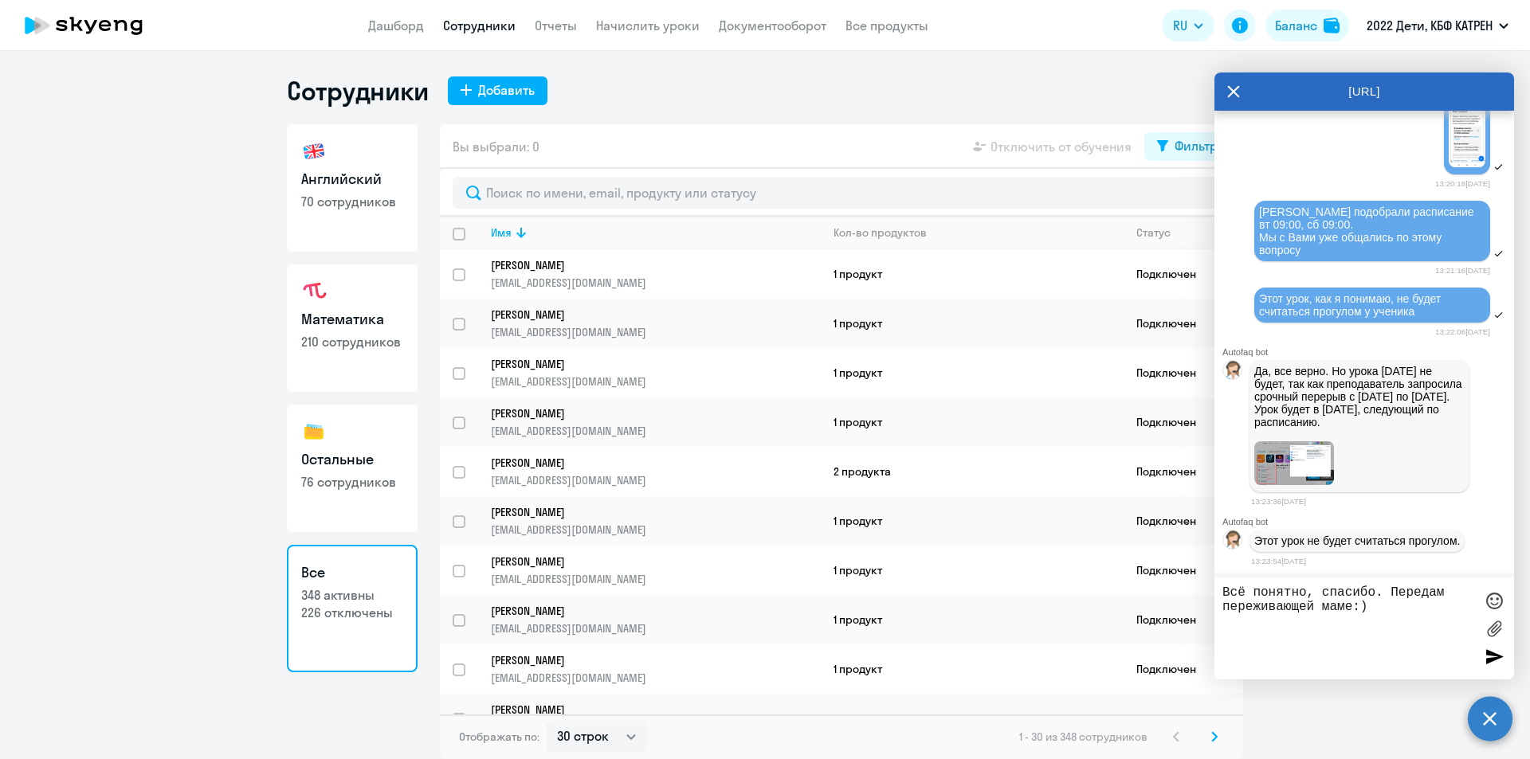
drag, startPoint x: 1399, startPoint y: 609, endPoint x: 1393, endPoint y: 596, distance: 15.0
click at [1393, 596] on textarea "Всё понятно, спасибо. Передам переживающей маме:)" at bounding box center [1348, 629] width 252 height 86
type textarea "Всё понятно, спасибо:)"
click at [1491, 654] on div at bounding box center [1494, 657] width 24 height 24
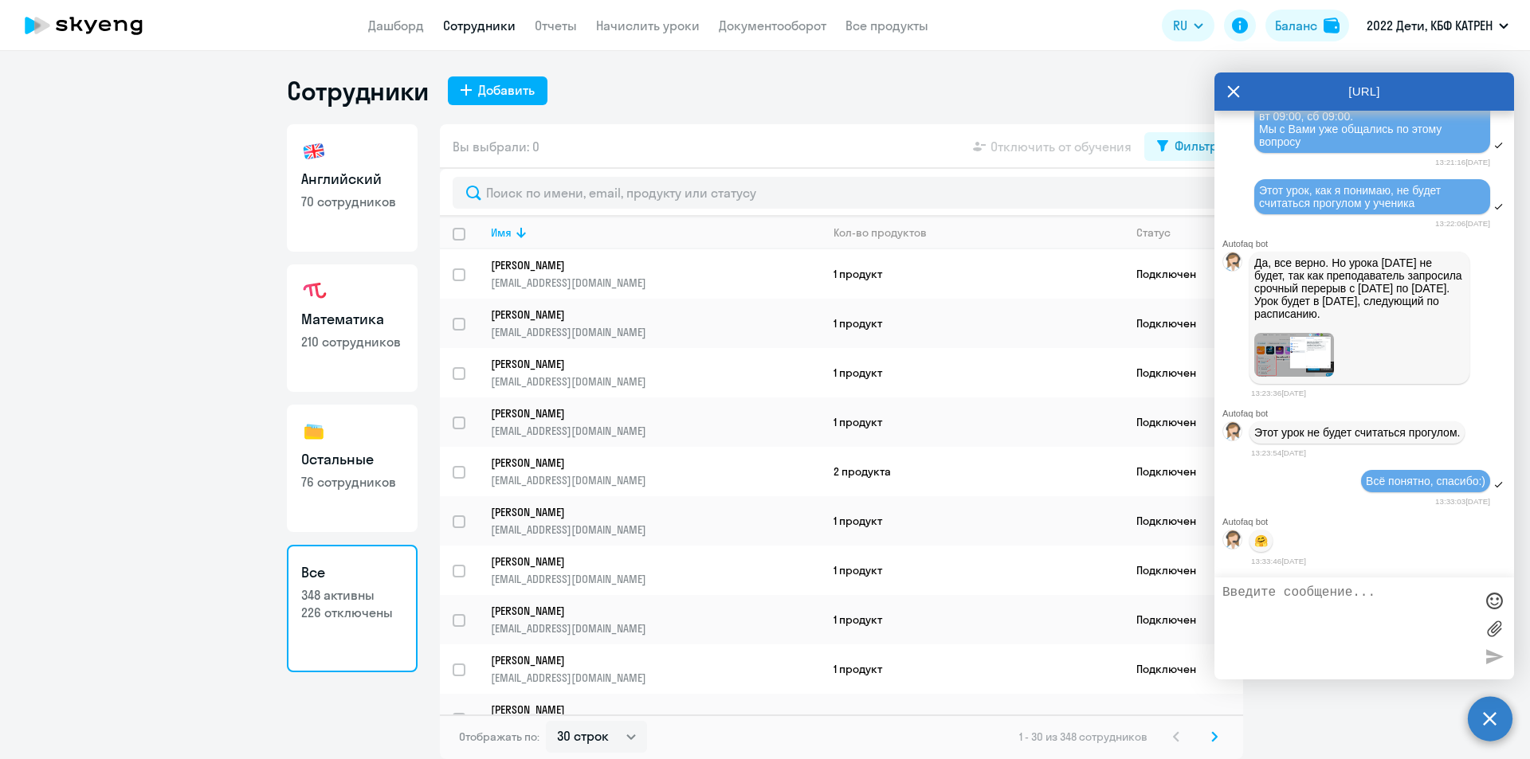
scroll to position [37952, 0]
click at [1240, 92] on div "[URL]" at bounding box center [1364, 92] width 300 height 38
click at [1233, 92] on icon at bounding box center [1234, 91] width 12 height 12
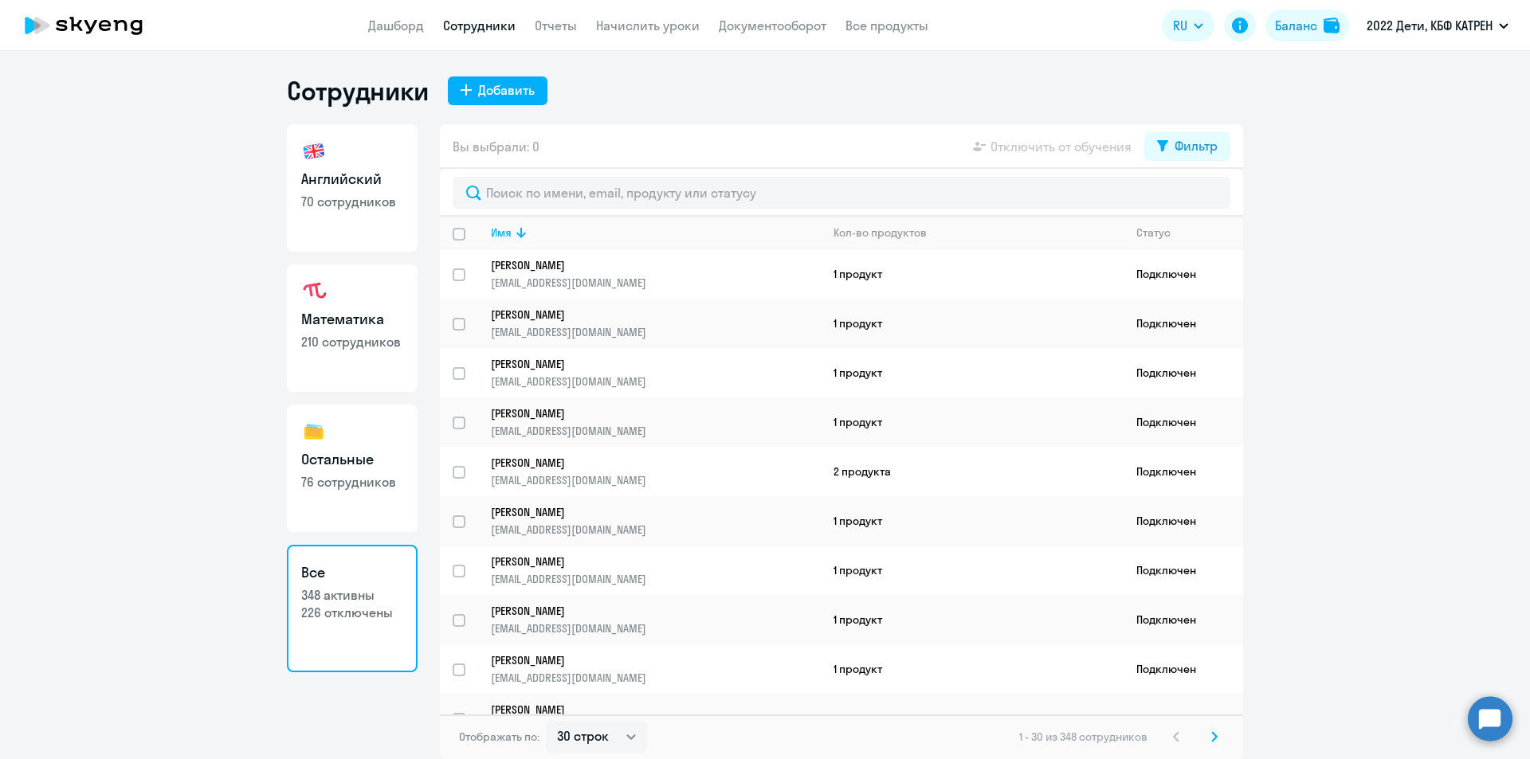
click at [326, 207] on p "70 сотрудников" at bounding box center [352, 202] width 102 height 18
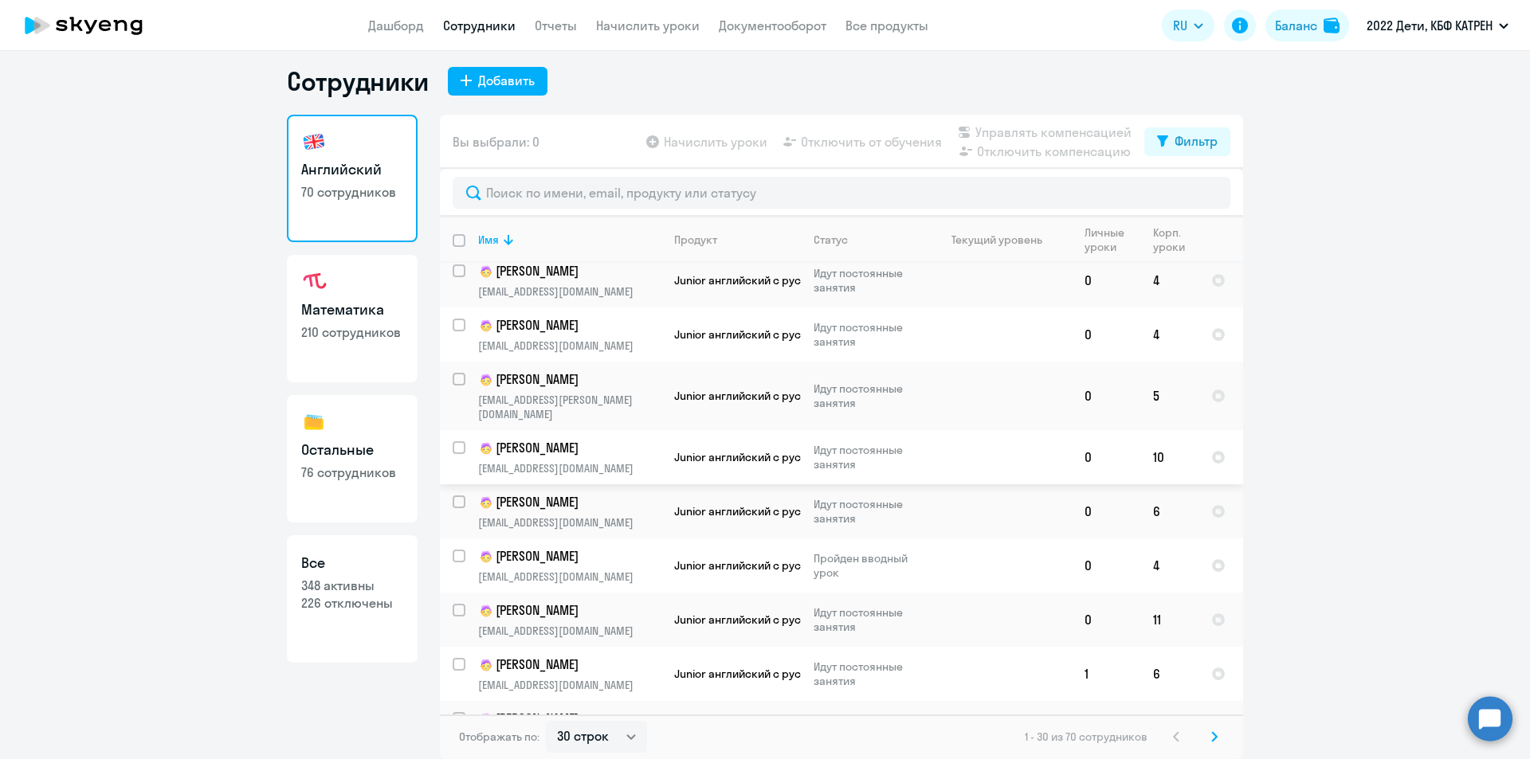
scroll to position [1174, 0]
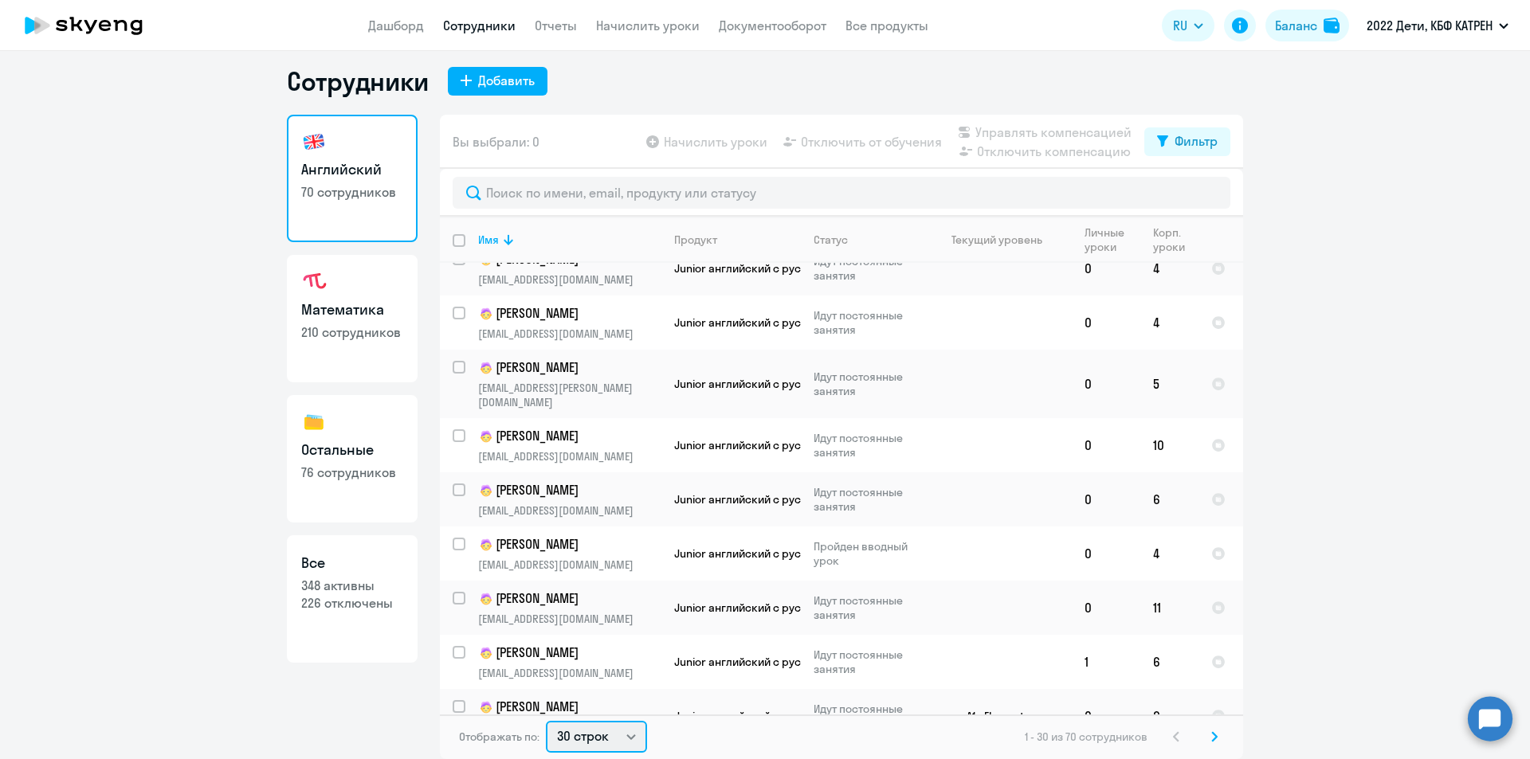
click at [629, 736] on select "30 строк 50 строк 100 строк" at bounding box center [596, 737] width 101 height 32
select select "100"
click at [546, 721] on select "30 строк 50 строк 100 строк" at bounding box center [596, 737] width 101 height 32
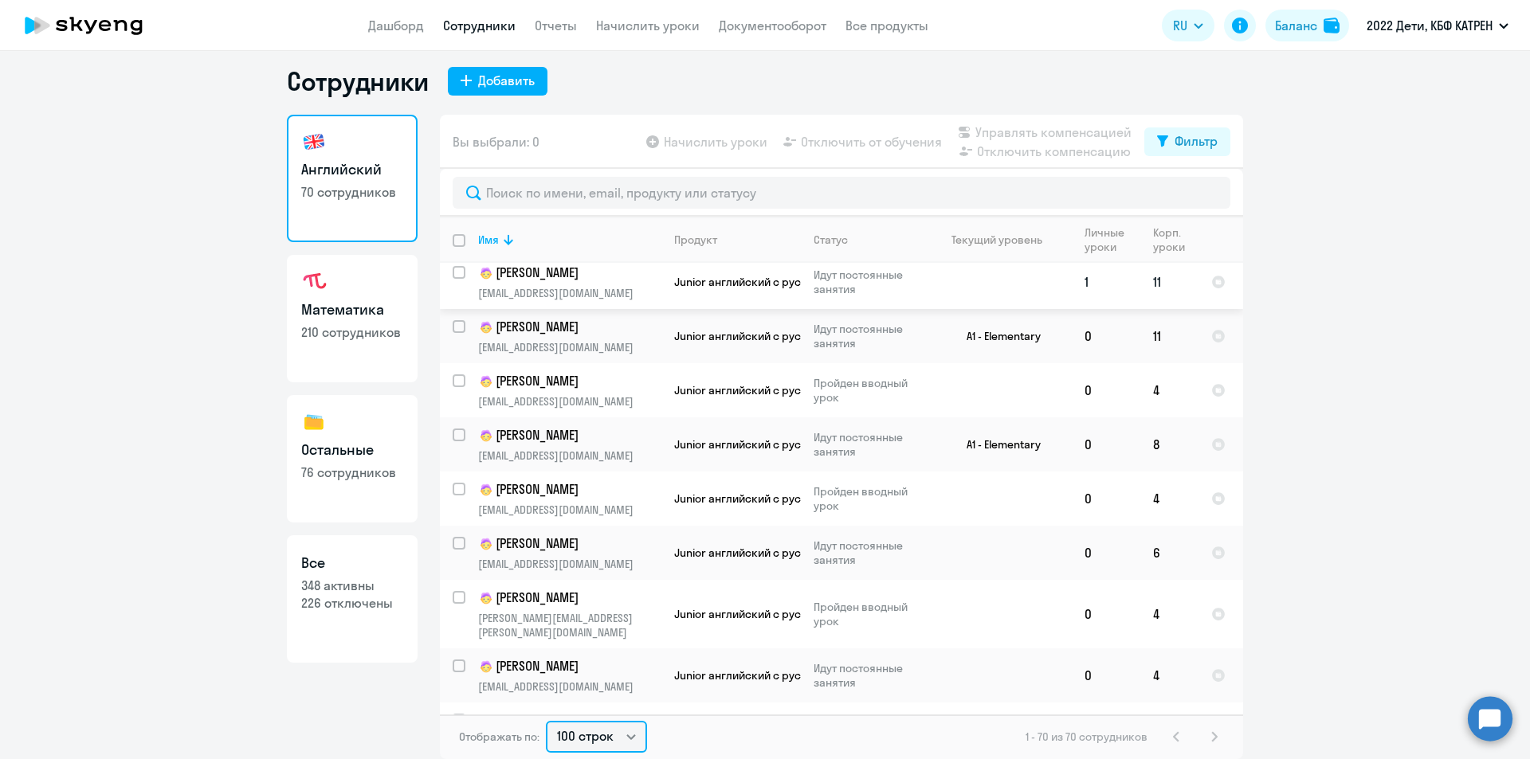
scroll to position [3339, 0]
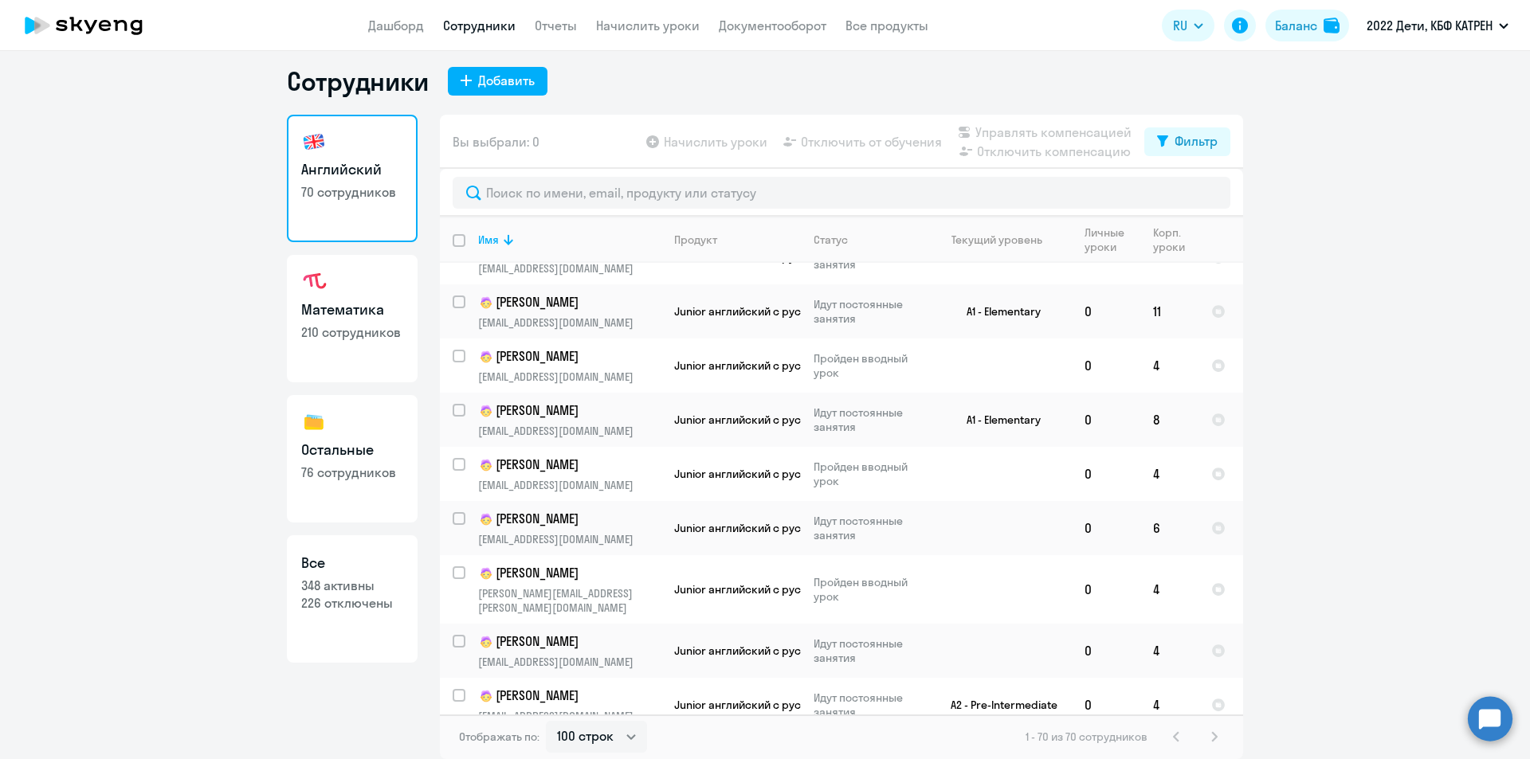
click at [352, 310] on h3 "Математика" at bounding box center [352, 310] width 102 height 21
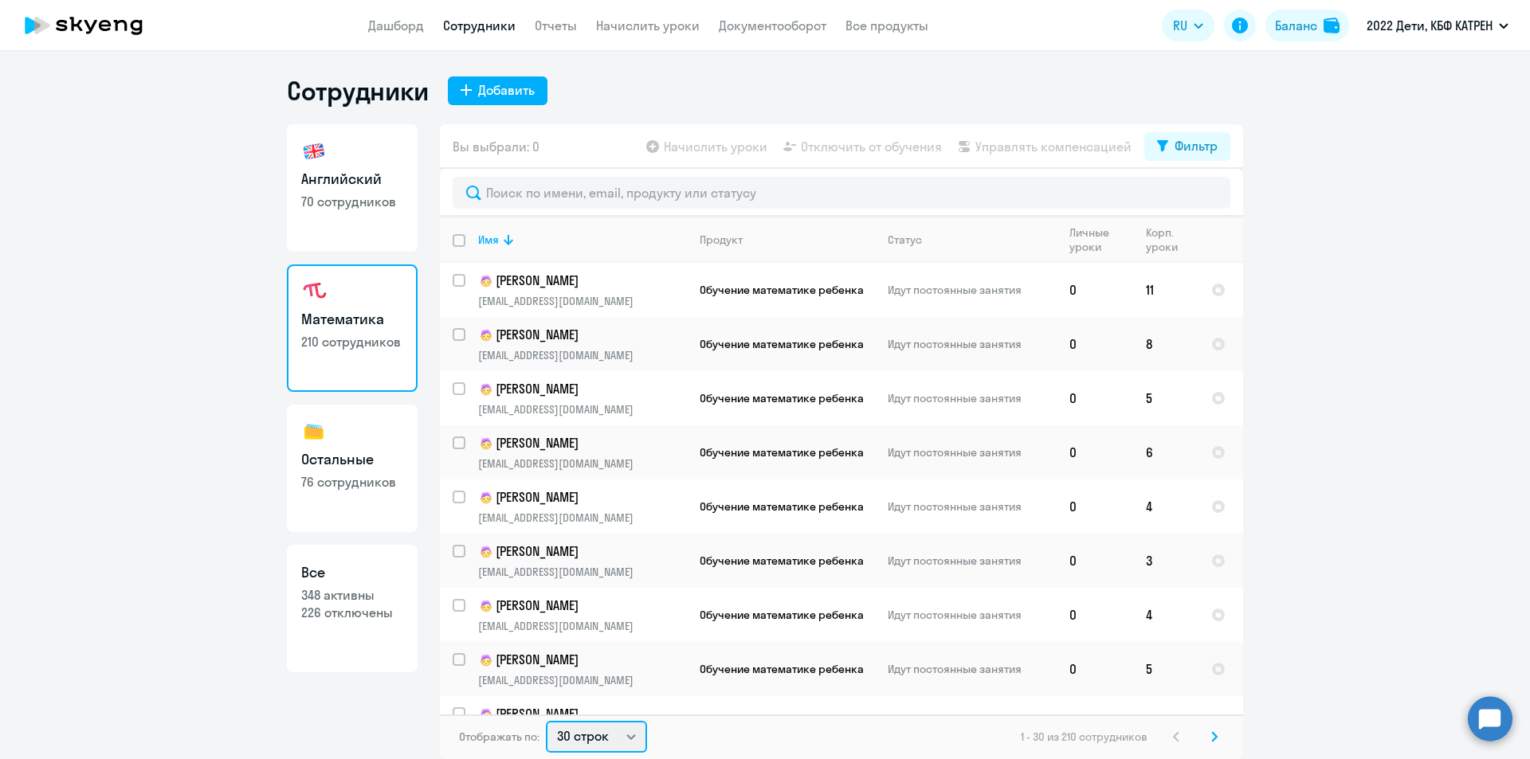
click at [633, 735] on select "30 строк 50 строк 100 строк" at bounding box center [596, 737] width 101 height 32
select select "100"
click at [546, 721] on select "30 строк 50 строк 100 строк" at bounding box center [596, 737] width 101 height 32
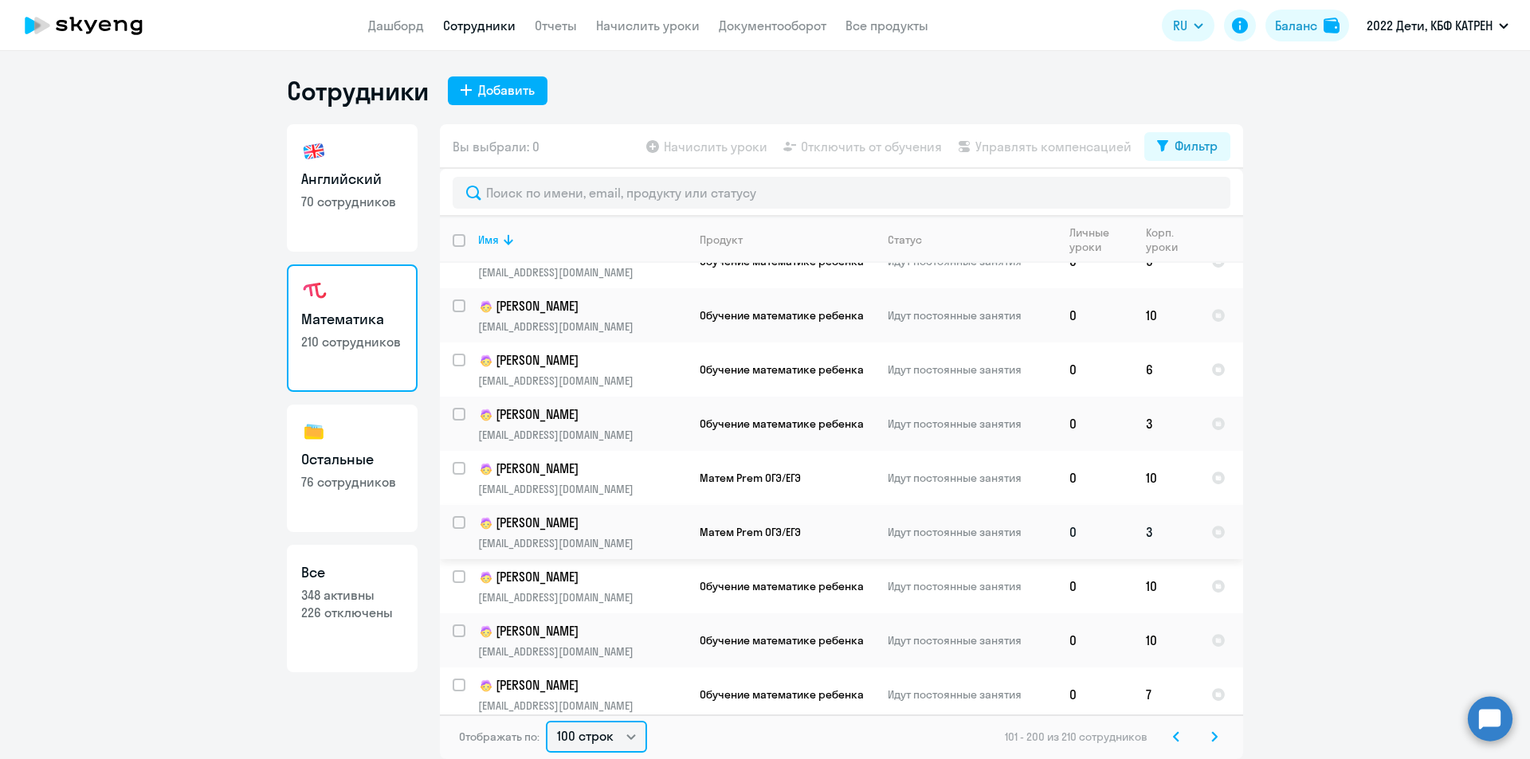
scroll to position [2470, 0]
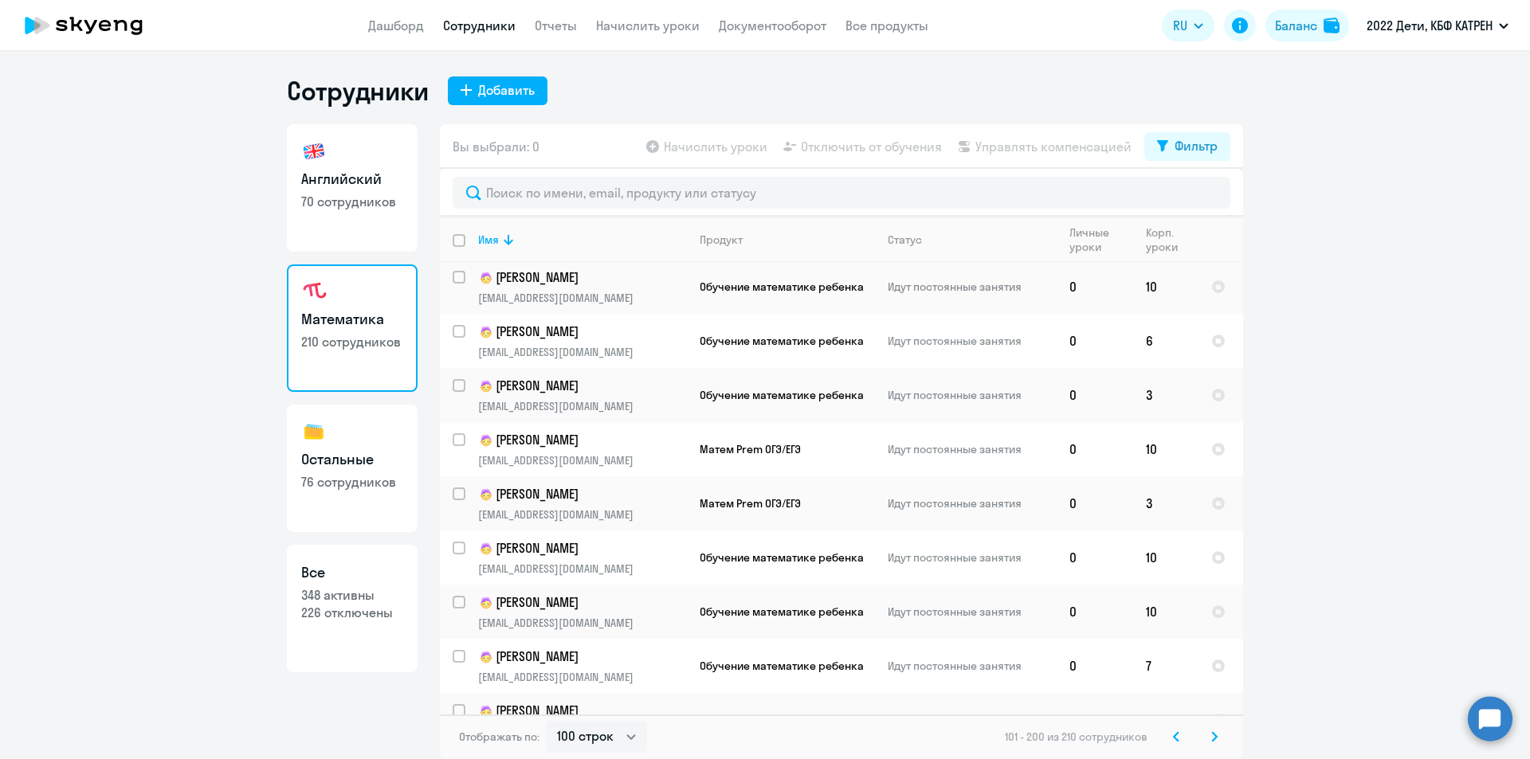
click at [1498, 715] on circle at bounding box center [1490, 718] width 45 height 45
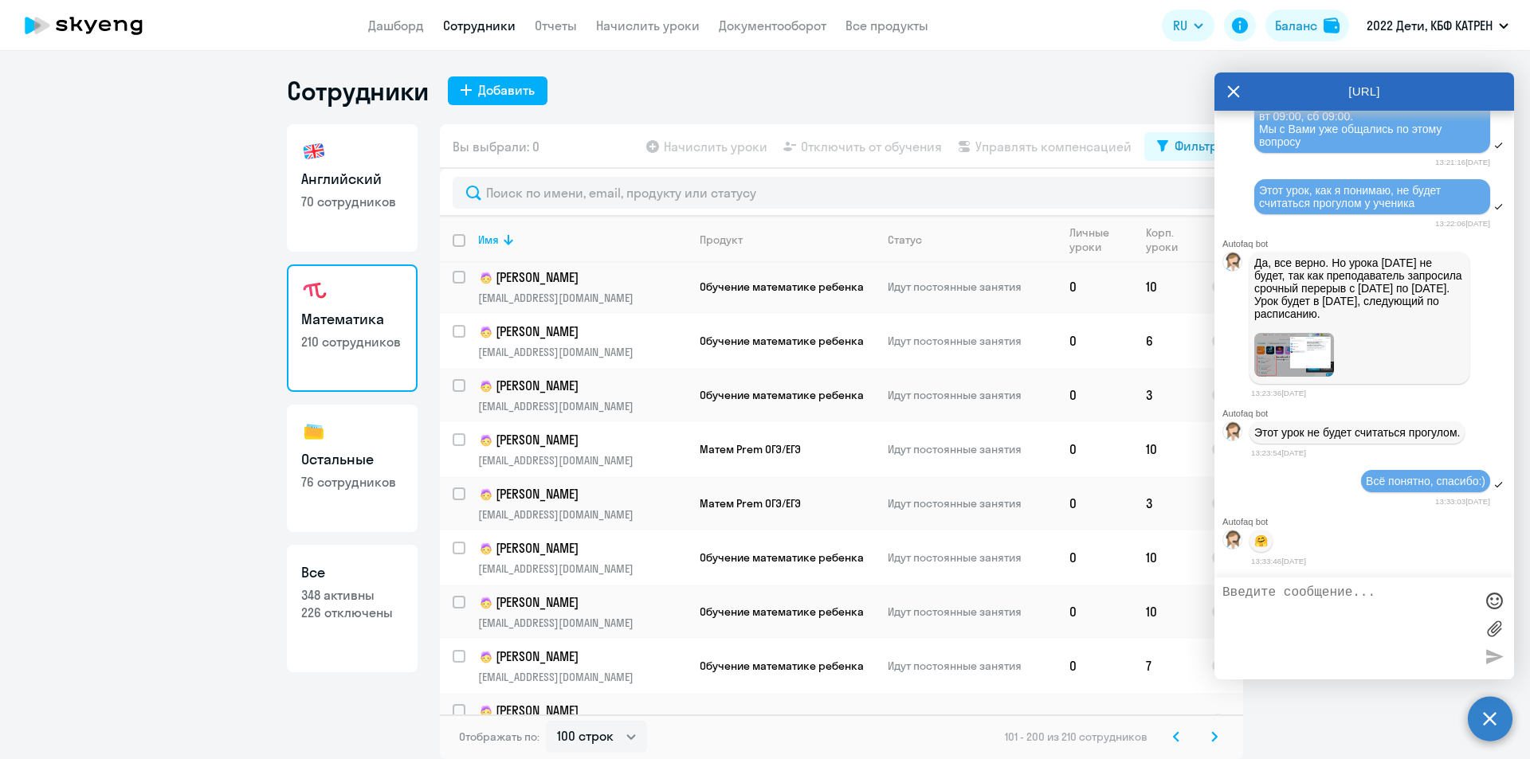
scroll to position [37951, 0]
click at [1327, 611] on textarea at bounding box center [1348, 629] width 252 height 86
click at [1378, 606] on textarea "[PERSON_NAME], подскажите, если ребенок уже занимается на плптформе" at bounding box center [1348, 629] width 252 height 86
click at [1442, 603] on textarea "[PERSON_NAME], подскажите, если ребенок уже занимается на платформе" at bounding box center [1348, 629] width 252 height 86
click at [1367, 656] on textarea "[PERSON_NAME], подскажите, если ребенок уже занимается на платформе, но другим …" at bounding box center [1348, 629] width 252 height 86
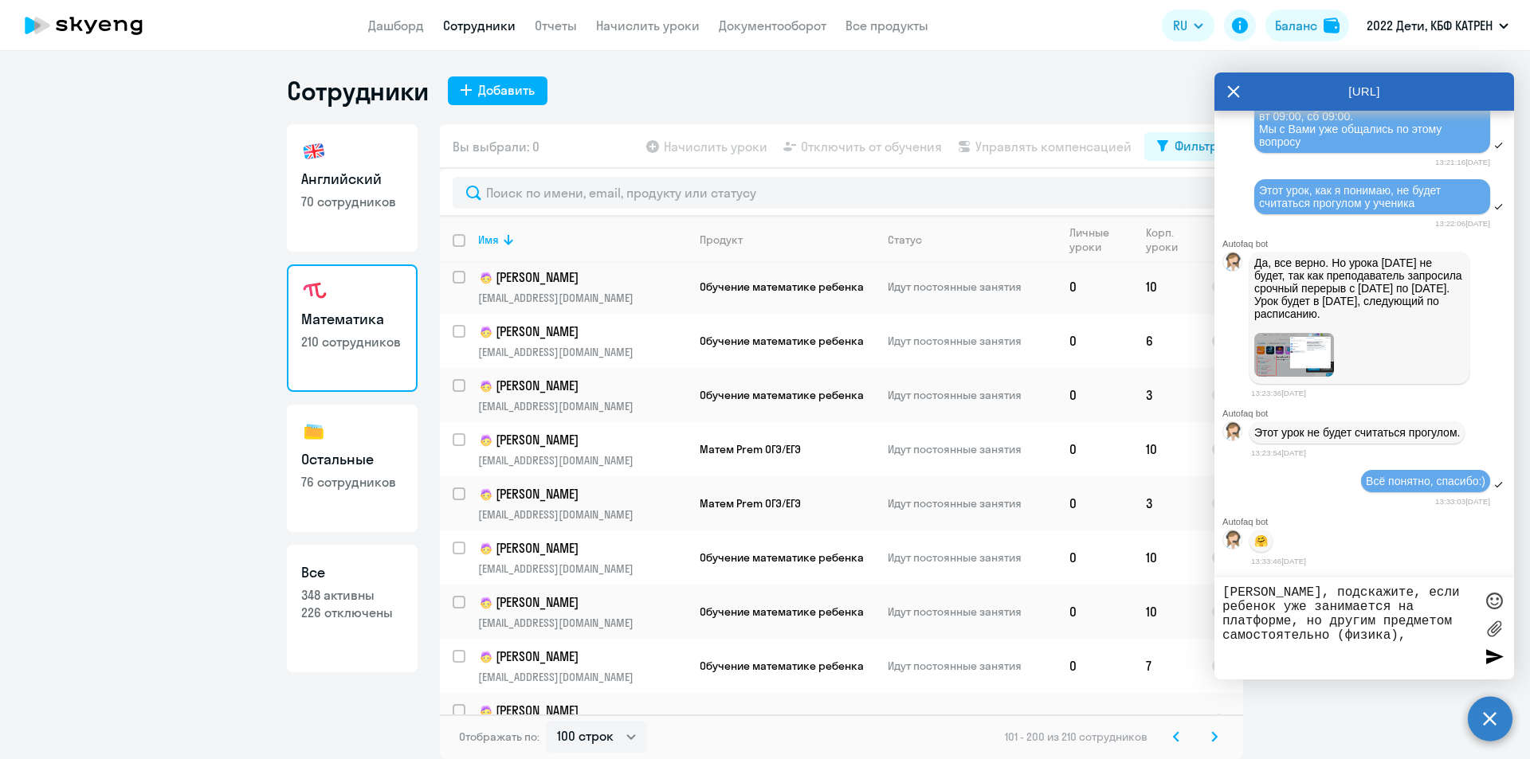
click at [1309, 645] on textarea "[PERSON_NAME], подскажите, если ребенок уже занимается на платформе, но другим …" at bounding box center [1348, 629] width 252 height 86
drag, startPoint x: 1315, startPoint y: 651, endPoint x: 1305, endPoint y: 648, distance: 10.1
click at [1305, 648] on textarea "[PERSON_NAME], подскажите, если ребенок уже занимается на платформе, но другим …" at bounding box center [1348, 629] width 252 height 86
click at [1404, 646] on textarea "[PERSON_NAME], подскажите, если ребенок уже занимается на платформе, но другим …" at bounding box center [1348, 629] width 252 height 86
click at [1397, 658] on textarea "[PERSON_NAME], подскажите, если ребенок уже занимается на платформе, но другим …" at bounding box center [1348, 629] width 252 height 86
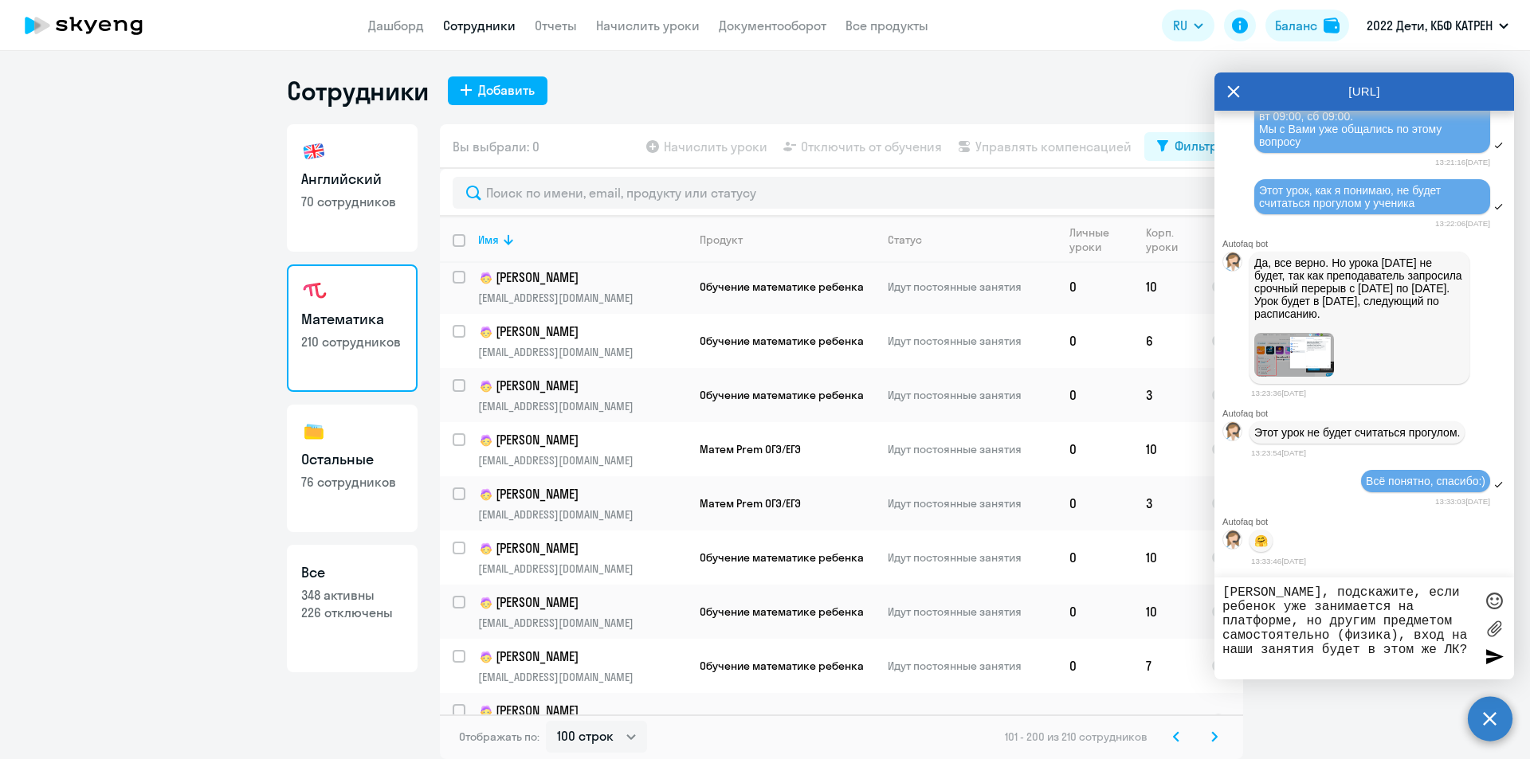
click at [1372, 653] on textarea "[PERSON_NAME], подскажите, если ребенок уже занимается на платформе, но другим …" at bounding box center [1348, 629] width 252 height 86
click at [1370, 653] on textarea "[PERSON_NAME], подскажите, если ребенок уже занимается на платформе, но другим …" at bounding box center [1348, 629] width 252 height 86
click at [1395, 646] on textarea "[PERSON_NAME], подскажите, если ребенок уже занимается на платформе, но другим …" at bounding box center [1348, 629] width 252 height 86
type textarea "[PERSON_NAME], подскажите, если ребенок уже занимается на платформе, но другим …"
click at [1486, 660] on div at bounding box center [1494, 657] width 24 height 24
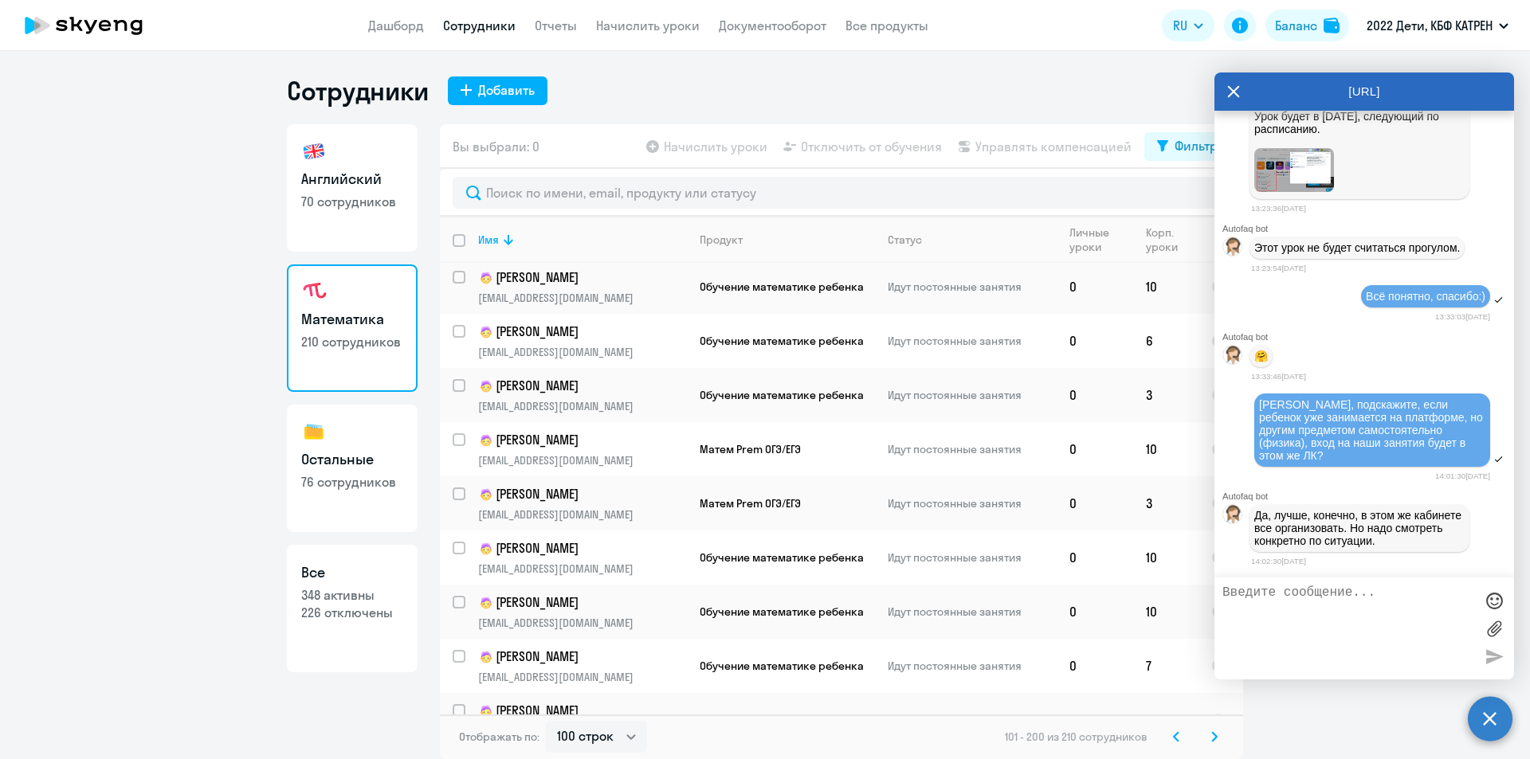
scroll to position [38137, 0]
click at [1362, 606] on textarea at bounding box center [1348, 629] width 252 height 86
click at [1344, 601] on textarea at bounding box center [1348, 629] width 252 height 86
type textarea "Х"
type textarea "Это будет организовано со стороны школы?"
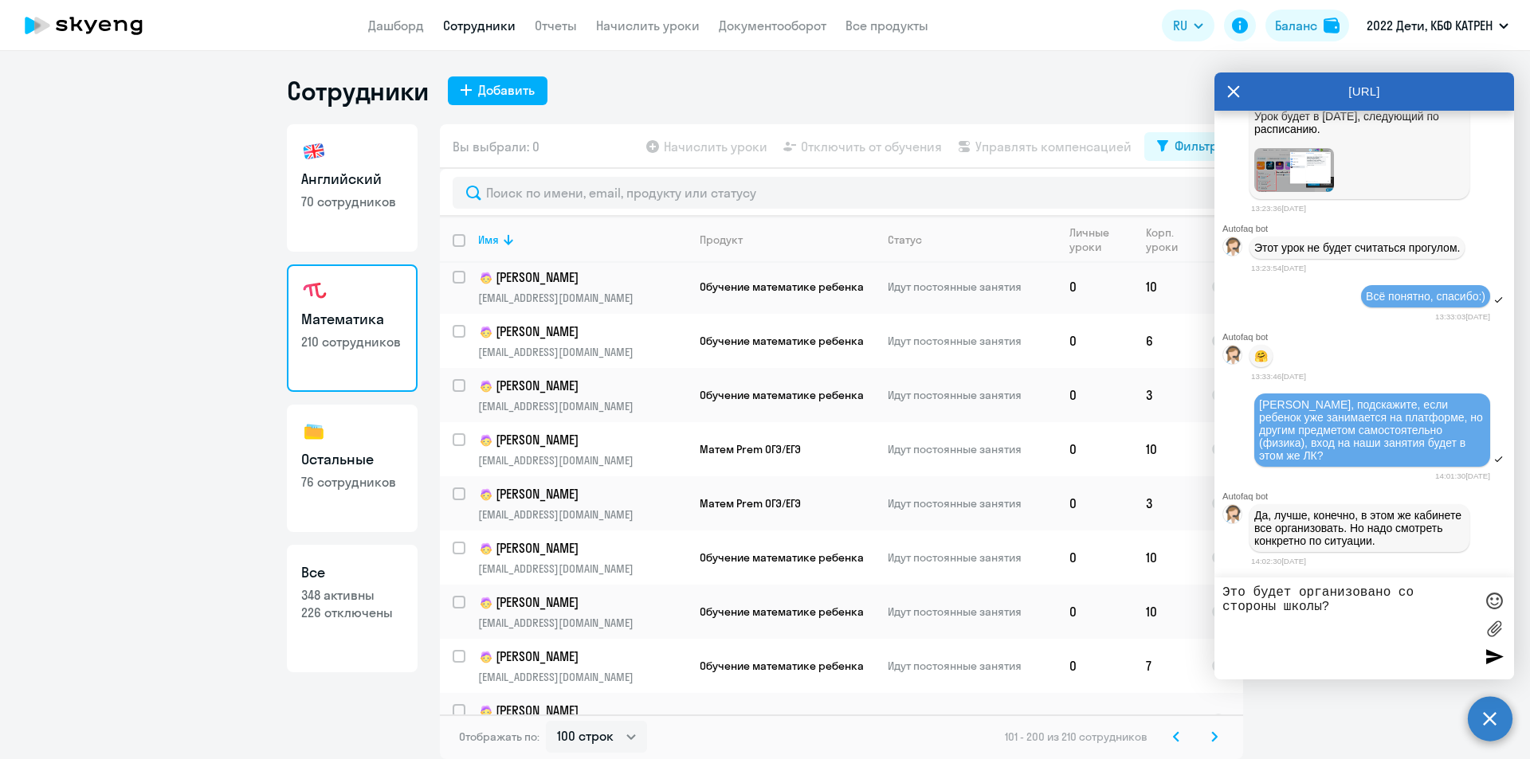
click at [1491, 652] on div at bounding box center [1494, 657] width 24 height 24
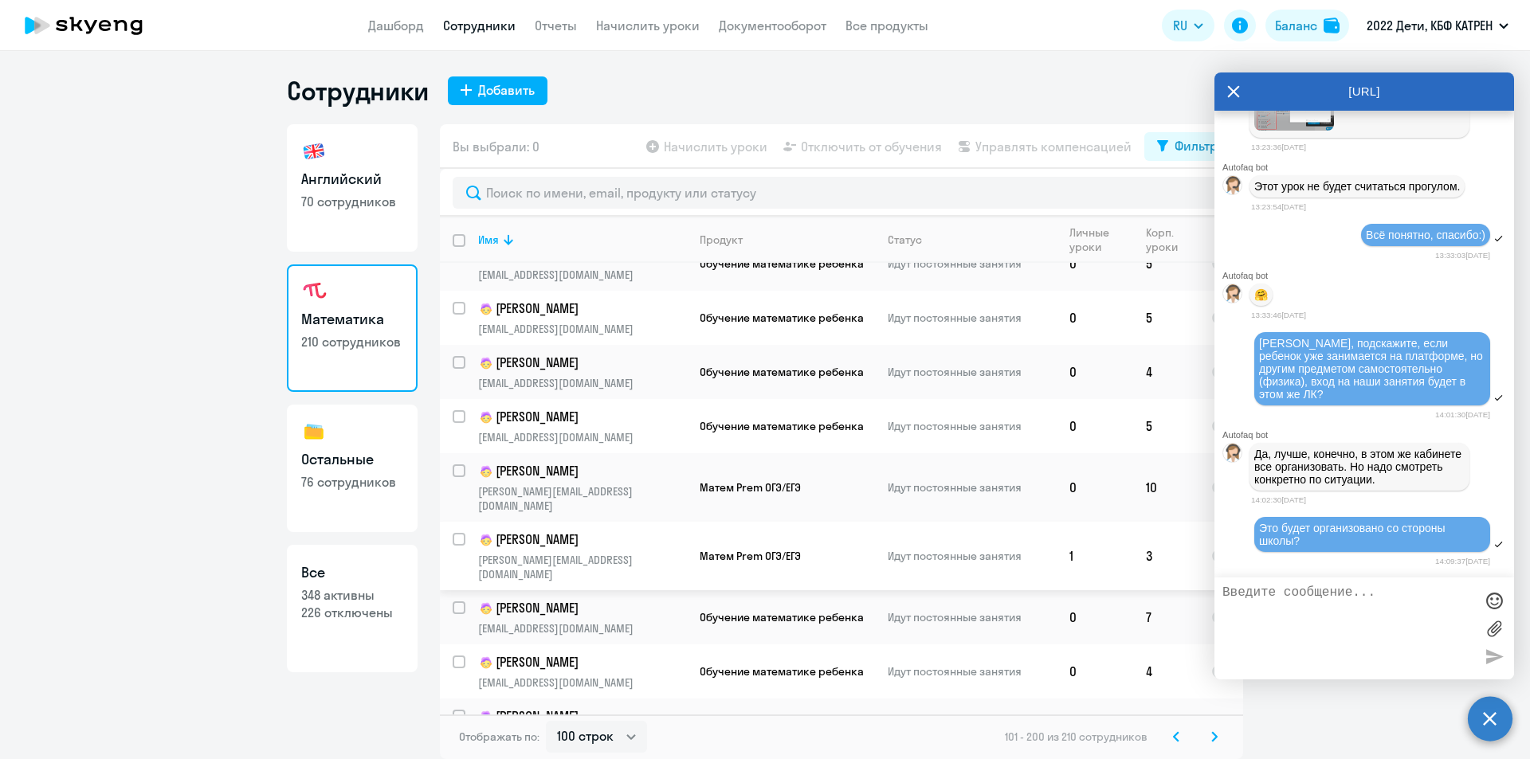
scroll to position [4966, 0]
click at [1215, 734] on icon at bounding box center [1214, 736] width 6 height 11
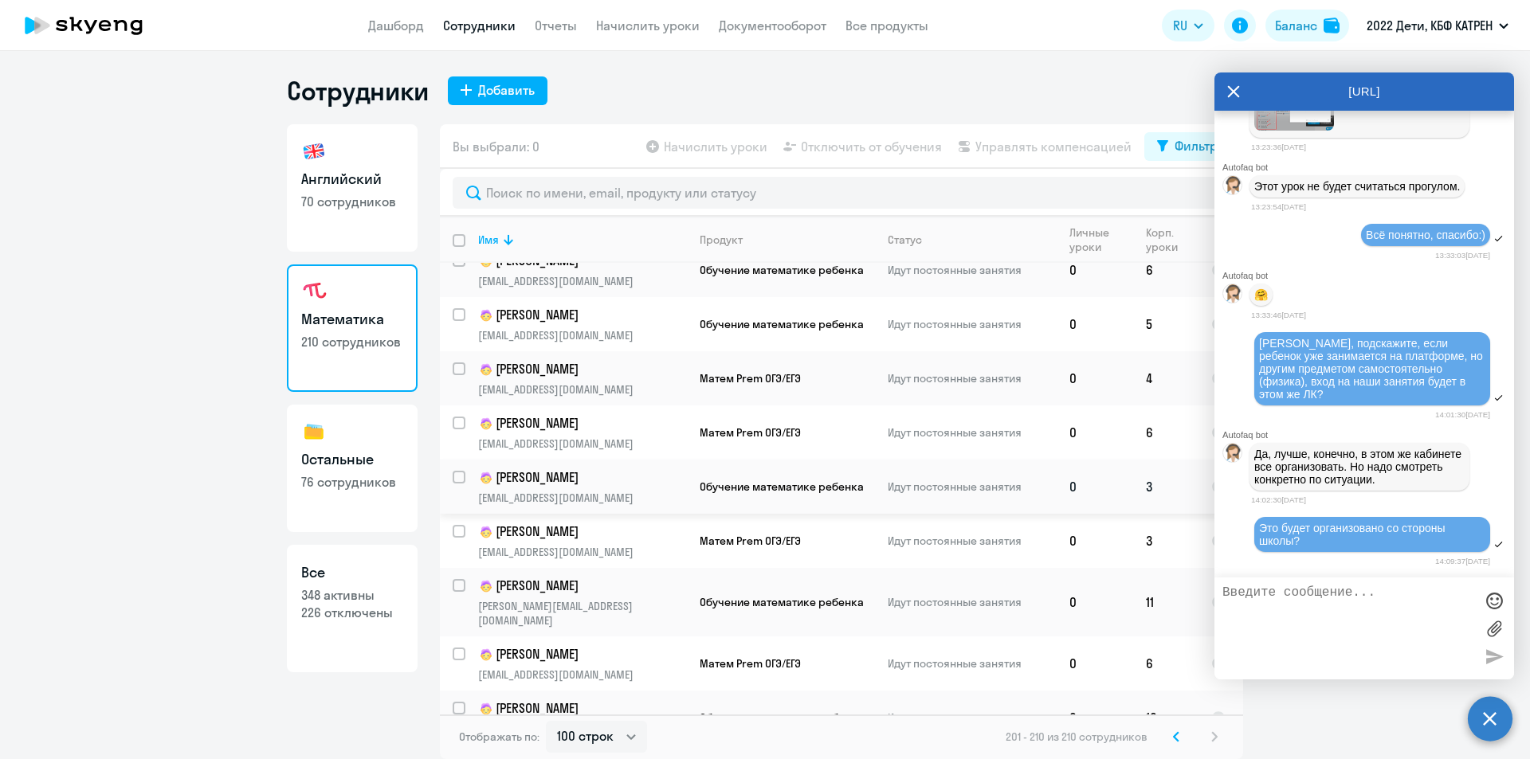
scroll to position [90, 0]
click at [349, 455] on h3 "Остальные" at bounding box center [352, 459] width 102 height 21
select select "30"
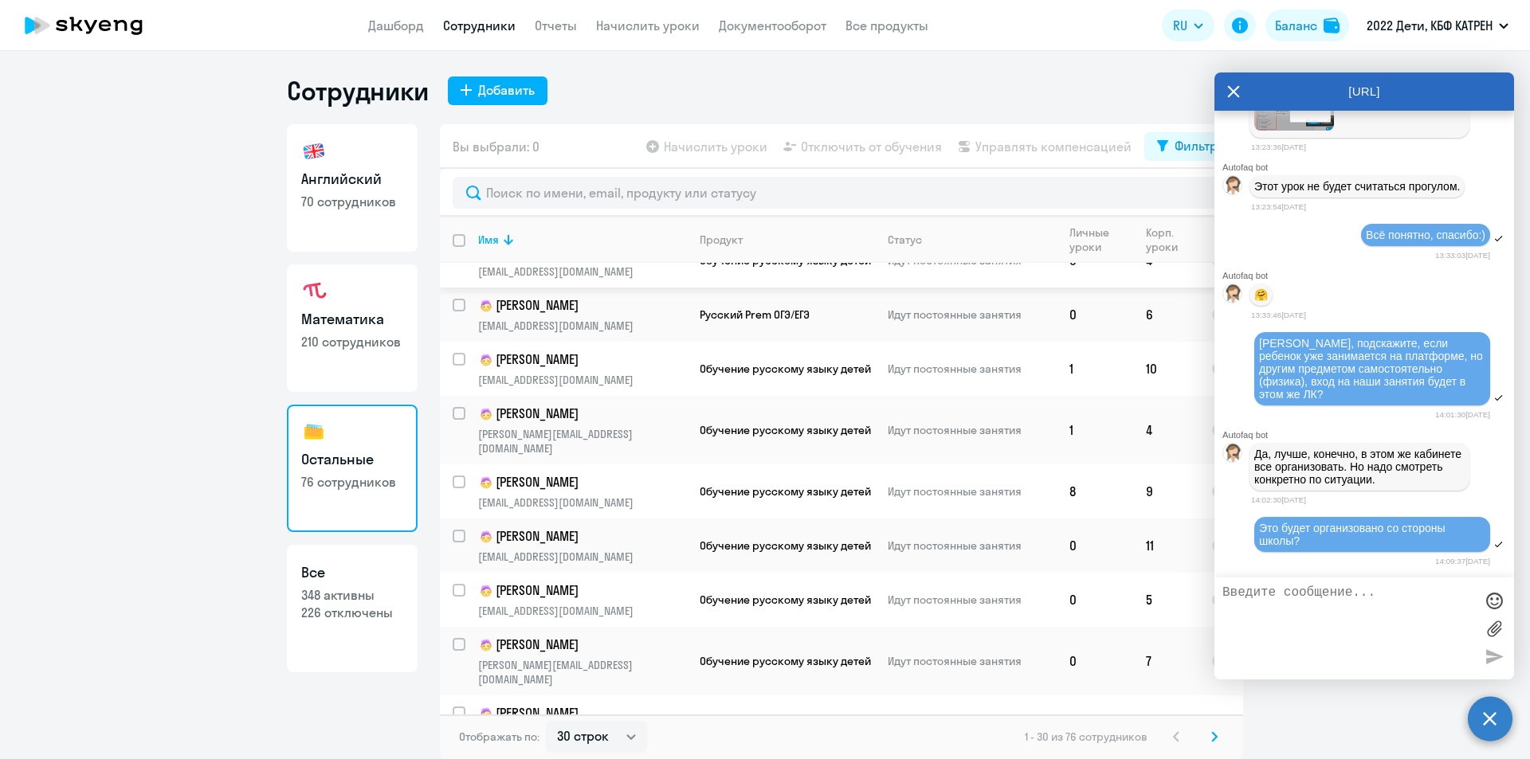
scroll to position [1174, 0]
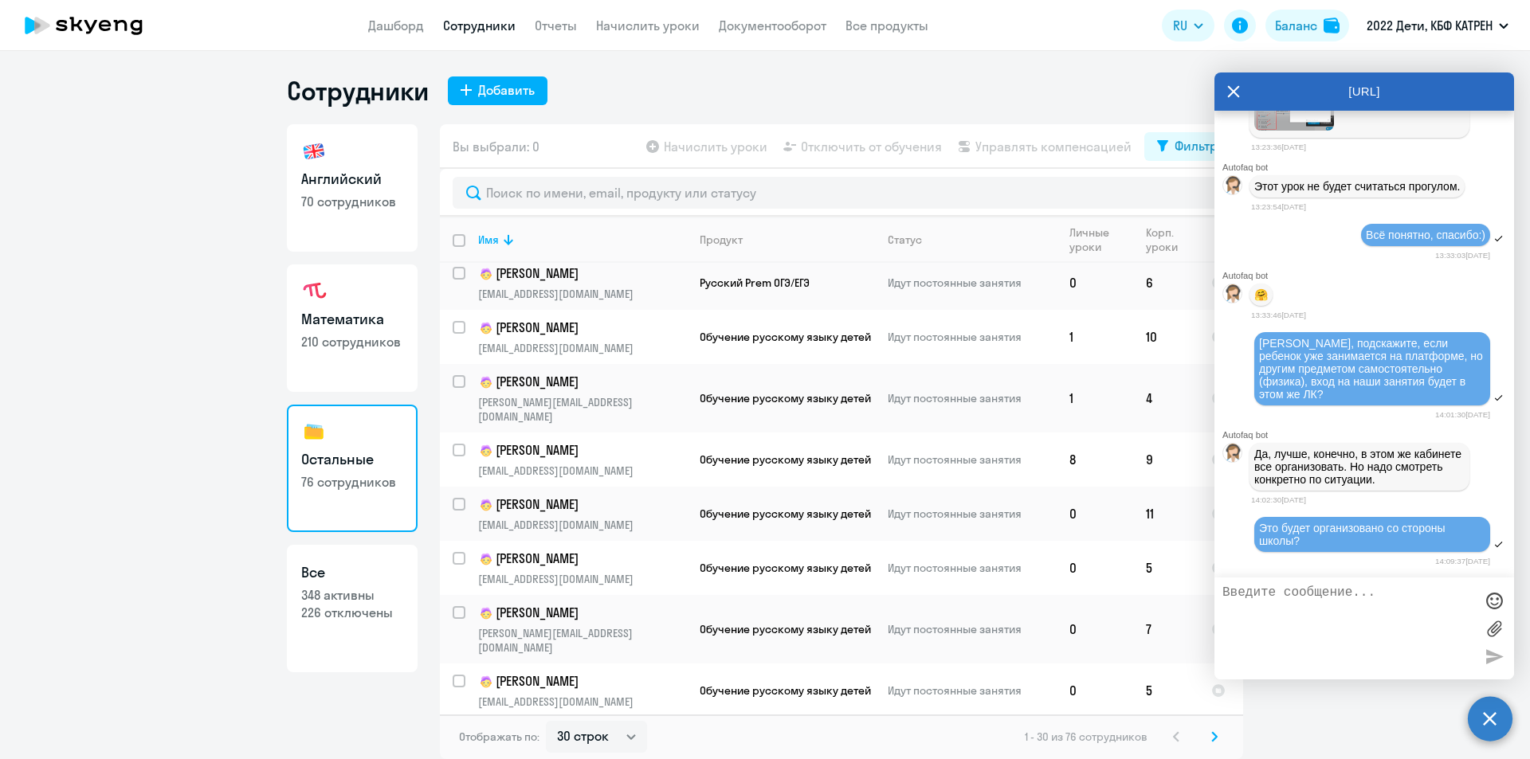
click at [1209, 745] on svg-icon at bounding box center [1214, 736] width 19 height 19
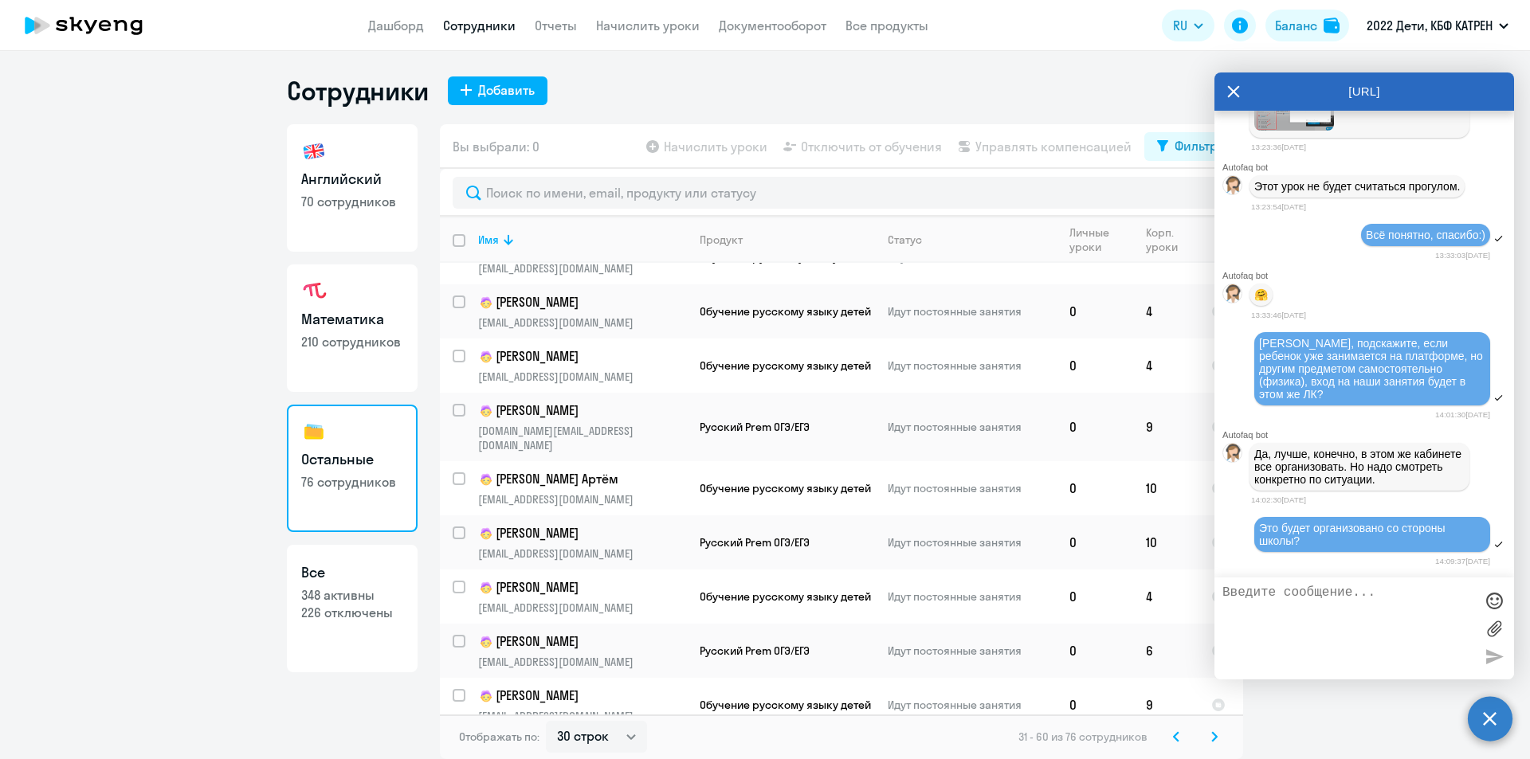
click at [1216, 735] on icon at bounding box center [1214, 736] width 5 height 9
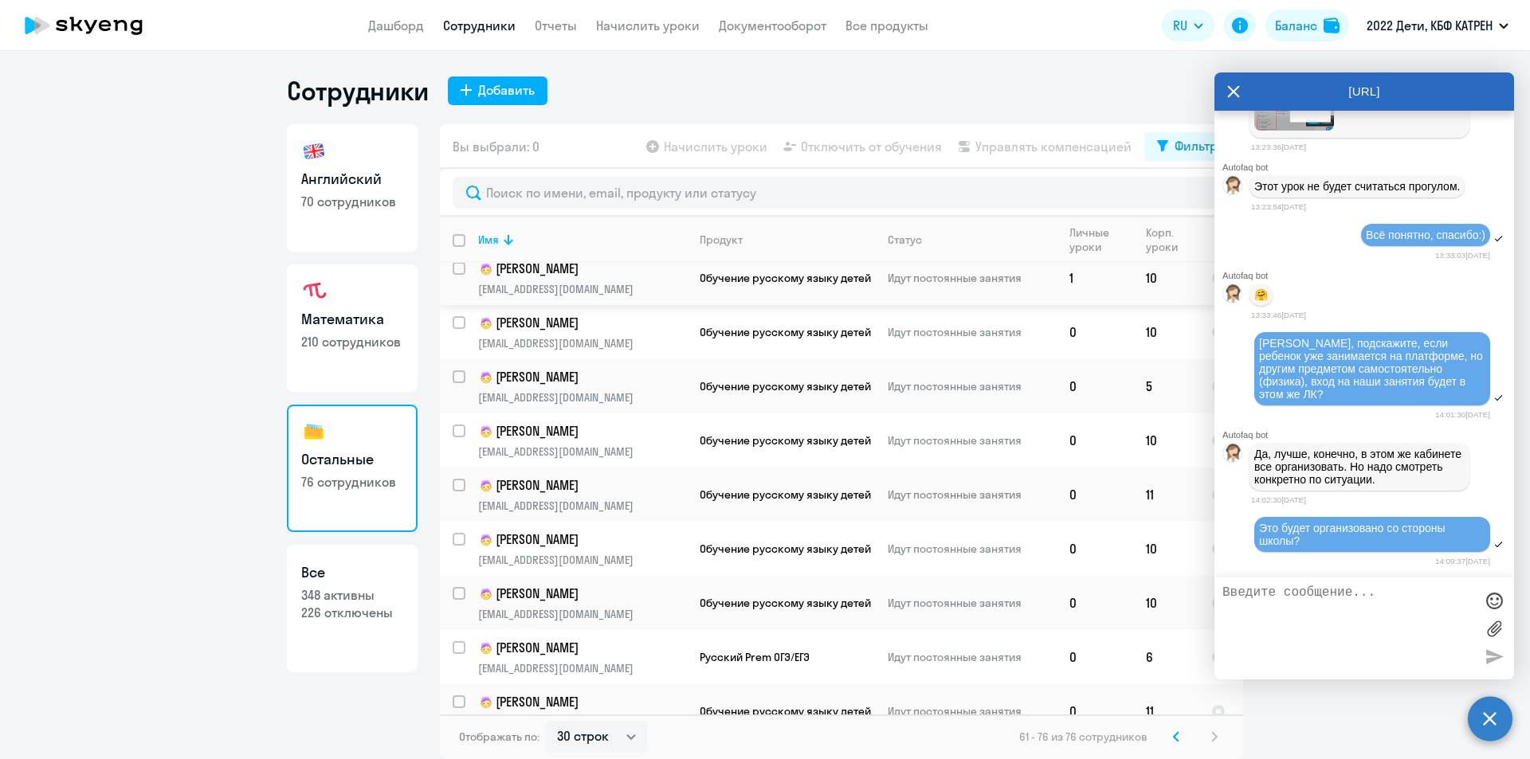
scroll to position [415, 0]
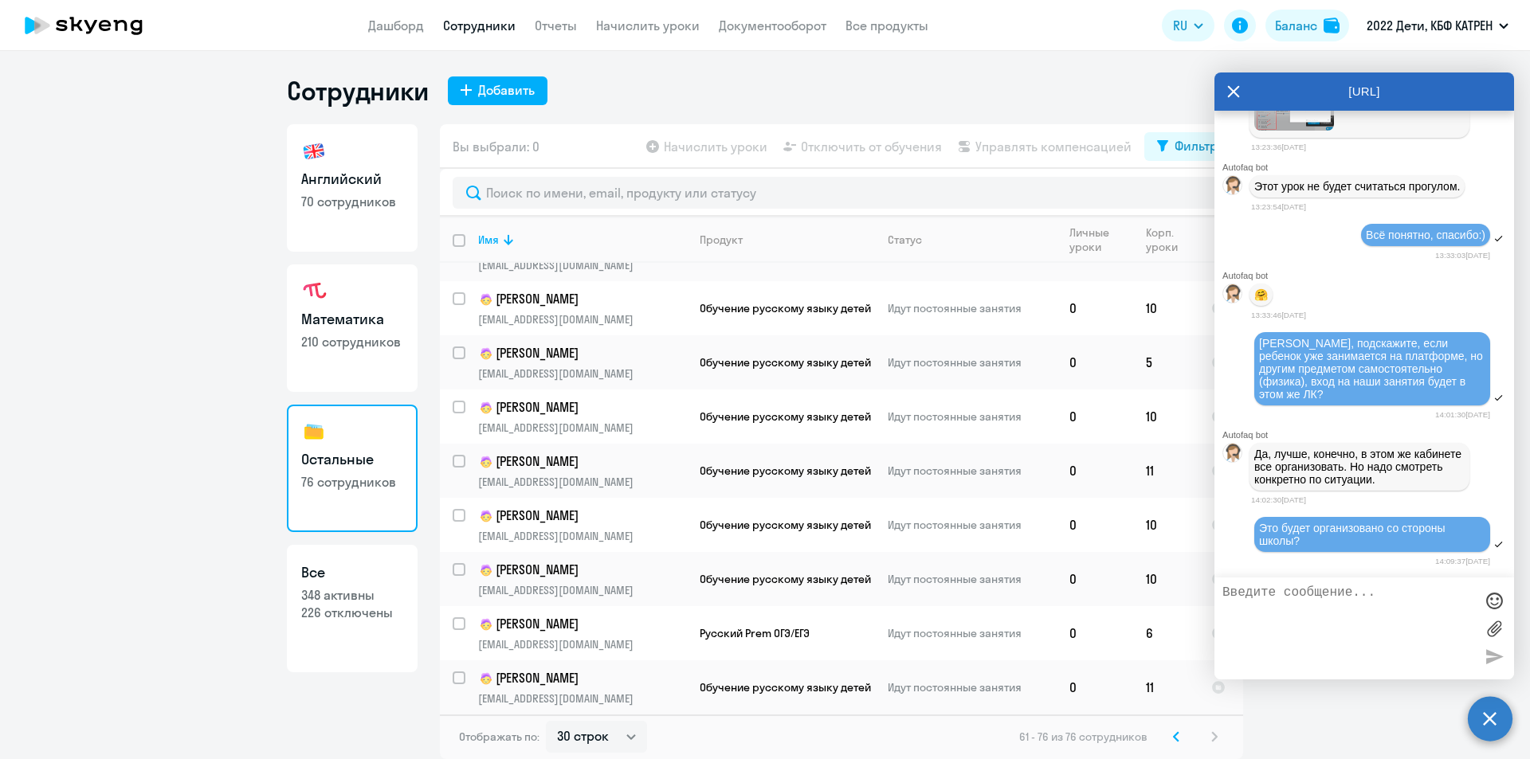
click at [147, 422] on ng-component "Сотрудники Добавить Английский 70 сотрудников Математика 210 сотрудников Осталь…" at bounding box center [765, 417] width 1530 height 684
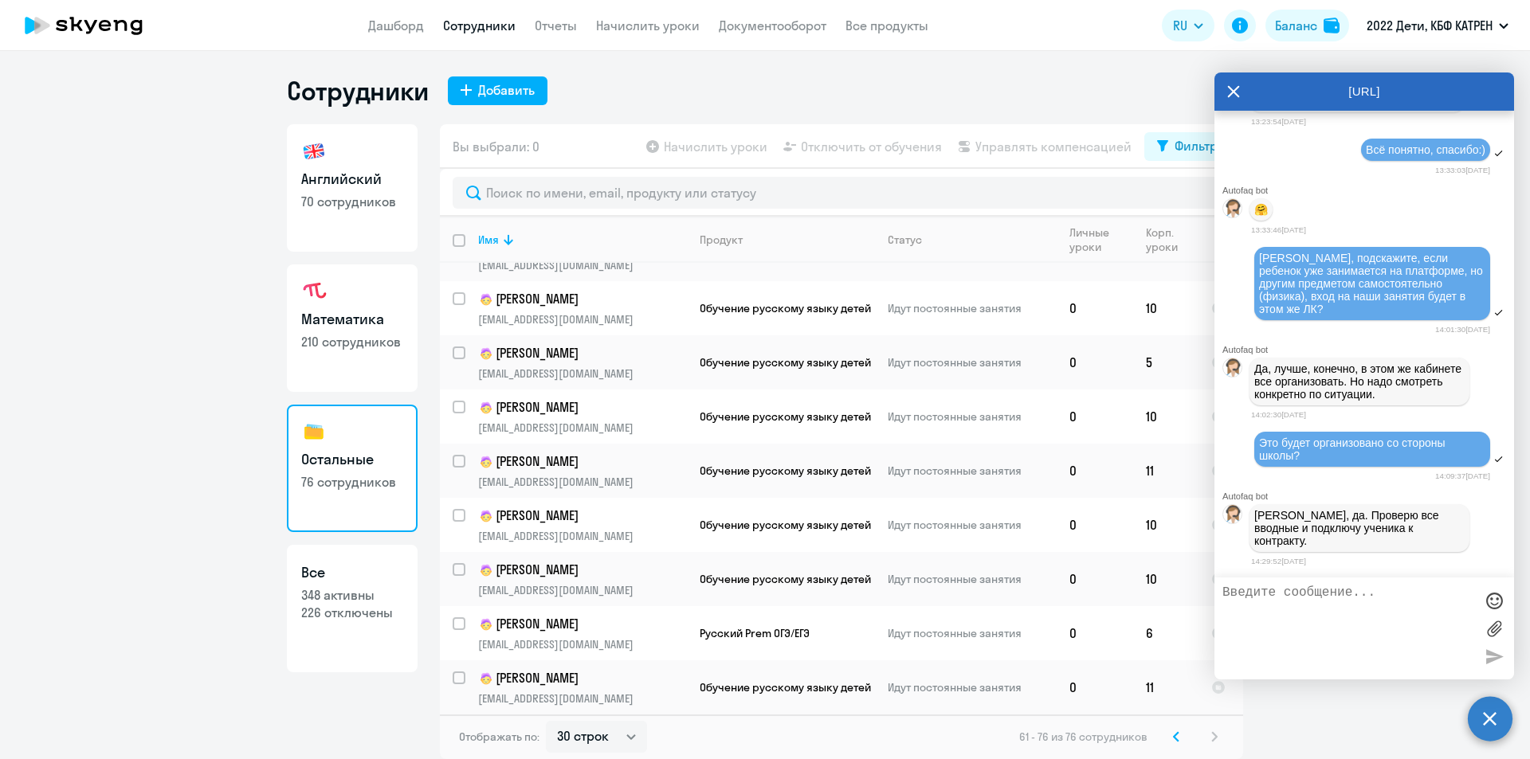
scroll to position [38270, 0]
click at [1368, 603] on textarea at bounding box center [1348, 629] width 252 height 86
click at [1358, 597] on textarea at bounding box center [1348, 629] width 252 height 86
click at [1381, 597] on textarea at bounding box center [1348, 629] width 252 height 86
type textarea "Хорошо"
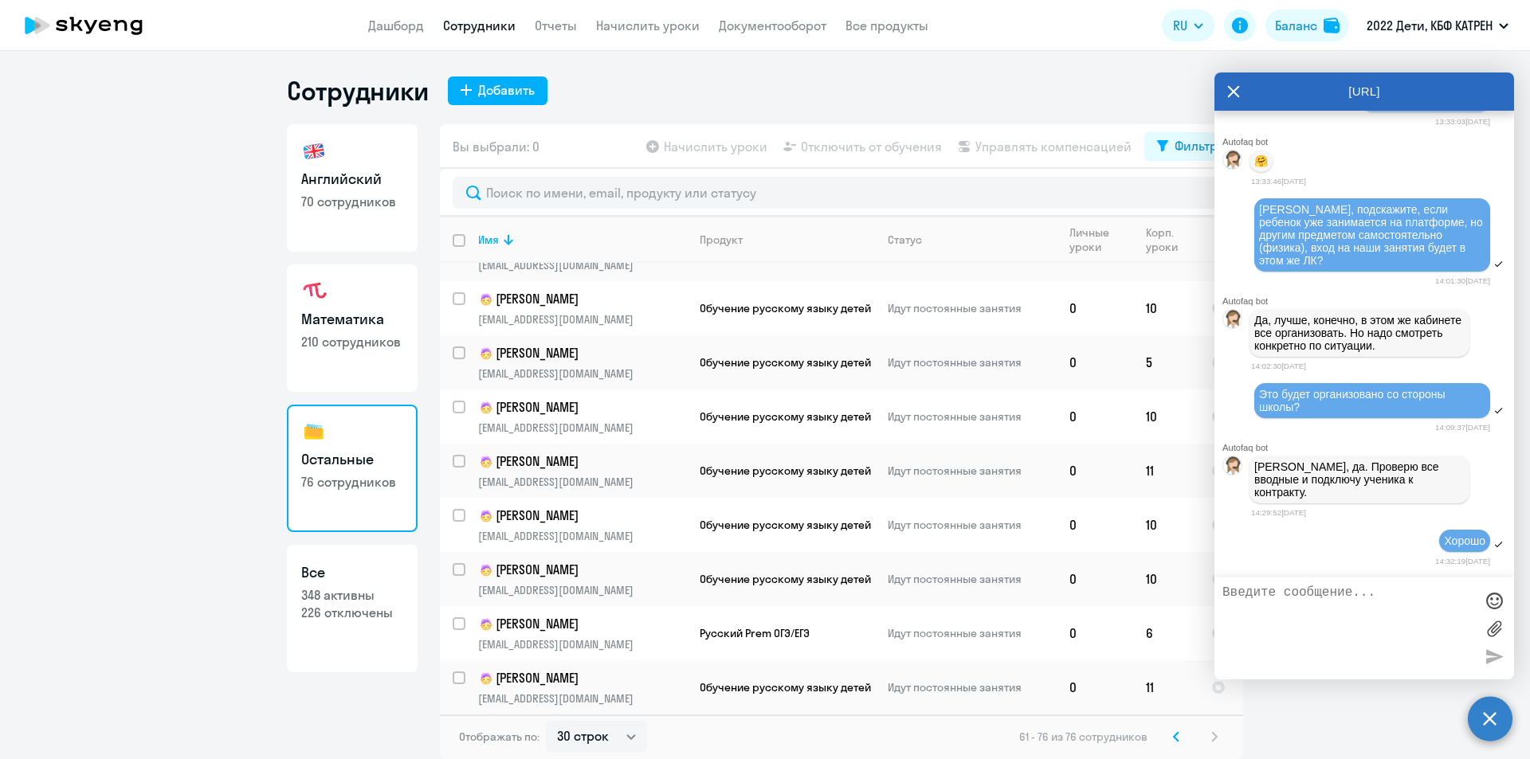
scroll to position [38319, 0]
click at [1379, 612] on textarea at bounding box center [1348, 629] width 252 height 86
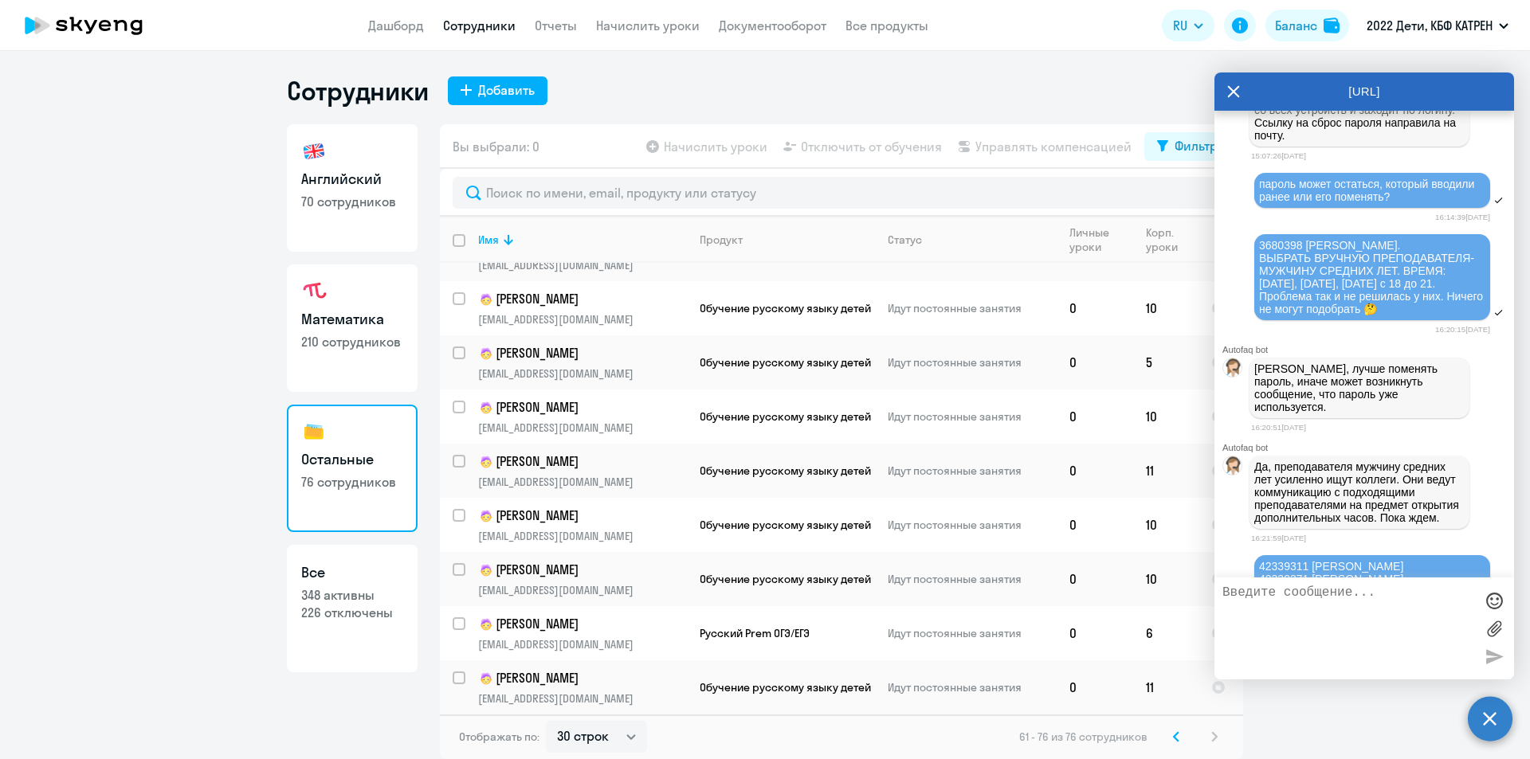
scroll to position [33459, 0]
drag, startPoint x: 1259, startPoint y: 245, endPoint x: 1413, endPoint y: 366, distance: 196.8
copy span "42306367 [PERSON_NAME]. В [DATE] был первый урок, из которого позанимались толь…"
click at [1291, 626] on textarea at bounding box center [1348, 629] width 252 height 86
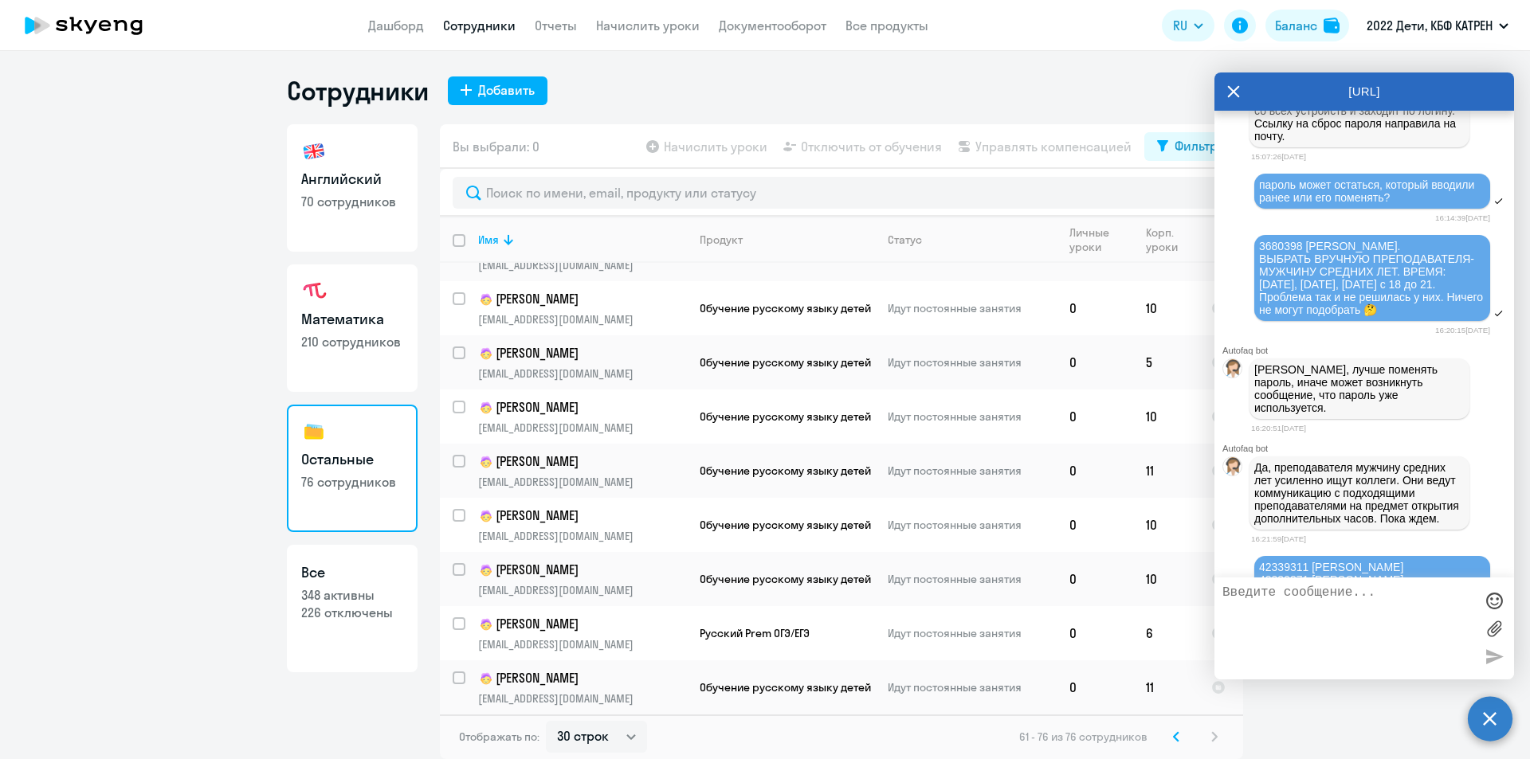
paste textarea "42306367 [PERSON_NAME]. В [DATE] был первый урок, из которого позанимались толь…"
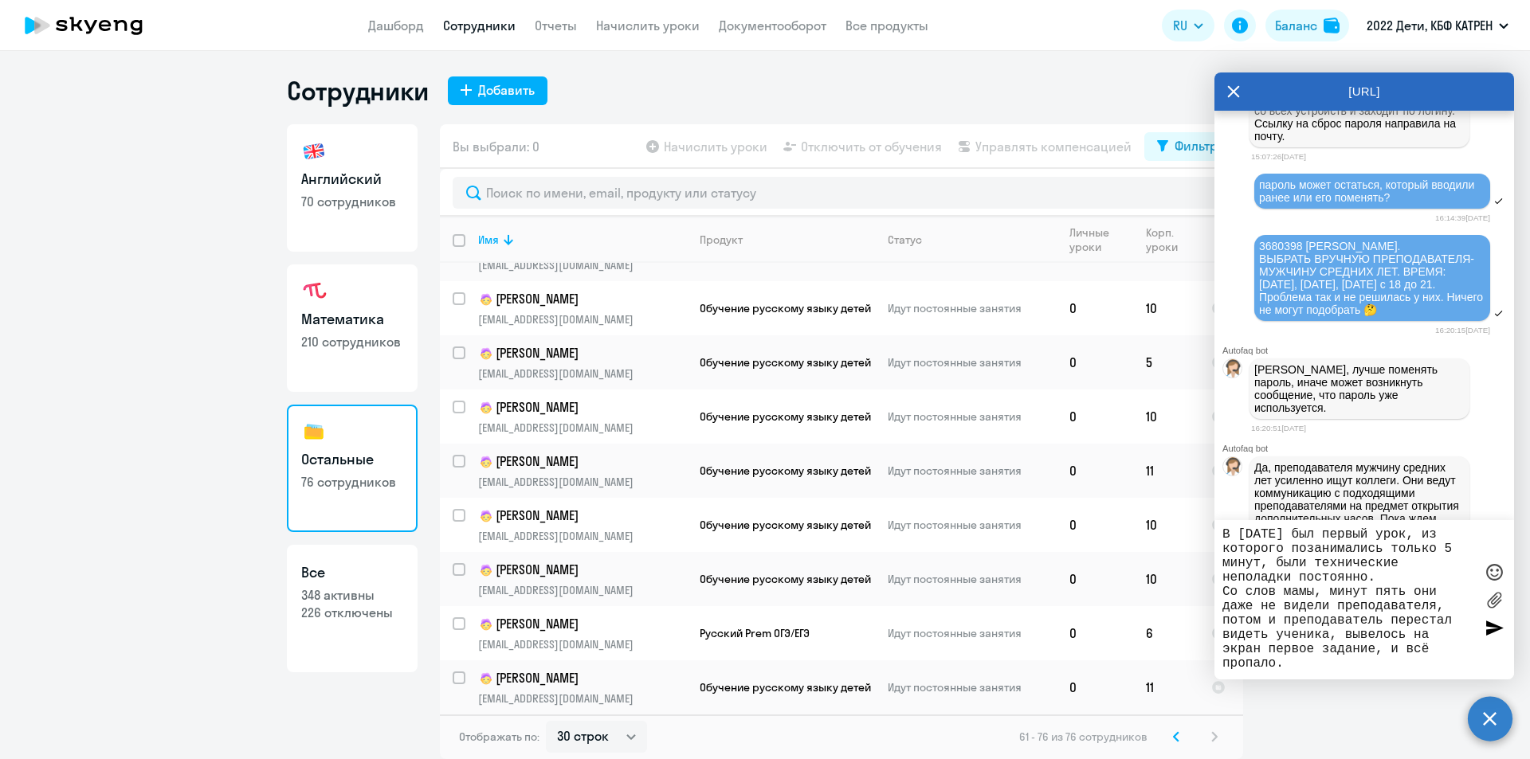
scroll to position [0, 0]
click at [1225, 535] on textarea "42306367 [PERSON_NAME]. В [DATE] был первый урок, из которого позанимались толь…" at bounding box center [1348, 599] width 252 height 143
click at [1224, 551] on textarea "42306367 [PERSON_NAME]. В [DATE] был первый урок, из которого позанимались толь…" at bounding box center [1348, 599] width 252 height 143
click at [1307, 666] on textarea "42306367 [PERSON_NAME]. "В [DATE] был первый урок, из которого позанимались тол…" at bounding box center [1348, 599] width 252 height 143
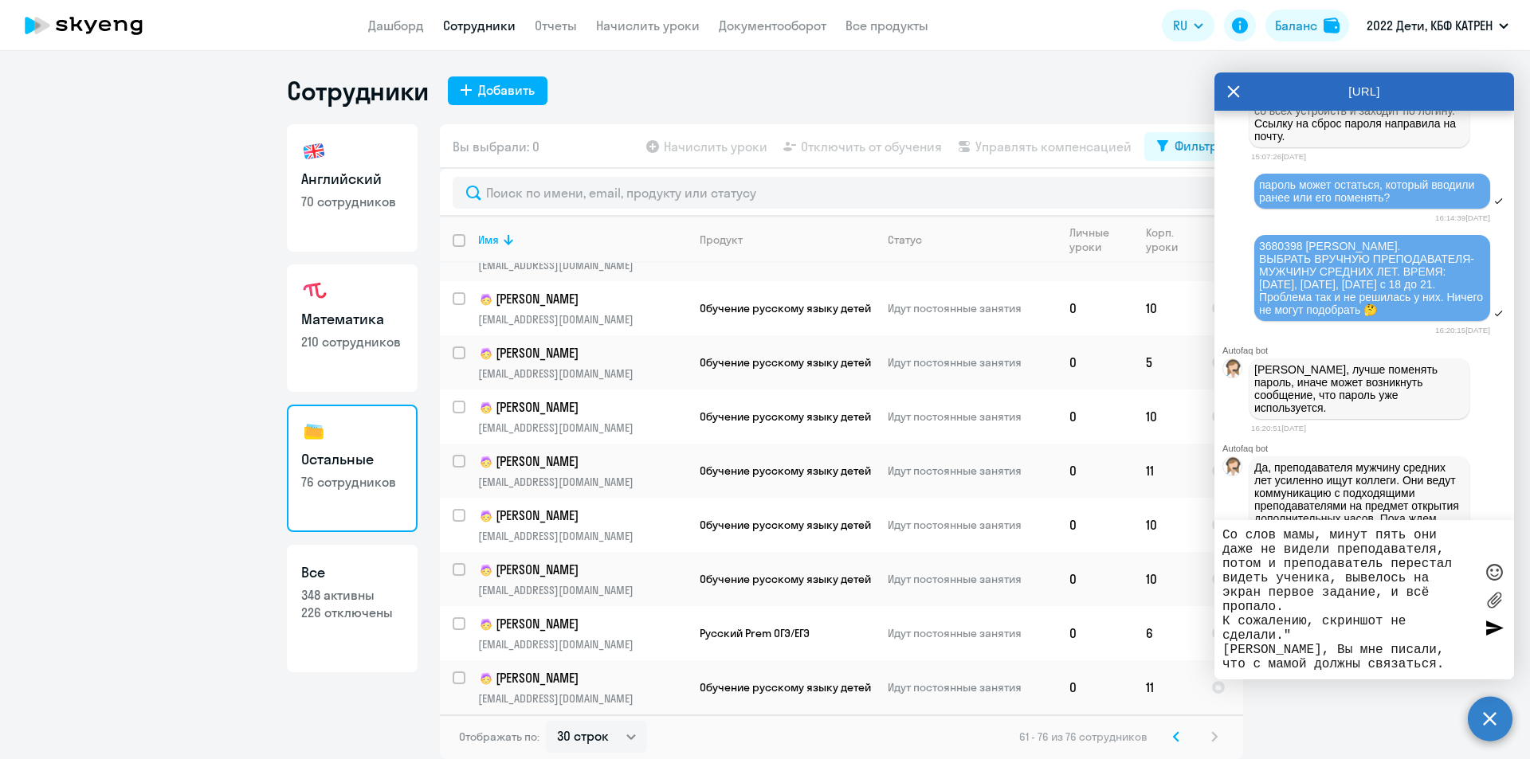
scroll to position [86, 0]
type textarea "42306367 [PERSON_NAME]. "В [DATE] был первый урок, из которого позанимались тол…"
click at [1498, 627] on div at bounding box center [1494, 628] width 24 height 24
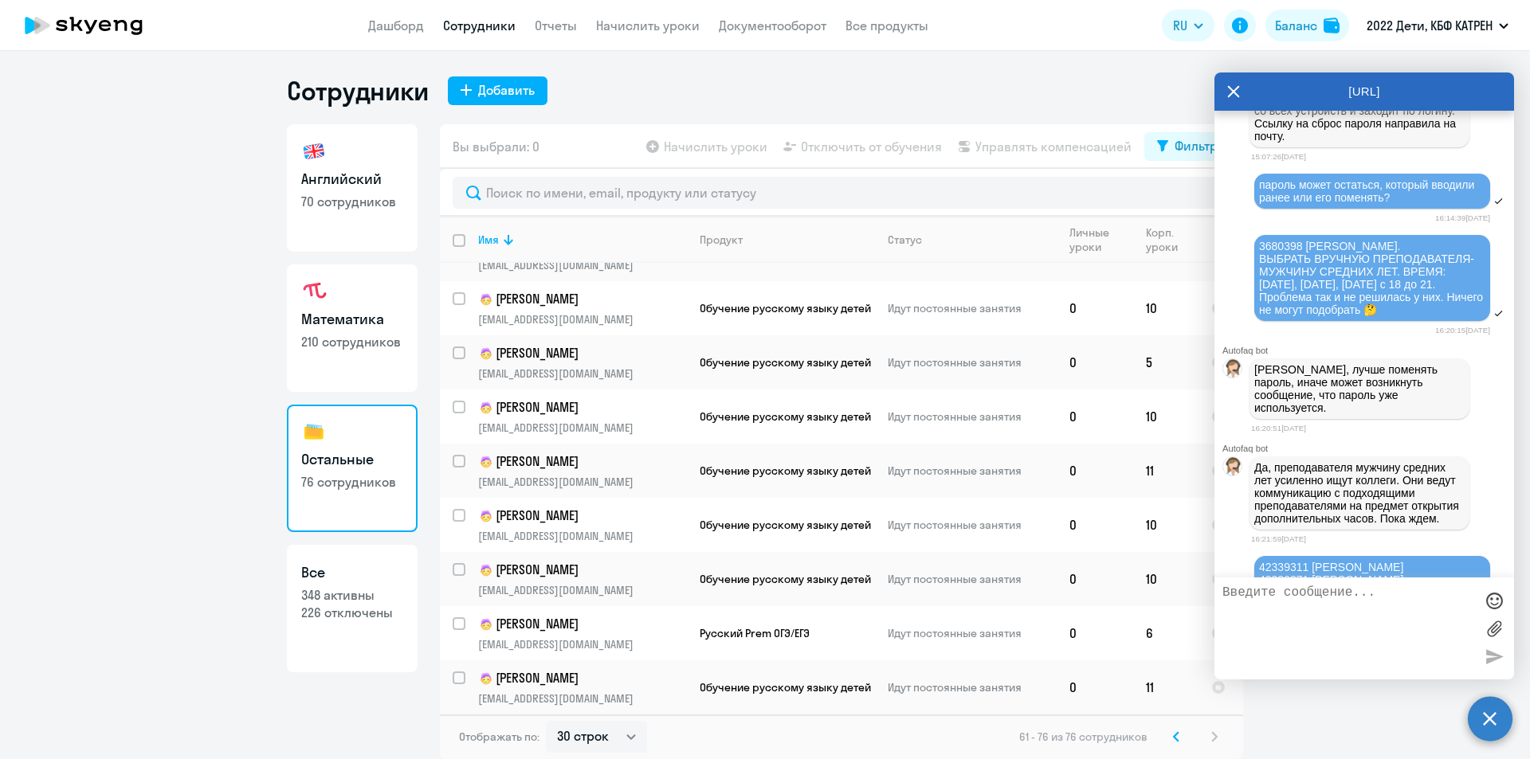
scroll to position [38521, 0]
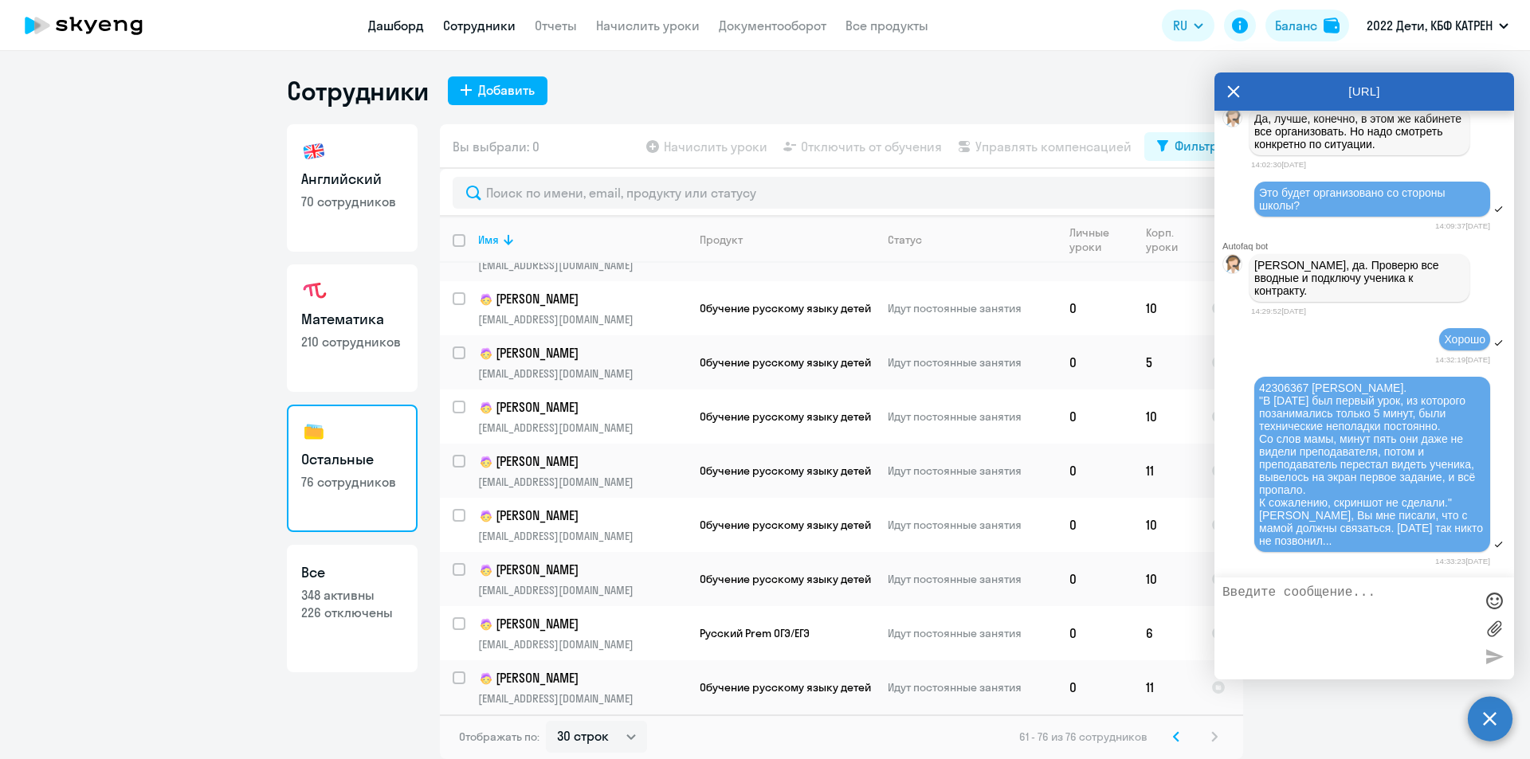
click at [406, 25] on link "Дашборд" at bounding box center [396, 26] width 56 height 16
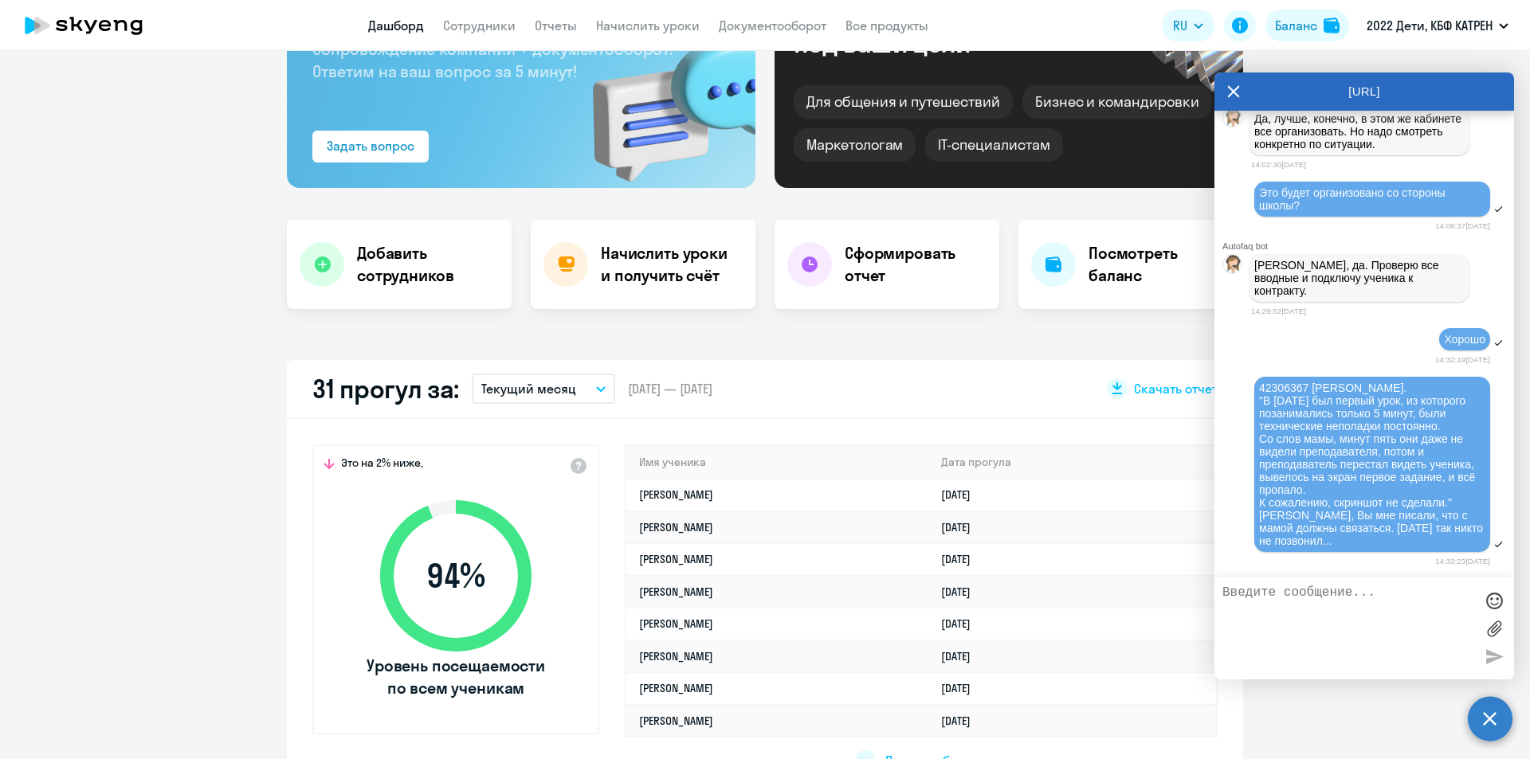
scroll to position [239, 0]
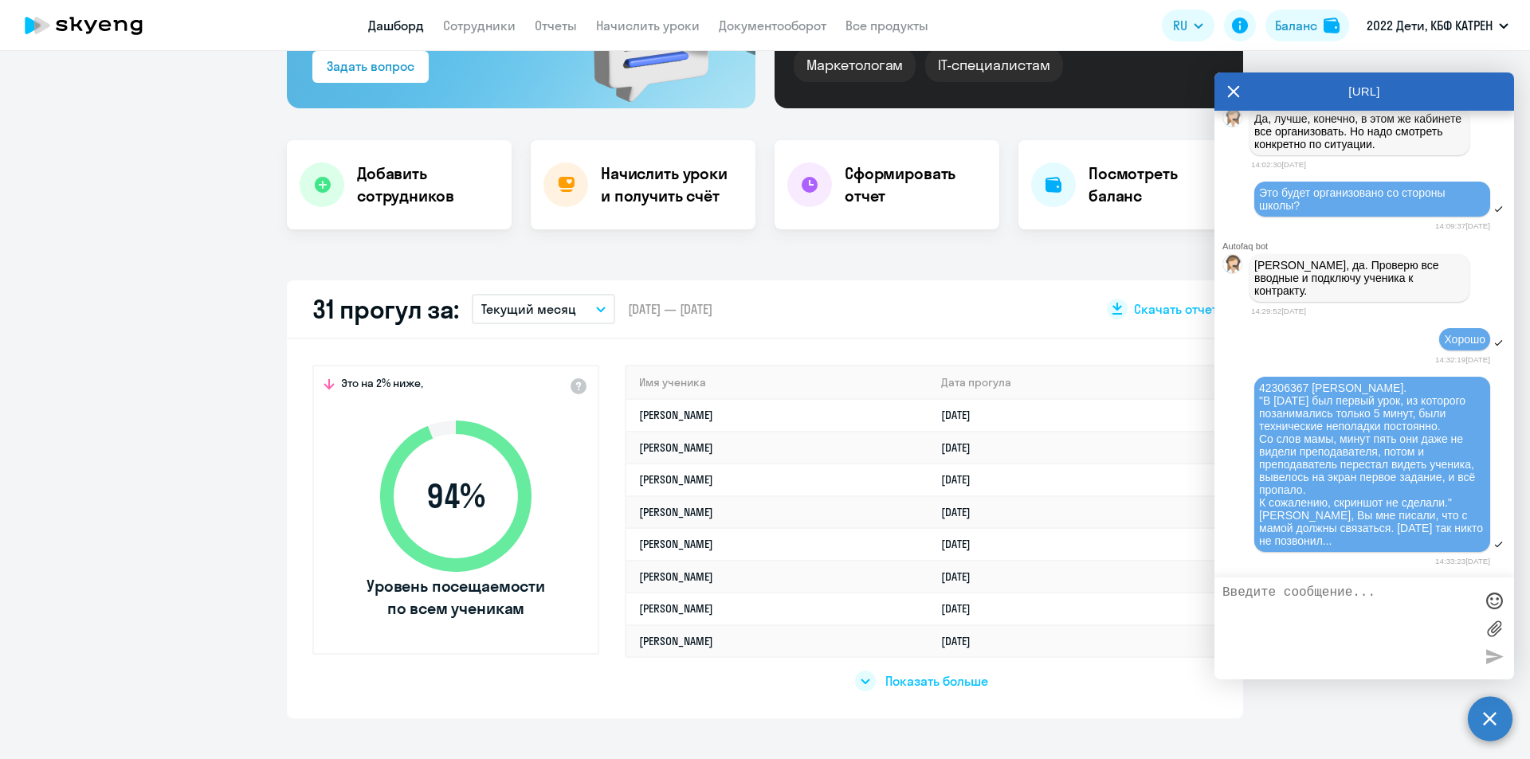
select select "30"
